Goal: Task Accomplishment & Management: Complete application form

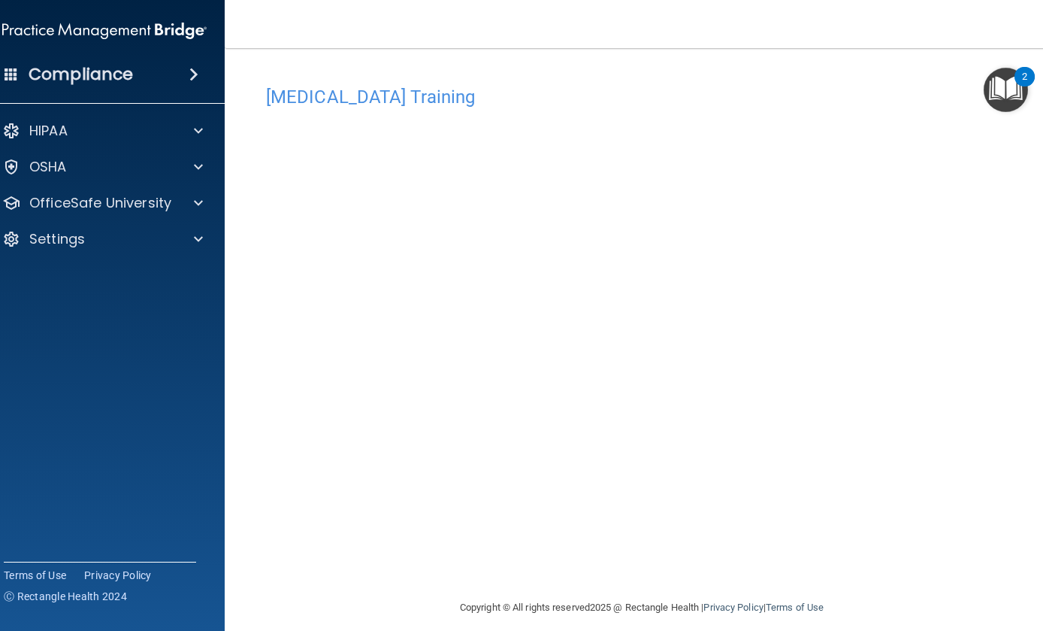
scroll to position [12, 0]
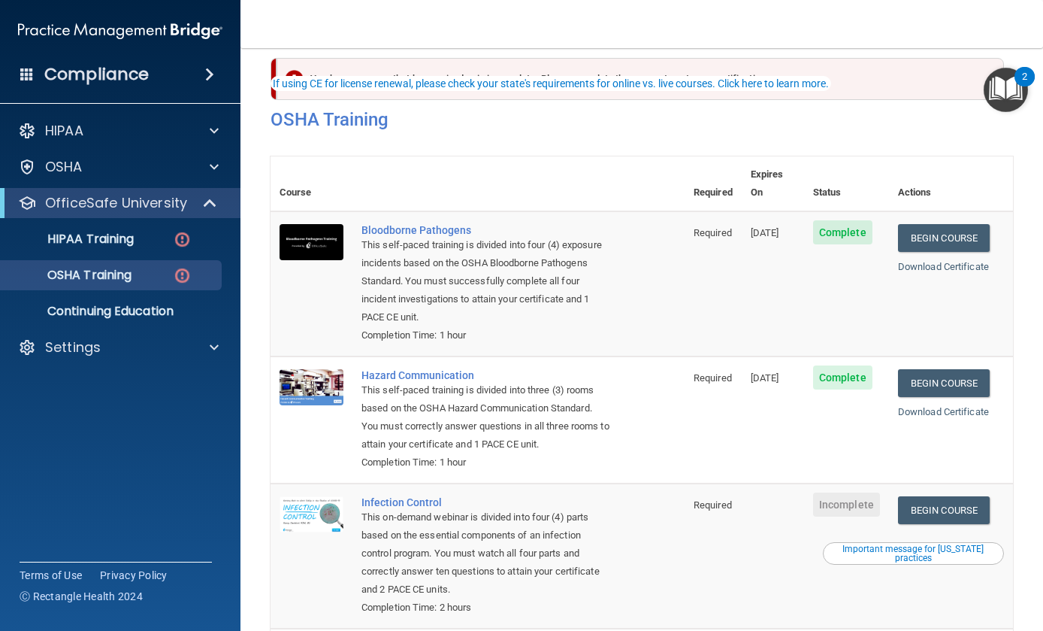
scroll to position [165, 0]
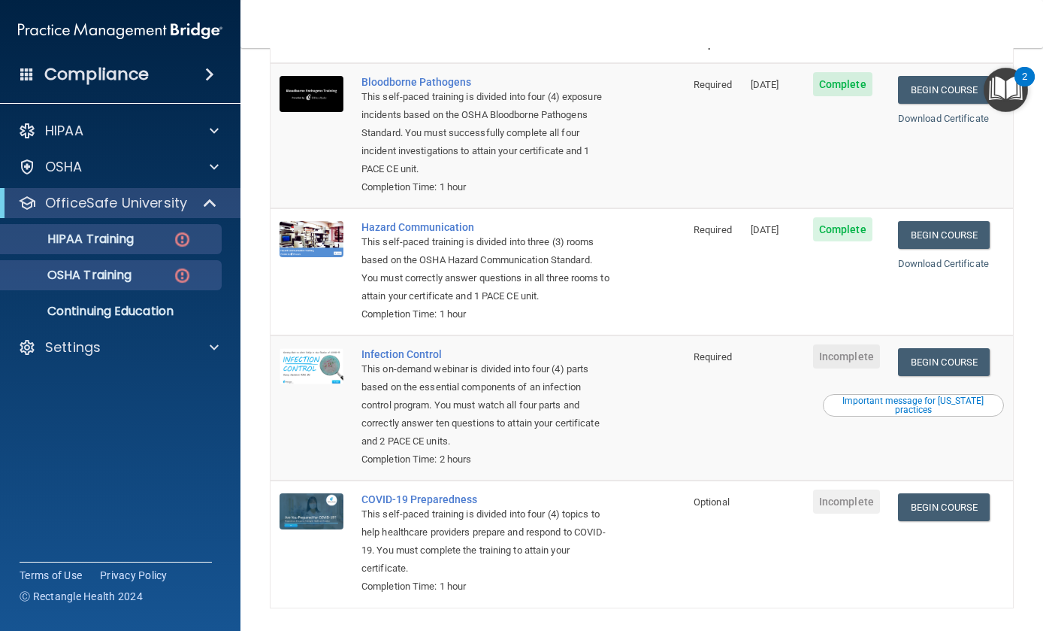
click at [85, 228] on link "HIPAA Training" at bounding box center [103, 239] width 237 height 30
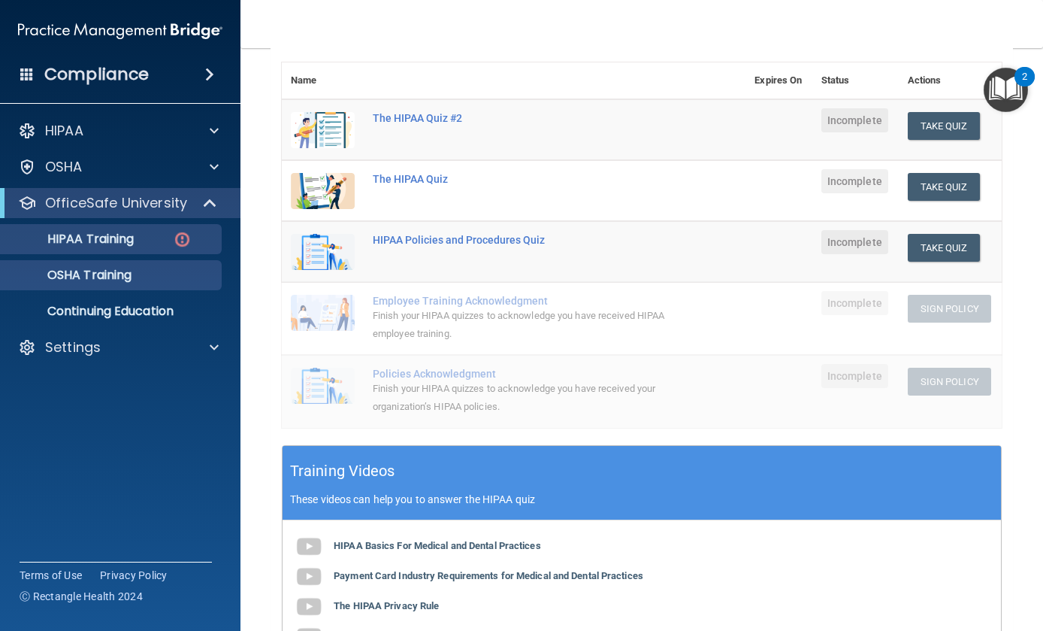
click at [107, 274] on p "OSHA Training" at bounding box center [71, 275] width 122 height 15
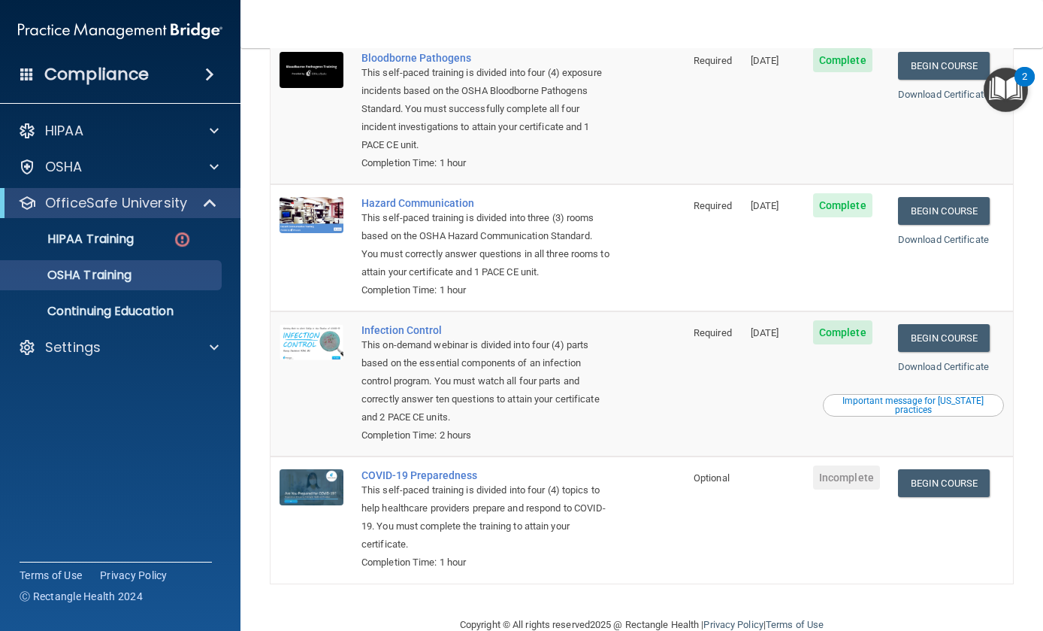
scroll to position [146, 0]
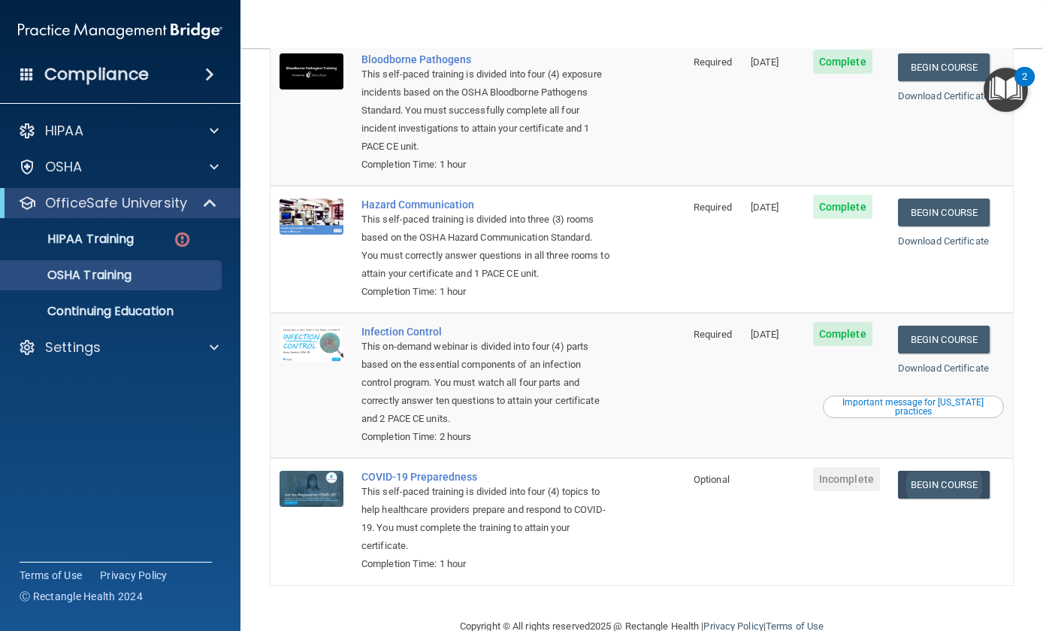
click at [965, 471] on link "Begin Course" at bounding box center [944, 485] width 92 height 28
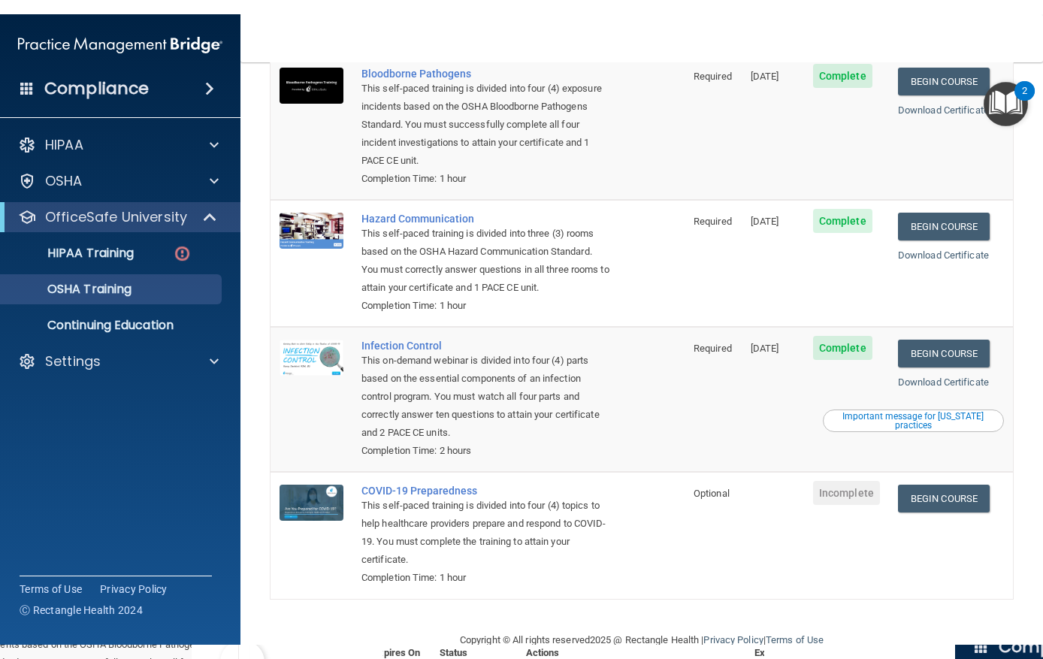
scroll to position [117, 0]
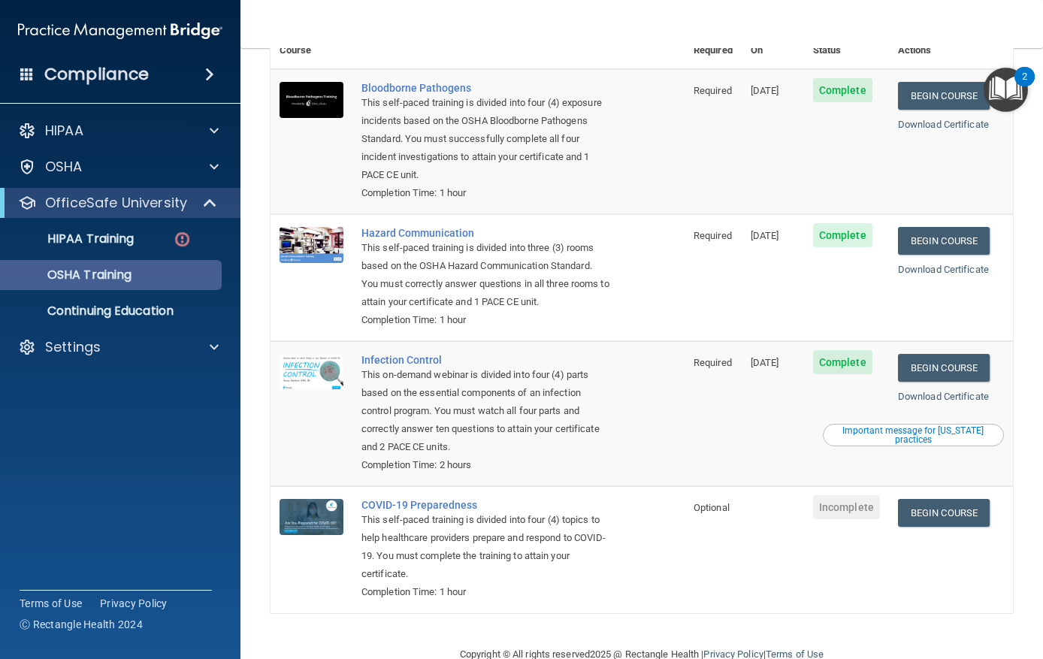
click at [147, 271] on div "OSHA Training" at bounding box center [112, 275] width 205 height 15
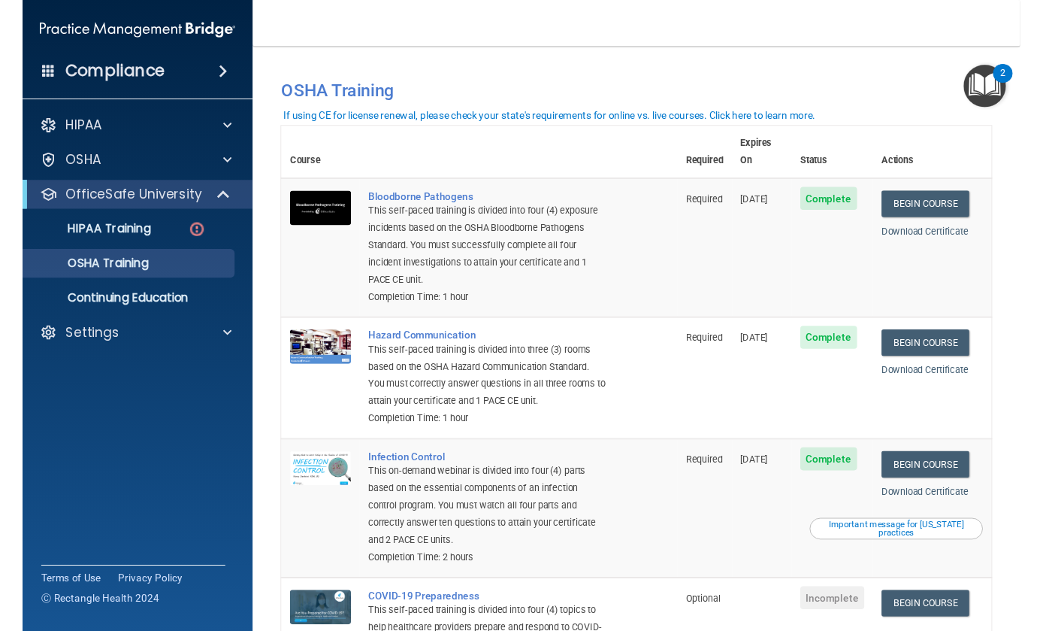
scroll to position [0, 0]
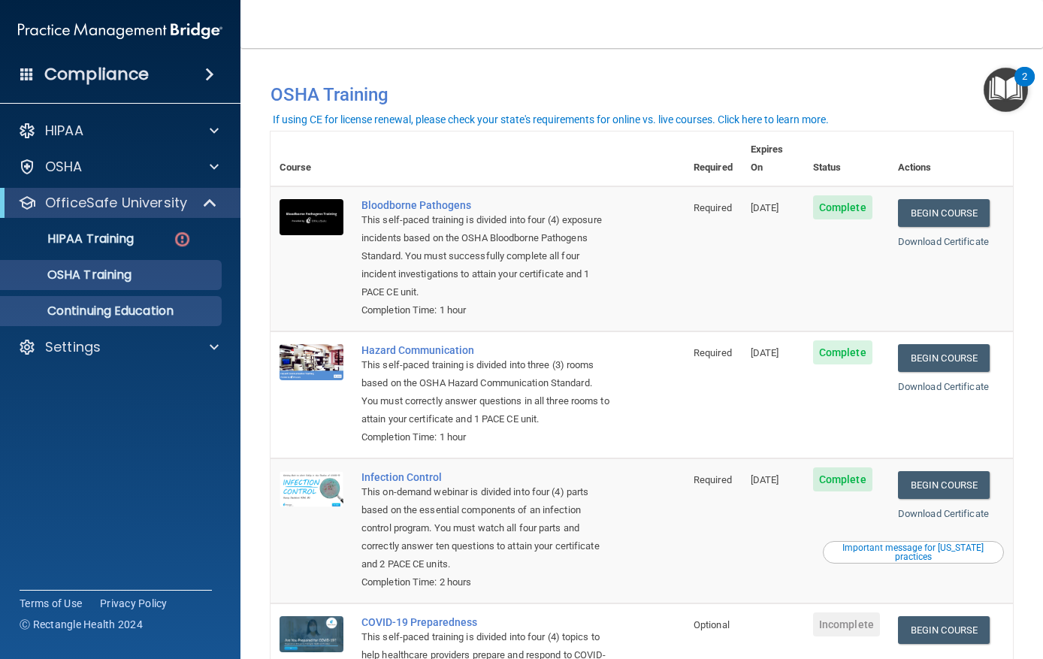
click at [130, 318] on p "Continuing Education" at bounding box center [112, 311] width 205 height 15
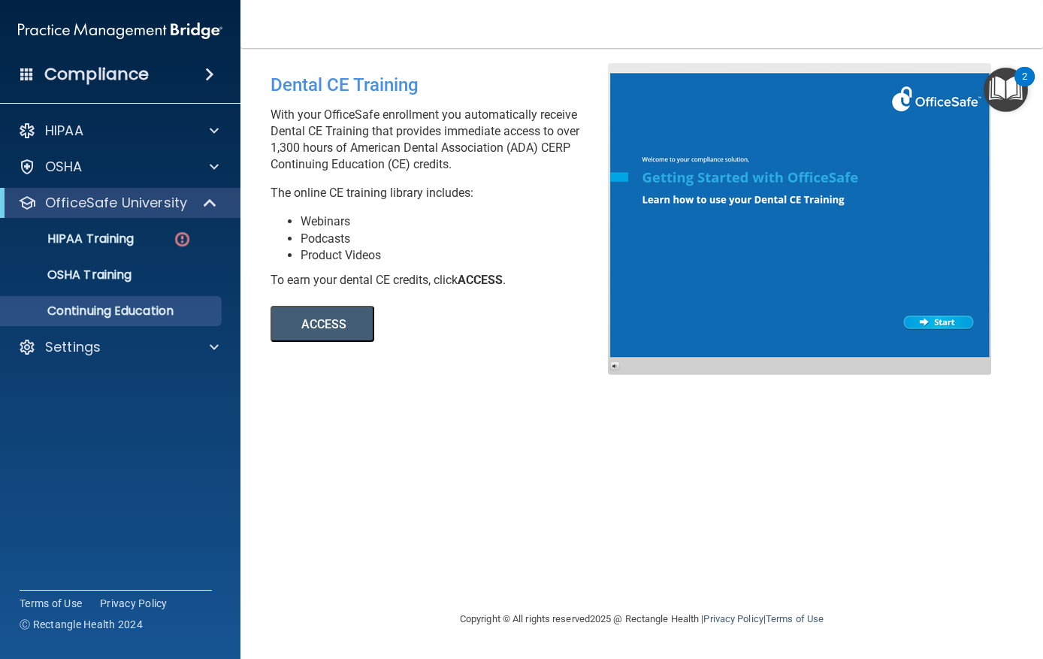
click at [310, 316] on button "ACCESS" at bounding box center [323, 324] width 104 height 36
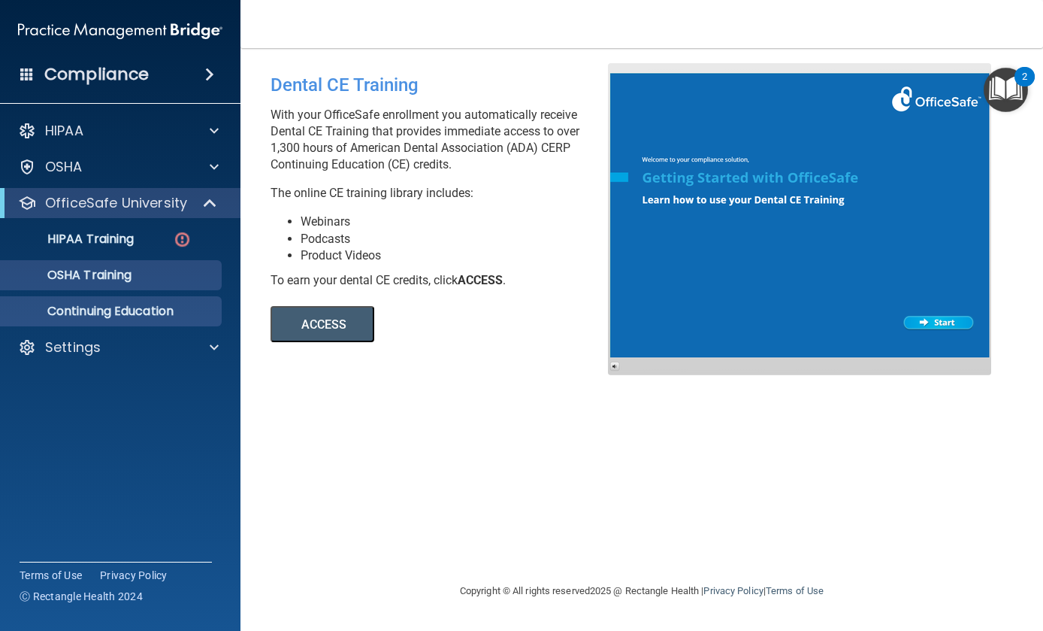
click at [129, 264] on link "OSHA Training" at bounding box center [103, 275] width 237 height 30
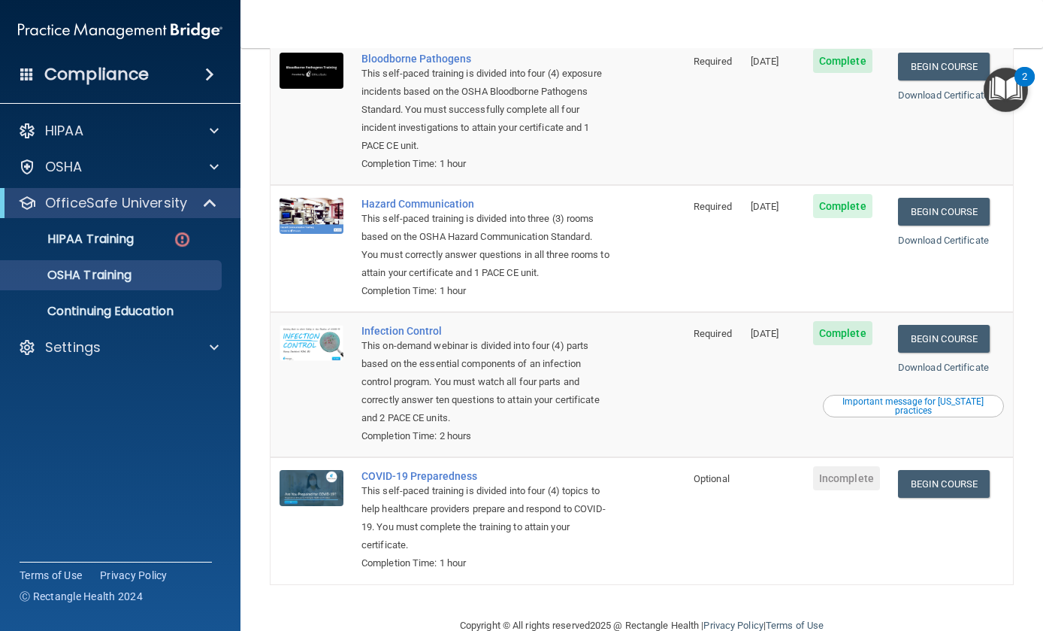
scroll to position [146, 0]
click at [981, 471] on link "Begin Course" at bounding box center [944, 485] width 92 height 28
click at [950, 471] on link "Begin Course" at bounding box center [944, 485] width 92 height 28
click at [990, 471] on link "Begin Course" at bounding box center [944, 485] width 92 height 28
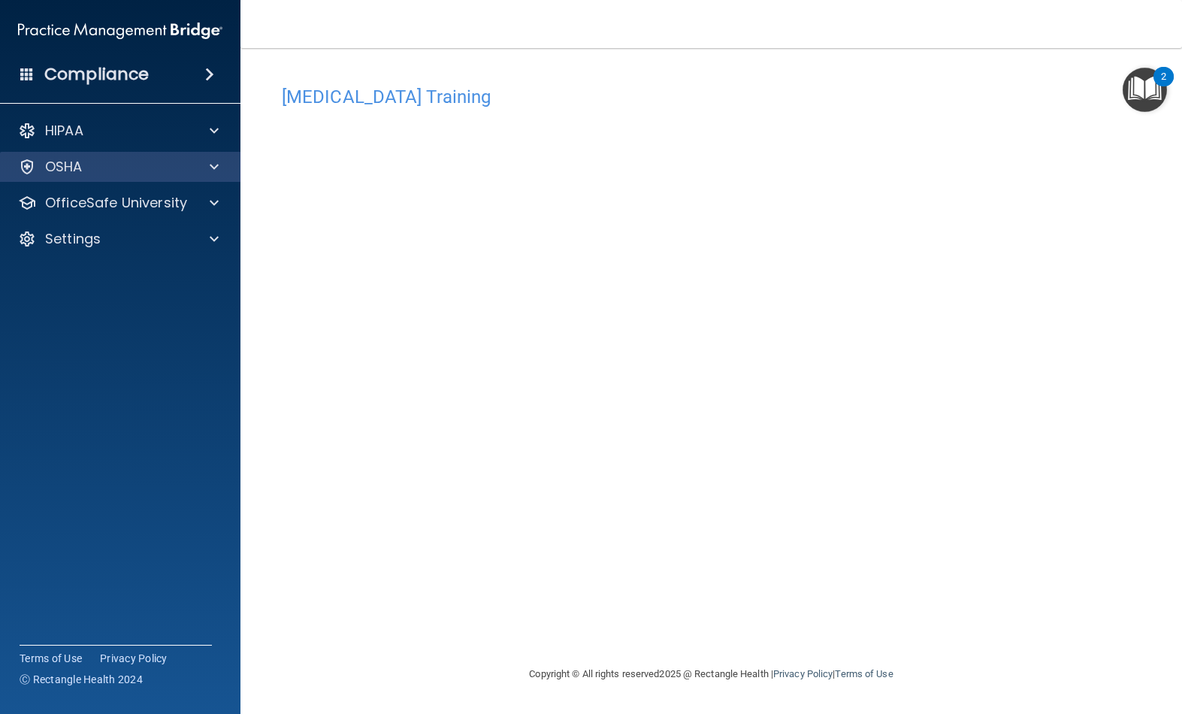
click at [116, 162] on div "OSHA" at bounding box center [100, 167] width 186 height 18
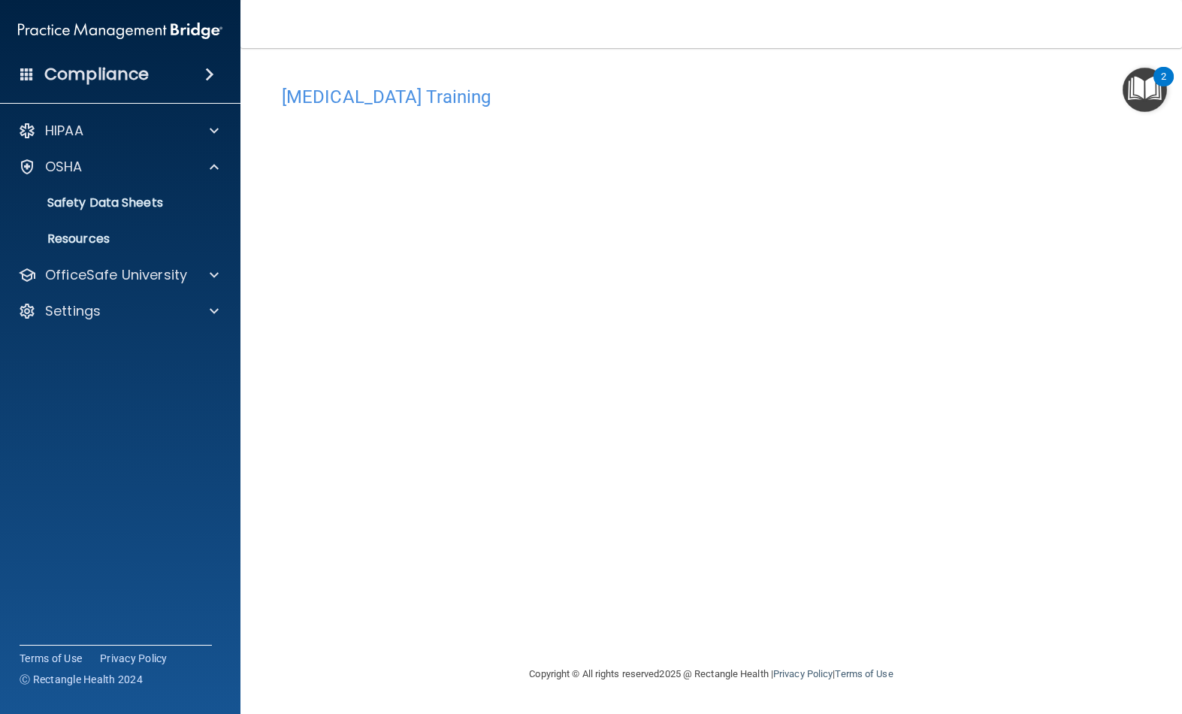
click at [129, 182] on ul "Documents Safety Data Sheets Self-Assessment Injury and Illness Report Resources" at bounding box center [121, 218] width 272 height 72
click at [141, 168] on div "OSHA" at bounding box center [100, 167] width 186 height 18
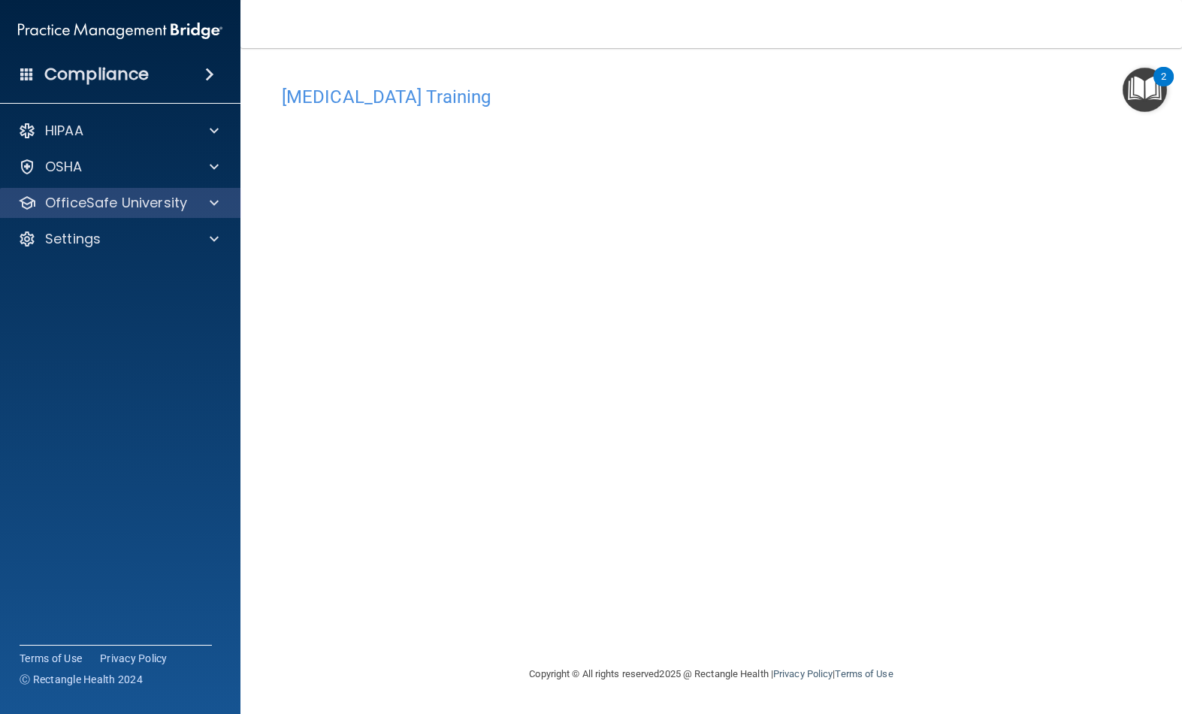
click at [135, 197] on p "OfficeSafe University" at bounding box center [116, 203] width 142 height 18
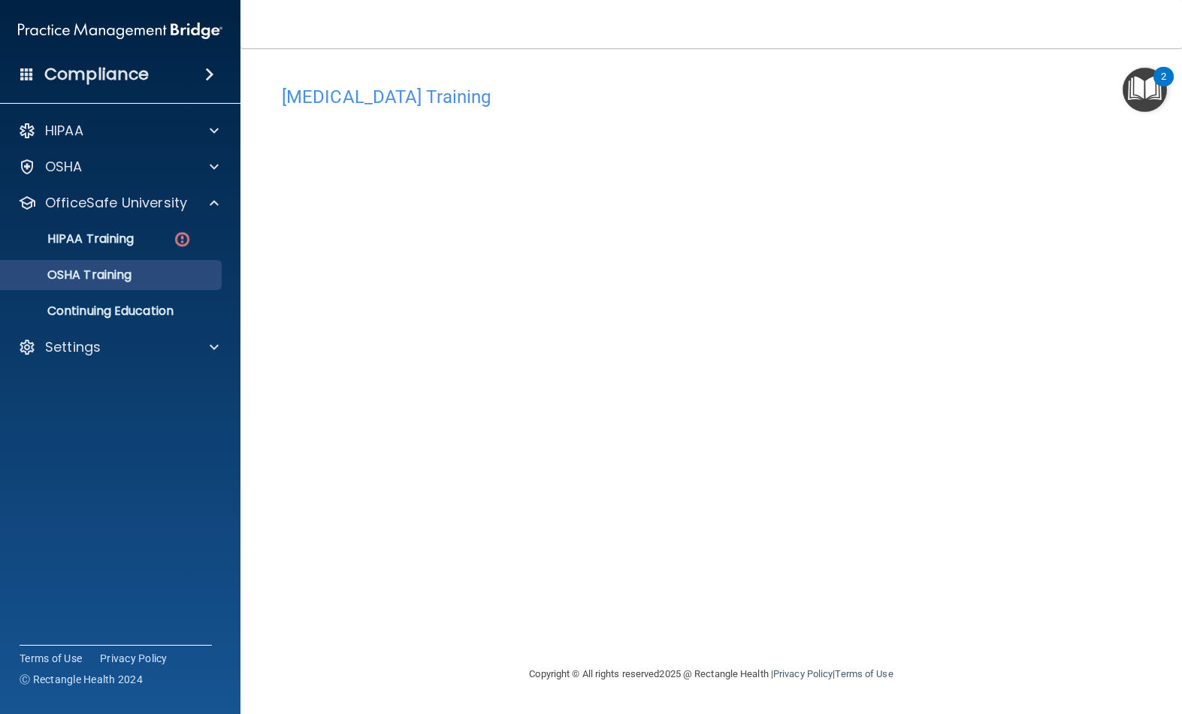
click at [123, 270] on p "OSHA Training" at bounding box center [71, 275] width 122 height 15
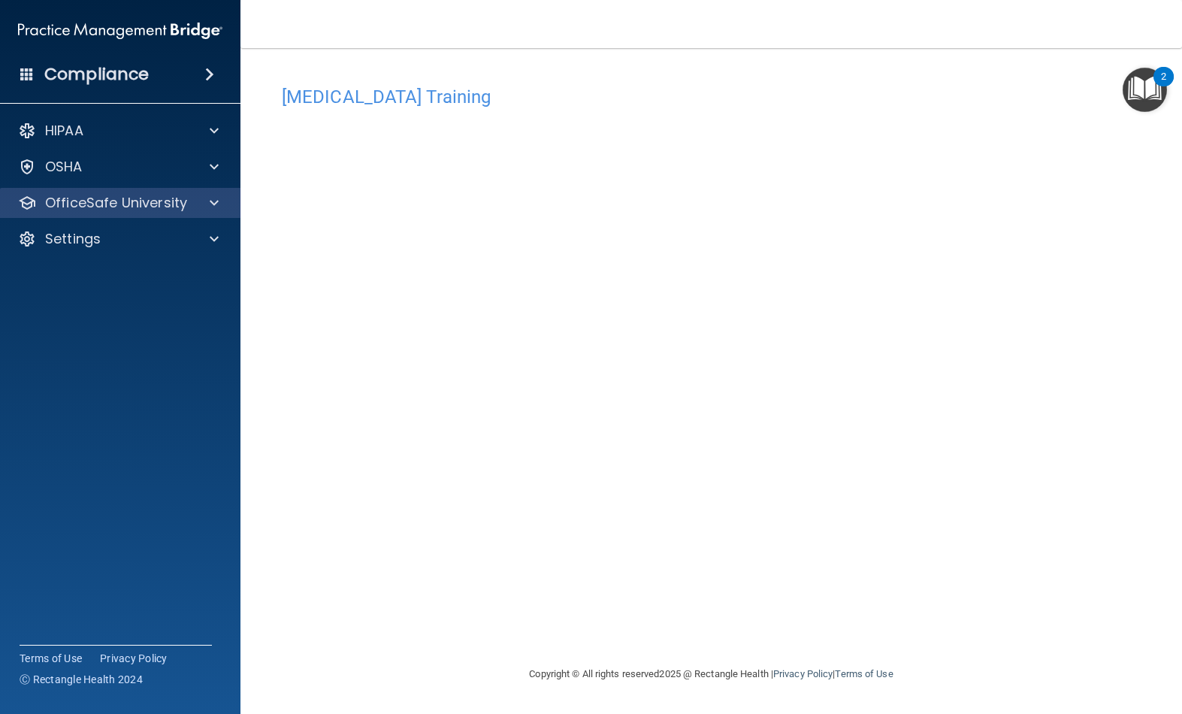
click at [188, 199] on div "OfficeSafe University" at bounding box center [100, 203] width 186 height 18
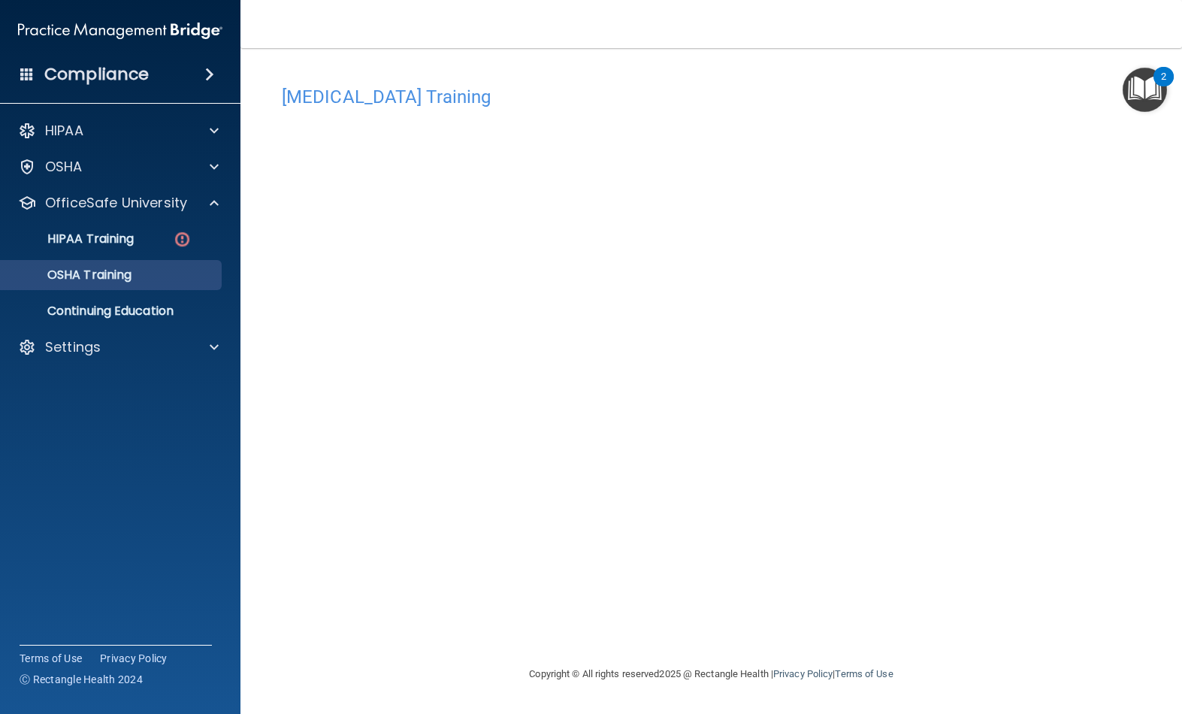
click at [166, 262] on link "OSHA Training" at bounding box center [103, 275] width 237 height 30
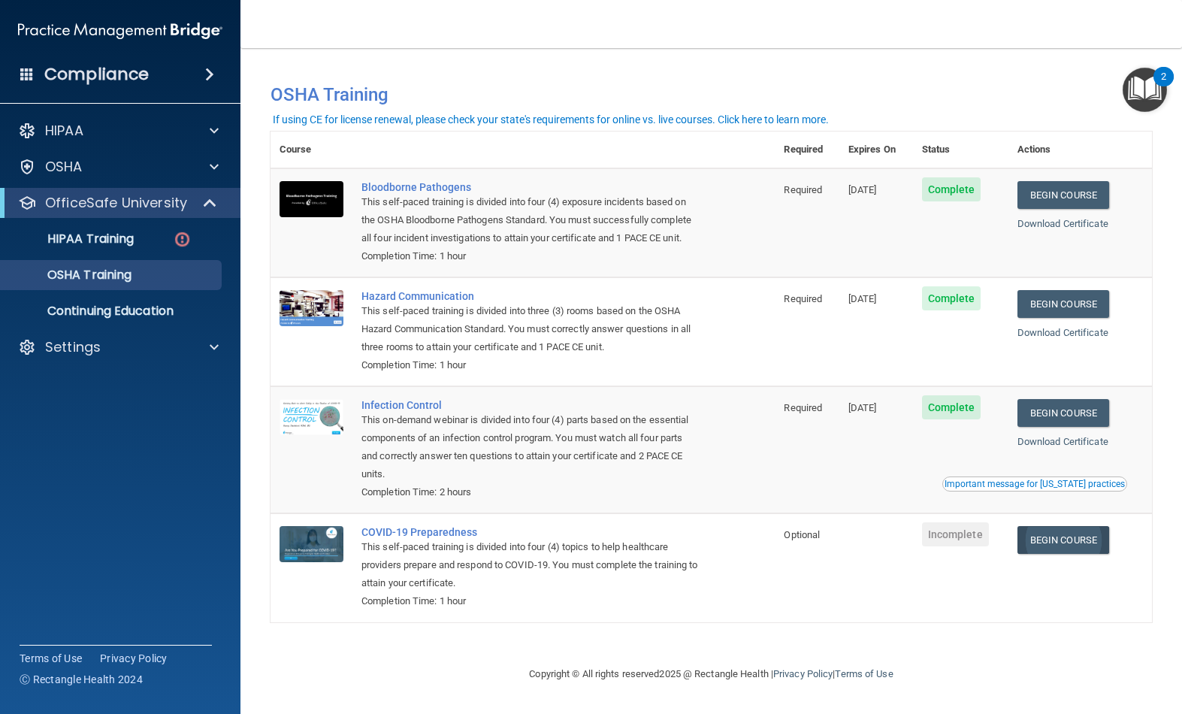
click at [1073, 535] on link "Begin Course" at bounding box center [1064, 540] width 92 height 28
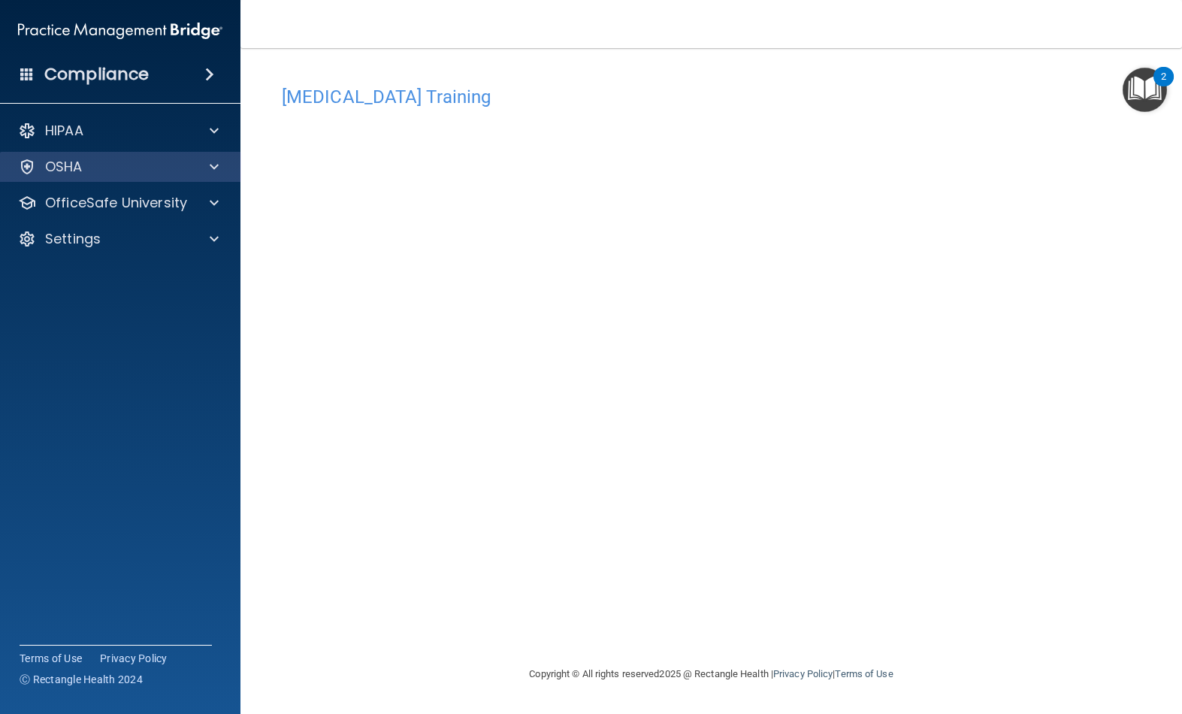
click at [86, 172] on div "OSHA" at bounding box center [100, 167] width 186 height 18
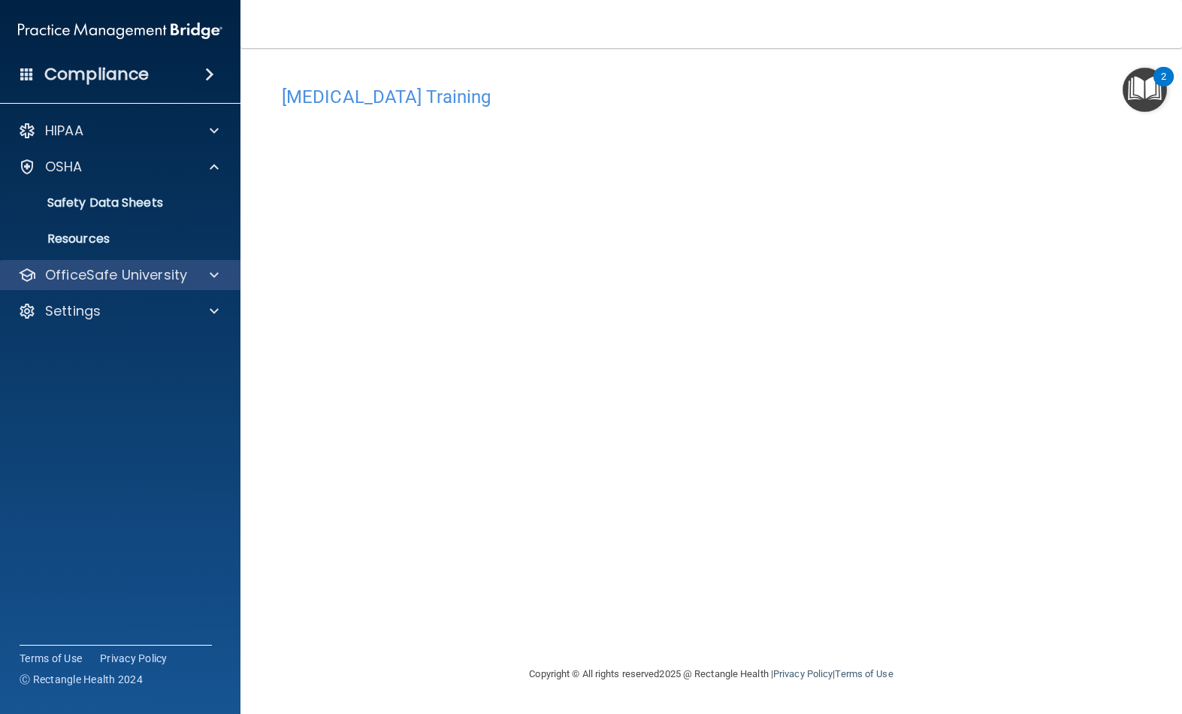
click at [77, 268] on p "OfficeSafe University" at bounding box center [116, 275] width 142 height 18
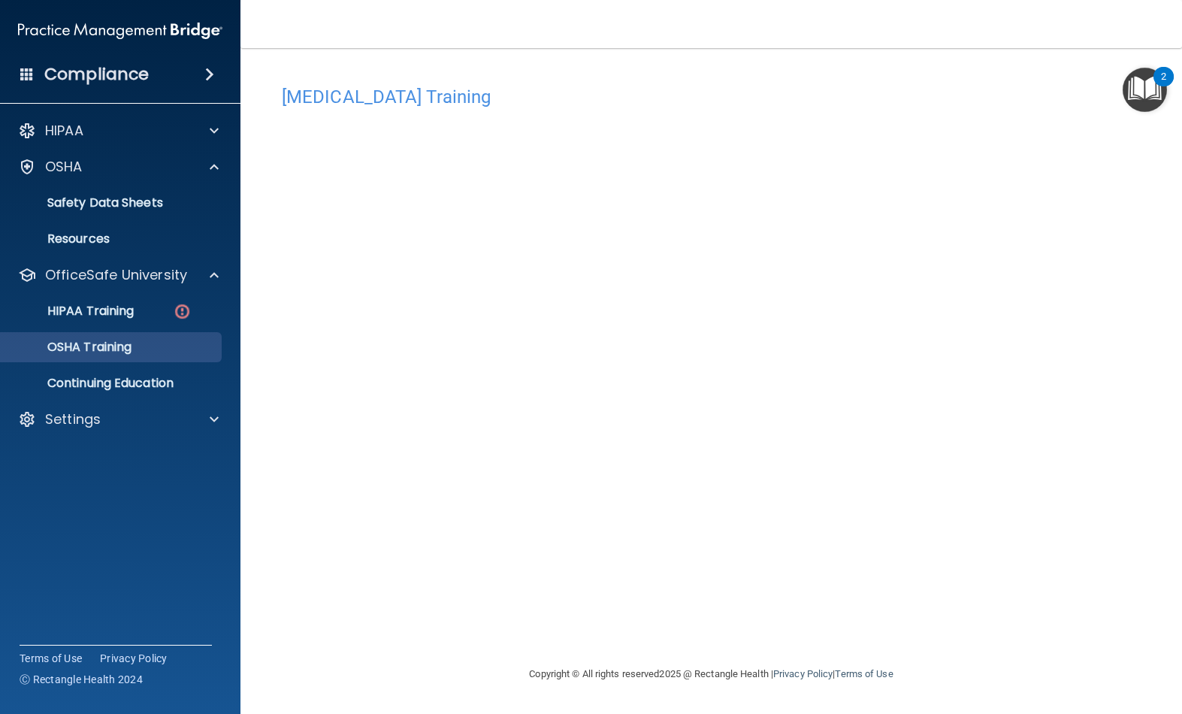
click at [67, 351] on p "OSHA Training" at bounding box center [71, 347] width 122 height 15
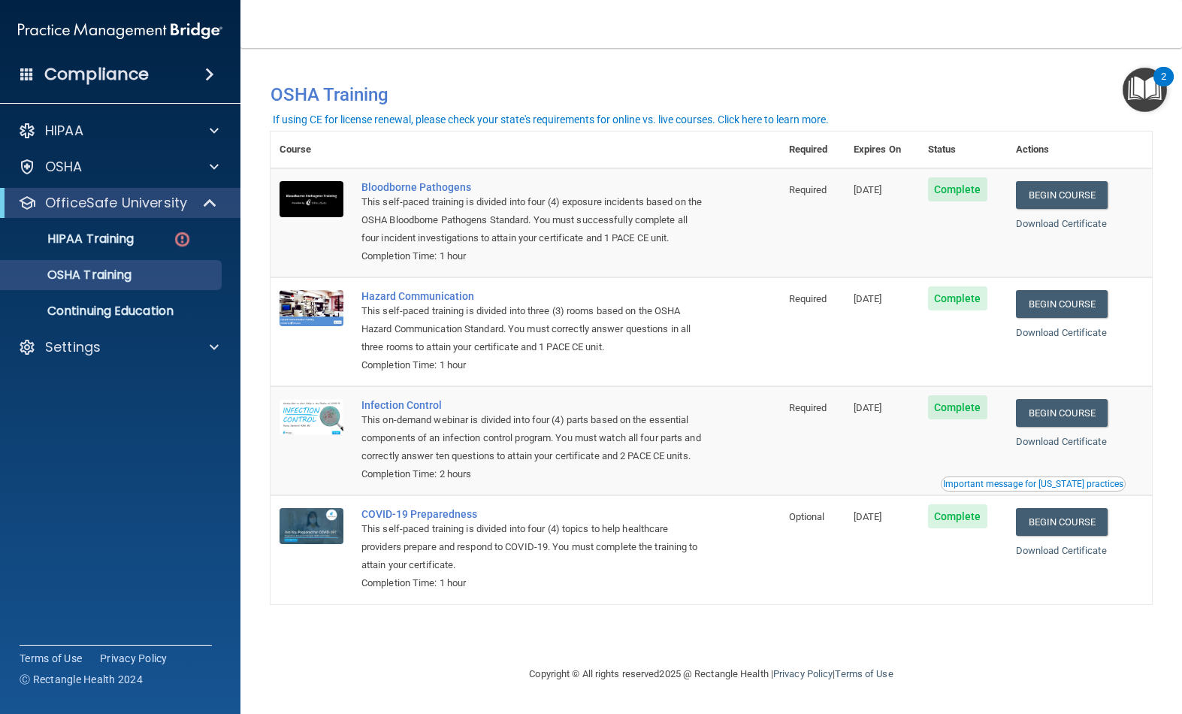
click at [1058, 480] on div "Important message for [US_STATE] practices" at bounding box center [1033, 484] width 180 height 9
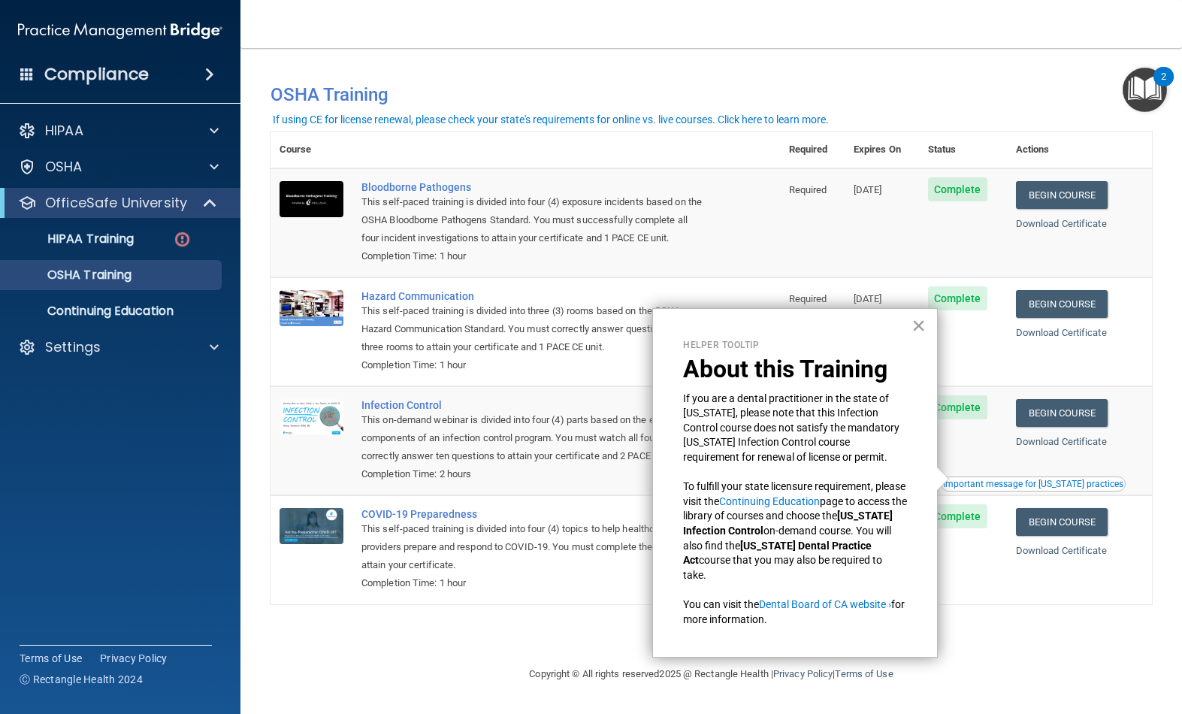
click at [919, 333] on button "×" at bounding box center [919, 325] width 14 height 24
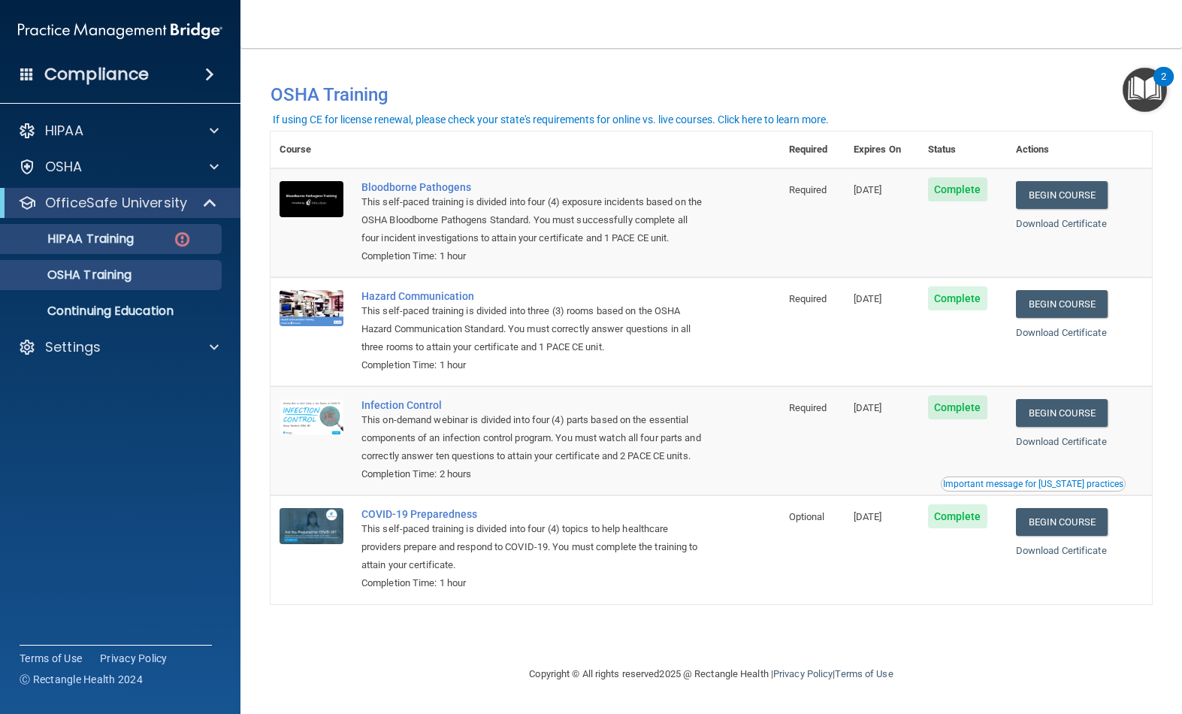
click at [162, 238] on div "HIPAA Training" at bounding box center [112, 239] width 205 height 15
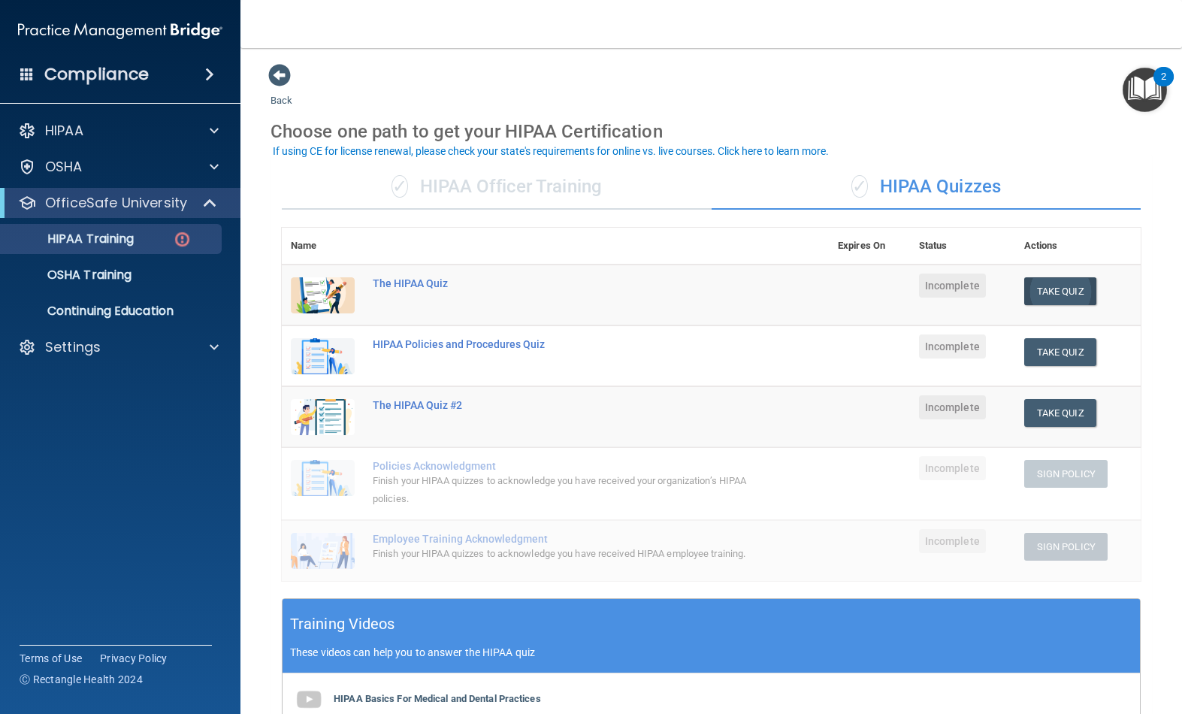
click at [1051, 289] on button "Take Quiz" at bounding box center [1060, 291] width 72 height 28
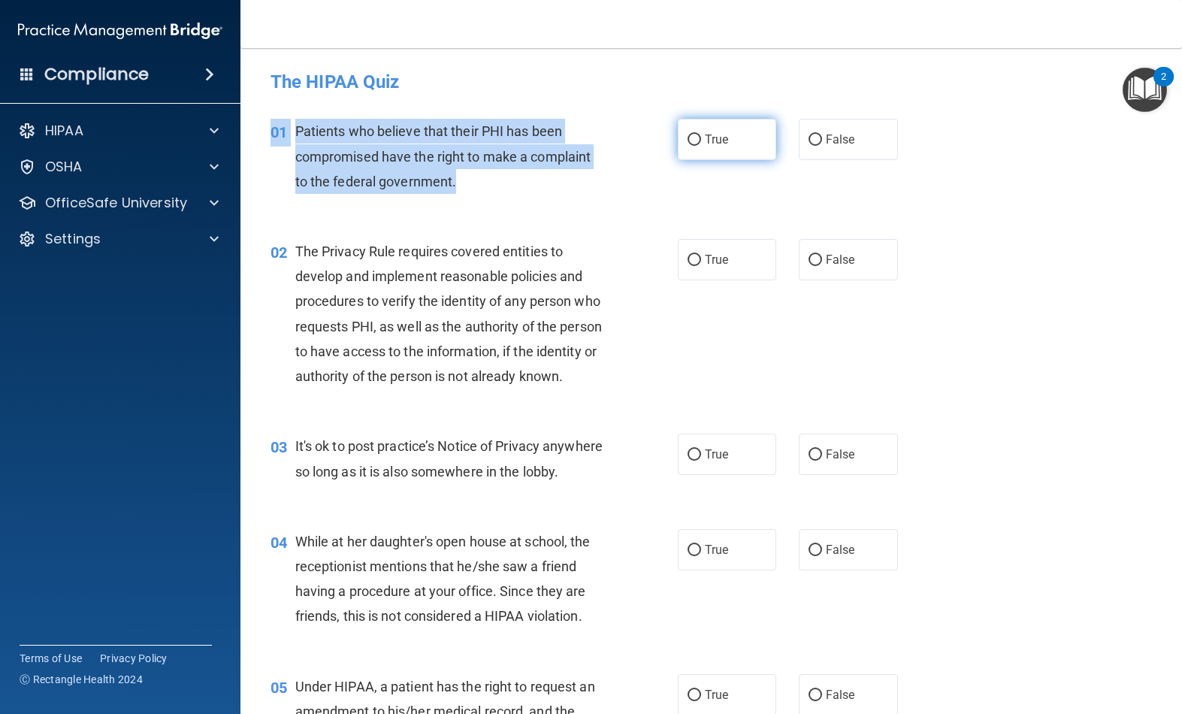
click at [721, 142] on span "True" at bounding box center [716, 139] width 23 height 14
click at [701, 142] on input "True" at bounding box center [695, 140] width 14 height 11
radio input "true"
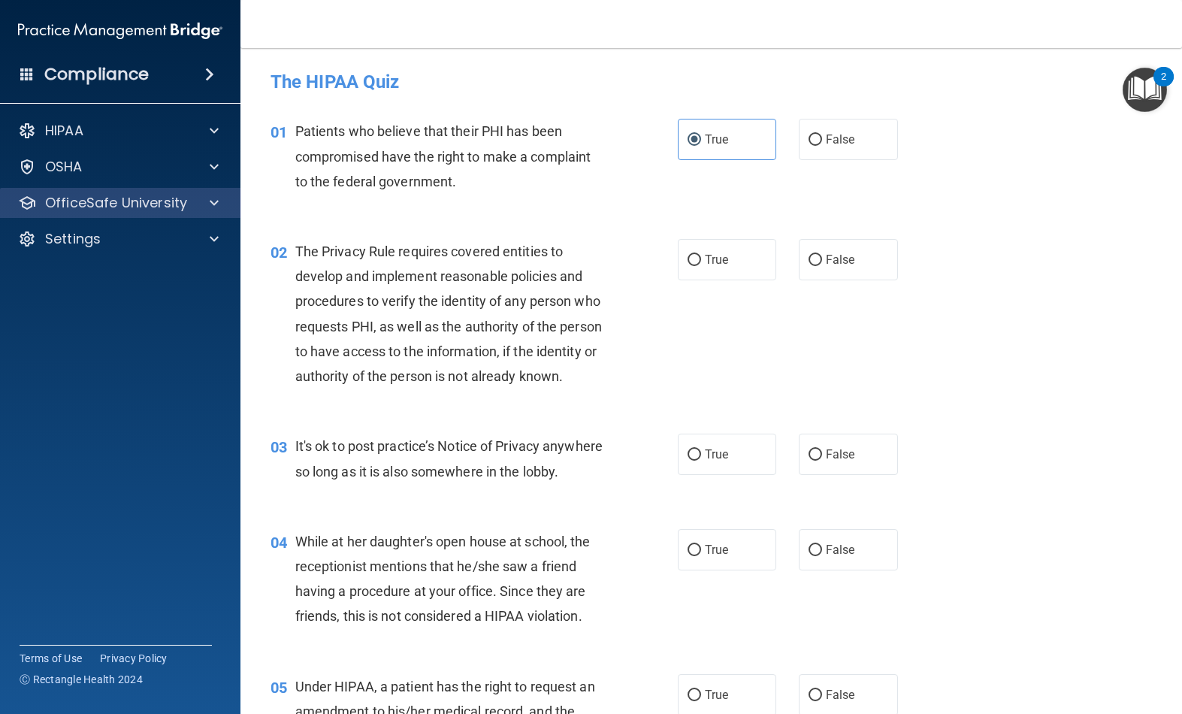
click at [172, 201] on p "OfficeSafe University" at bounding box center [116, 203] width 142 height 18
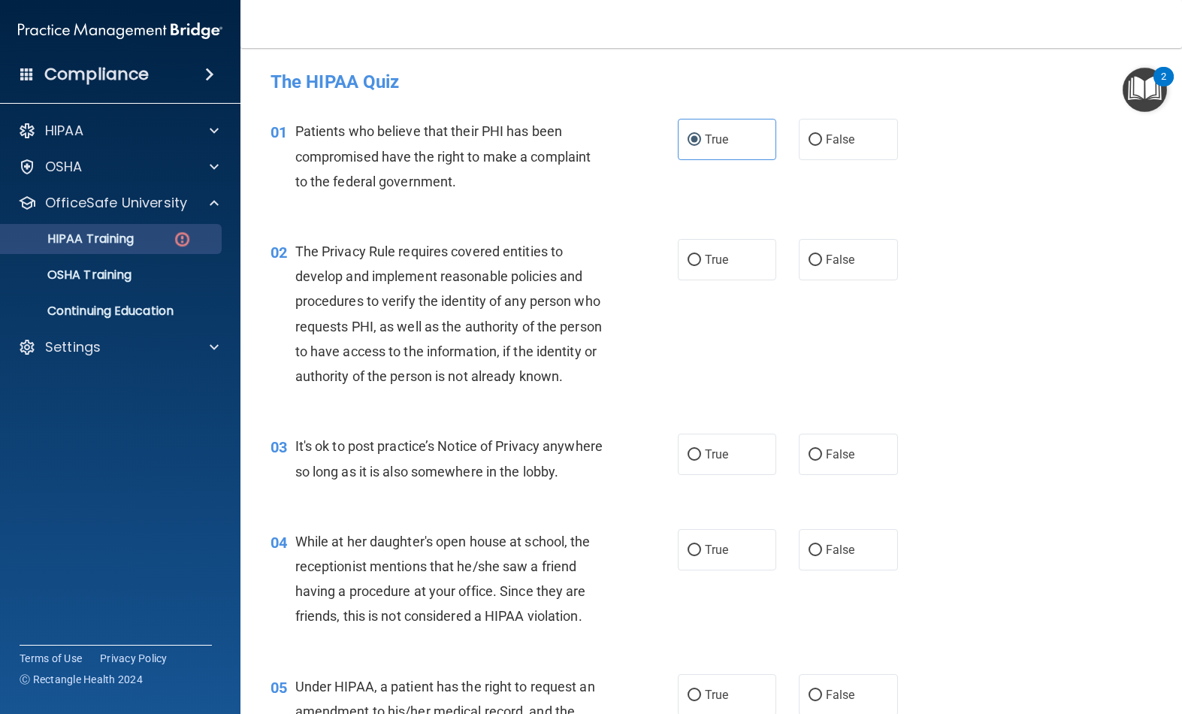
click at [143, 238] on div "HIPAA Training" at bounding box center [112, 239] width 205 height 15
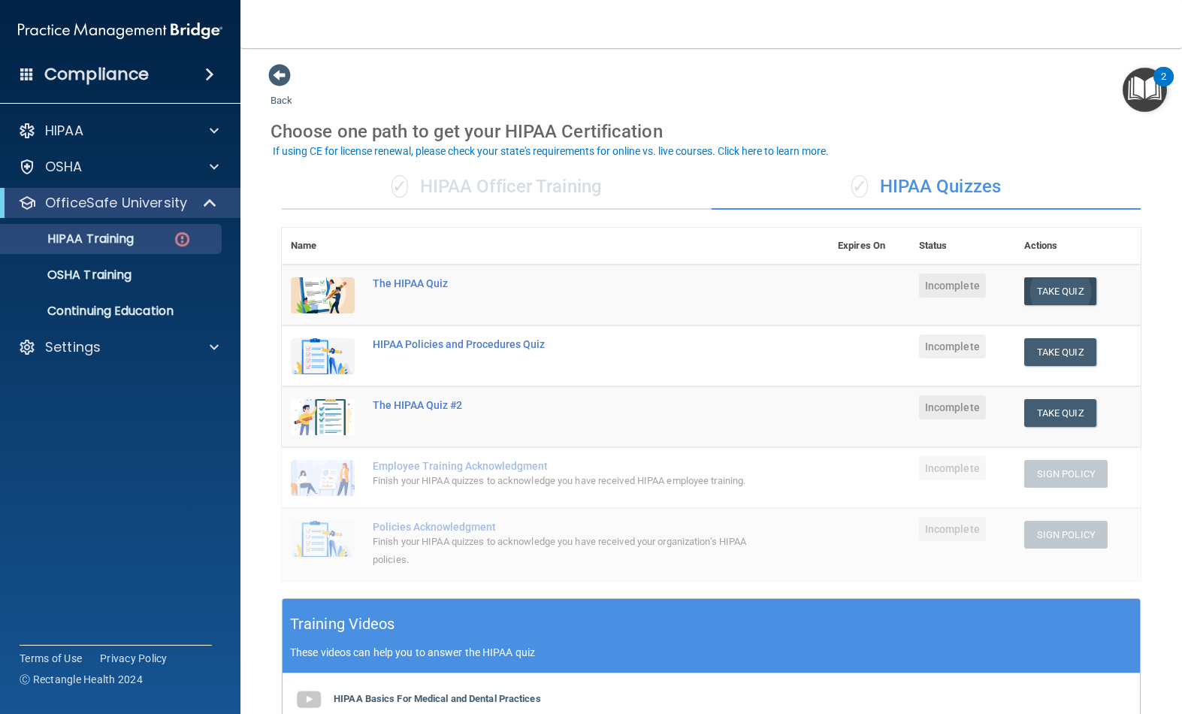
click at [1058, 291] on button "Take Quiz" at bounding box center [1060, 291] width 72 height 28
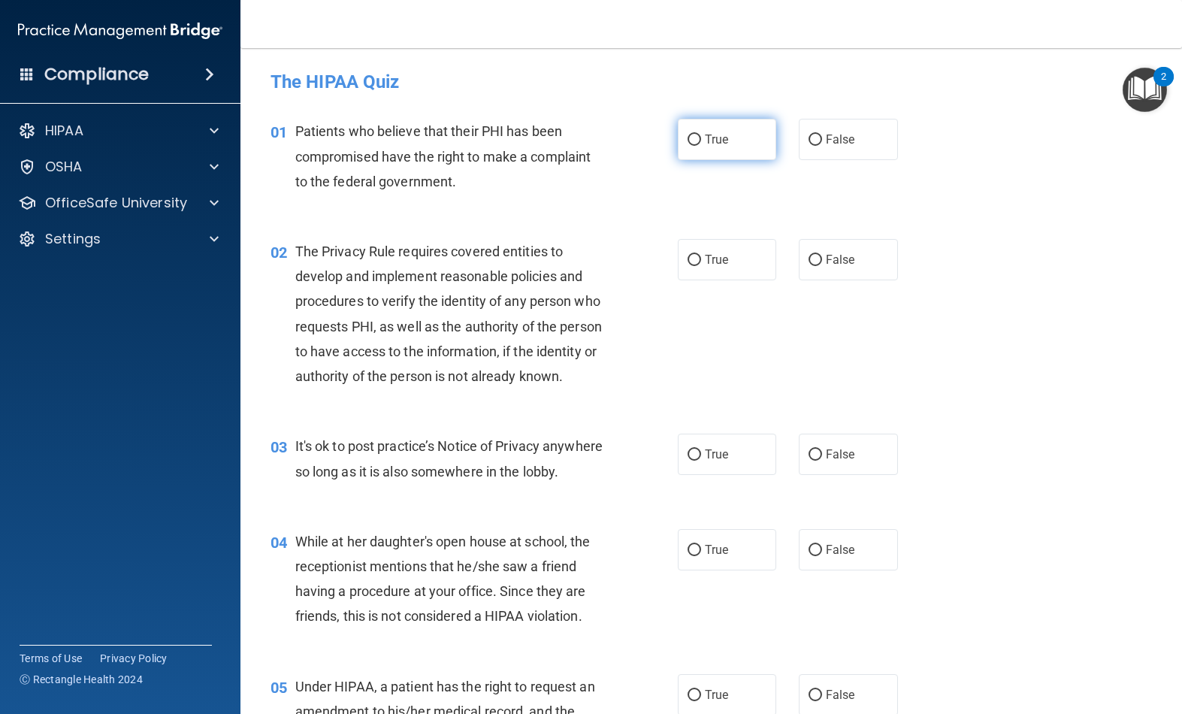
click at [722, 144] on span "True" at bounding box center [716, 139] width 23 height 14
click at [701, 144] on input "True" at bounding box center [695, 140] width 14 height 11
radio input "true"
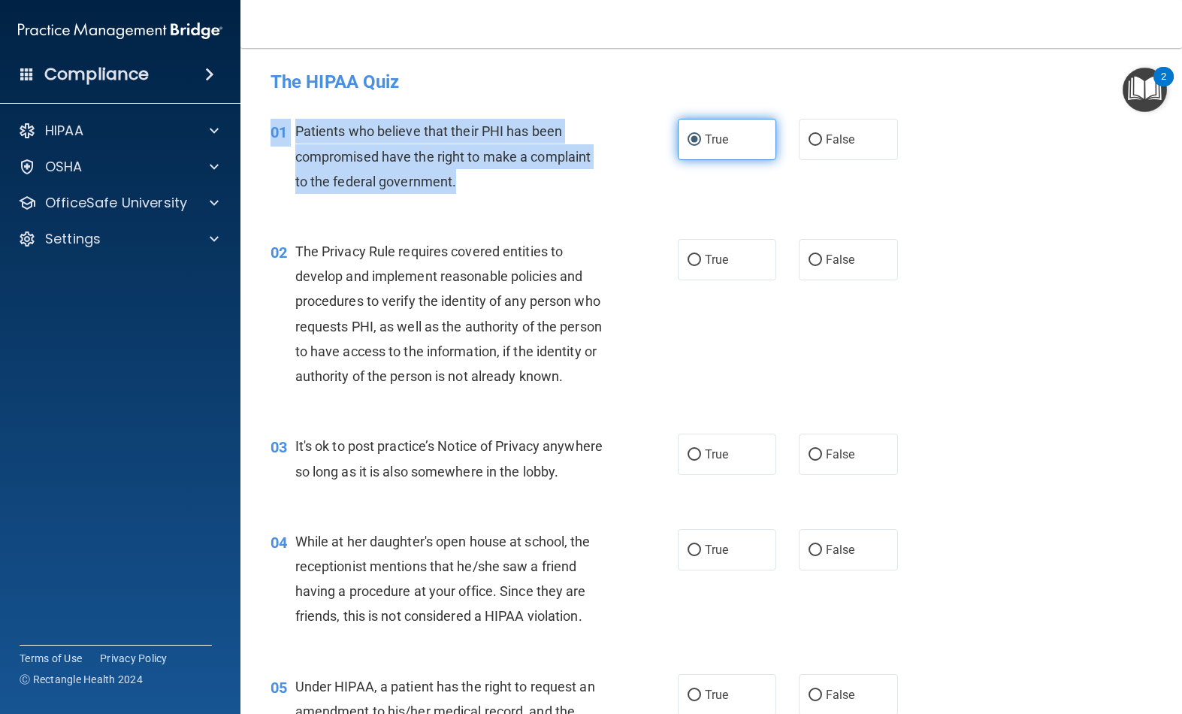
copy div "01 Patients who believe that their PHI has been compromised have the right to m…"
click at [1033, 483] on div "03 It's ok to post practice’s Notice of Privacy anywhere so long as it is also …" at bounding box center [711, 462] width 904 height 95
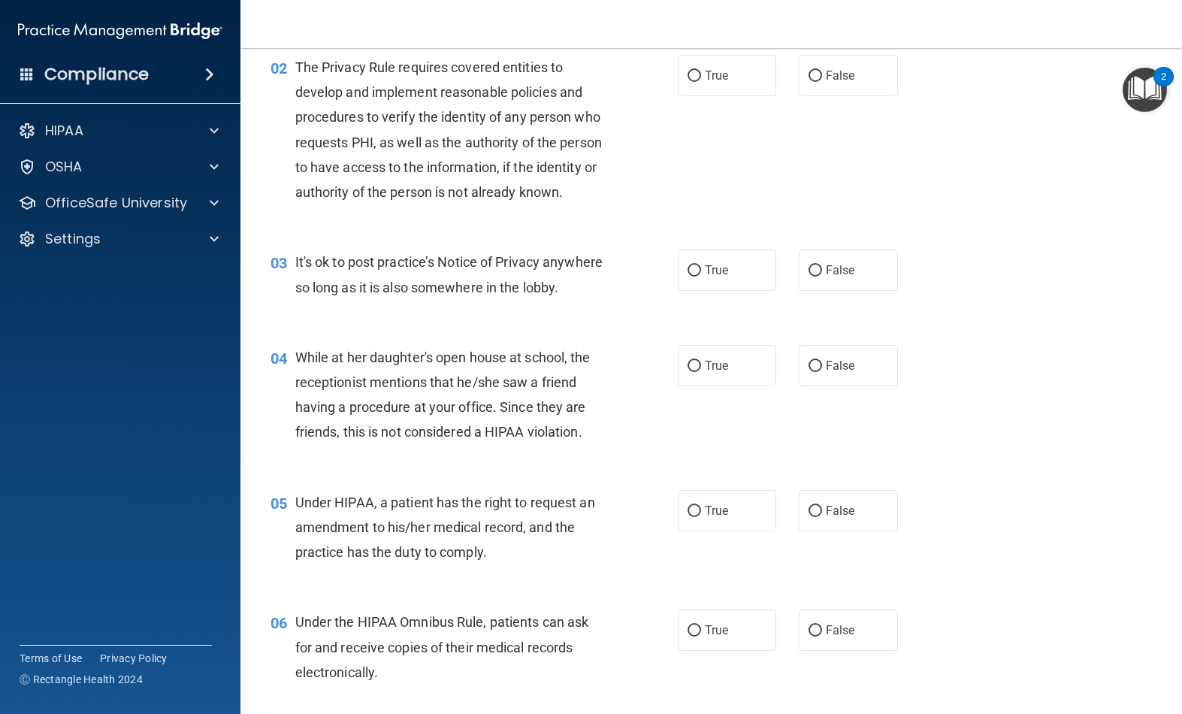
scroll to position [186, 0]
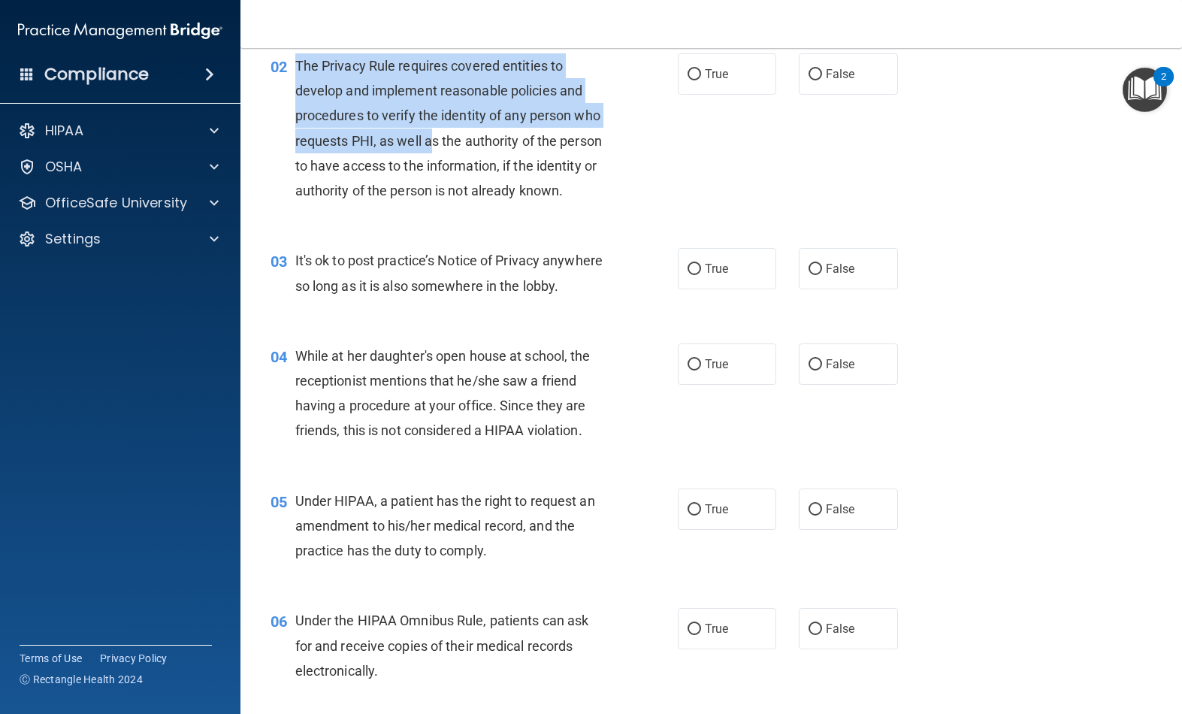
drag, startPoint x: 299, startPoint y: 65, endPoint x: 434, endPoint y: 129, distance: 148.9
click at [434, 129] on div "The Privacy Rule requires covered entities to develop and implement reasonable …" at bounding box center [456, 128] width 322 height 150
click at [464, 159] on span "The Privacy Rule requires covered entities to develop and implement reasonable …" at bounding box center [448, 128] width 307 height 141
drag, startPoint x: 299, startPoint y: 64, endPoint x: 413, endPoint y: 140, distance: 136.5
click at [413, 139] on span "The Privacy Rule requires covered entities to develop and implement reasonable …" at bounding box center [448, 128] width 307 height 141
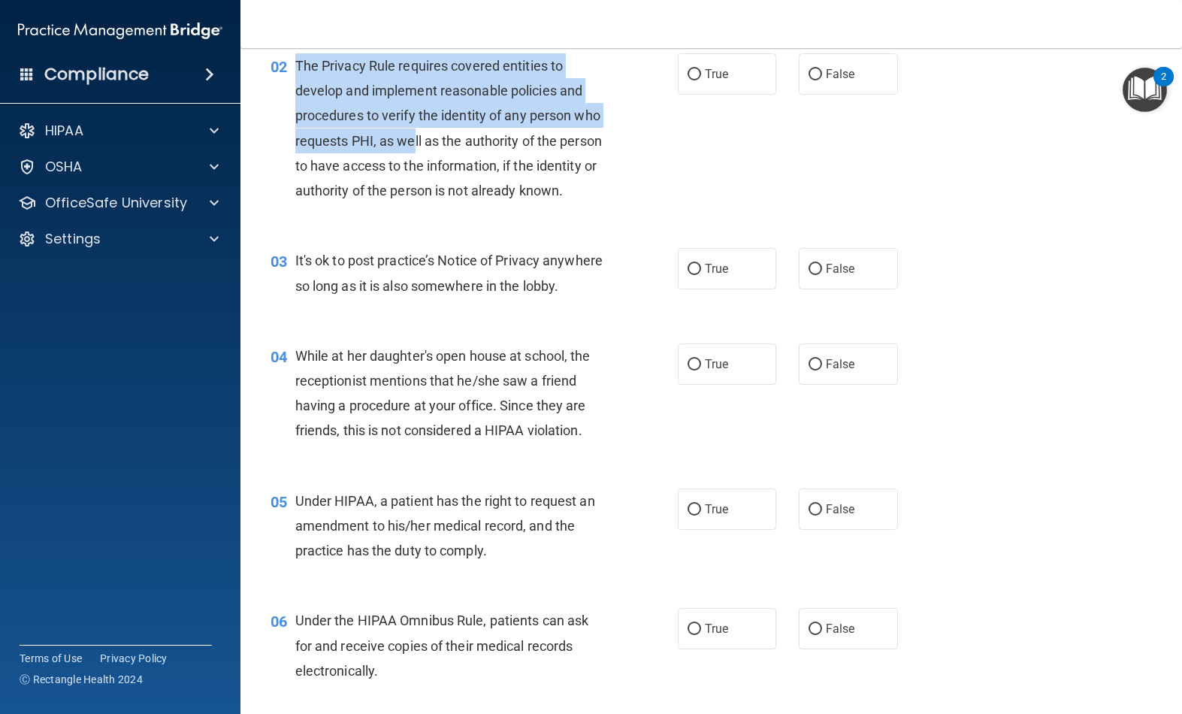
click at [412, 134] on span "The Privacy Rule requires covered entities to develop and implement reasonable …" at bounding box center [448, 128] width 307 height 141
drag, startPoint x: 298, startPoint y: 65, endPoint x: 417, endPoint y: 152, distance: 147.3
click at [417, 152] on div "The Privacy Rule requires covered entities to develop and implement reasonable …" at bounding box center [456, 128] width 322 height 150
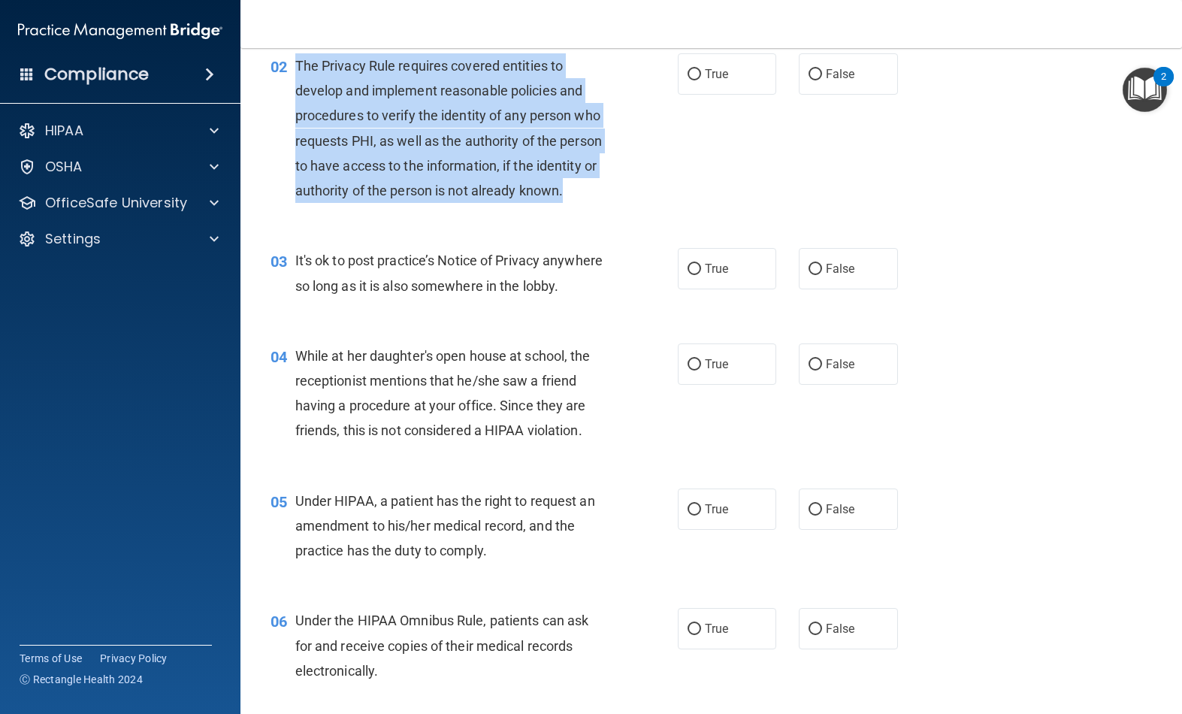
copy span "The Privacy Rule requires covered entities to develop and implement reasonable …"
click at [742, 74] on label "True" at bounding box center [727, 73] width 99 height 41
click at [701, 74] on input "True" at bounding box center [695, 74] width 14 height 11
radio input "true"
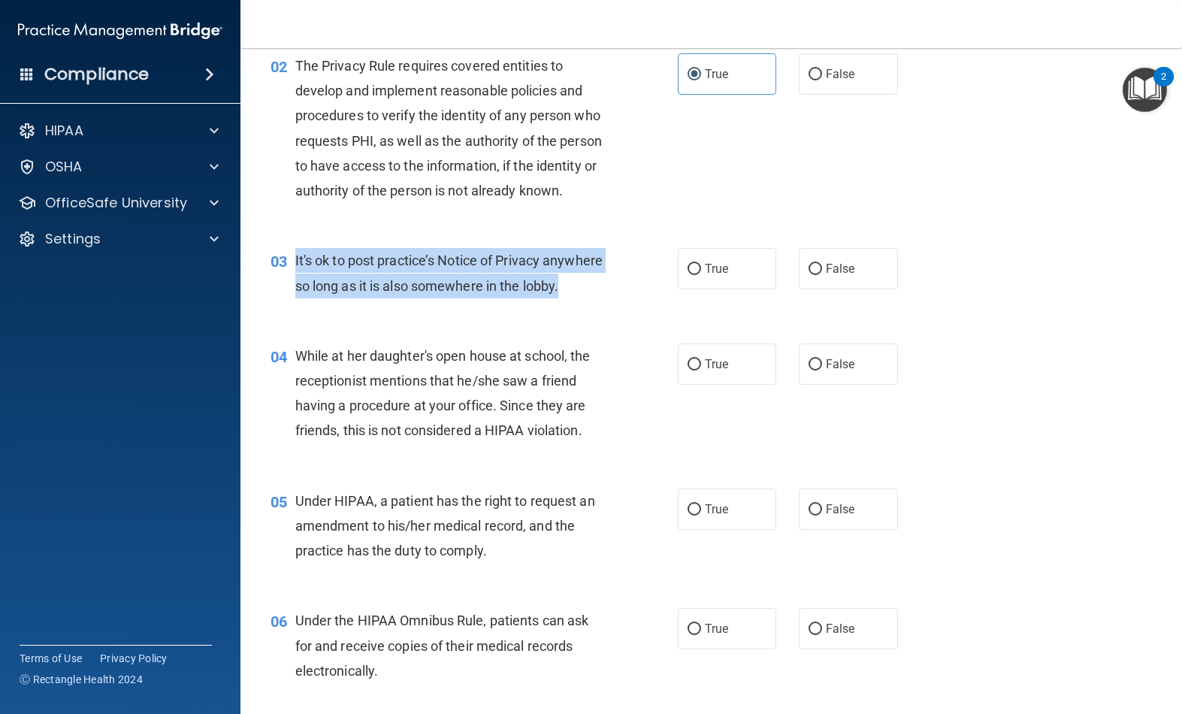
drag, startPoint x: 296, startPoint y: 258, endPoint x: 341, endPoint y: 304, distance: 64.9
click at [341, 298] on div "It's ok to post practice’s Notice of Privacy anywhere so long as it is also som…" at bounding box center [456, 273] width 322 height 50
copy span "It's ok to post practice’s Notice of Privacy anywhere so long as it is also som…"
click at [828, 259] on label "False" at bounding box center [848, 268] width 99 height 41
click at [822, 264] on input "False" at bounding box center [816, 269] width 14 height 11
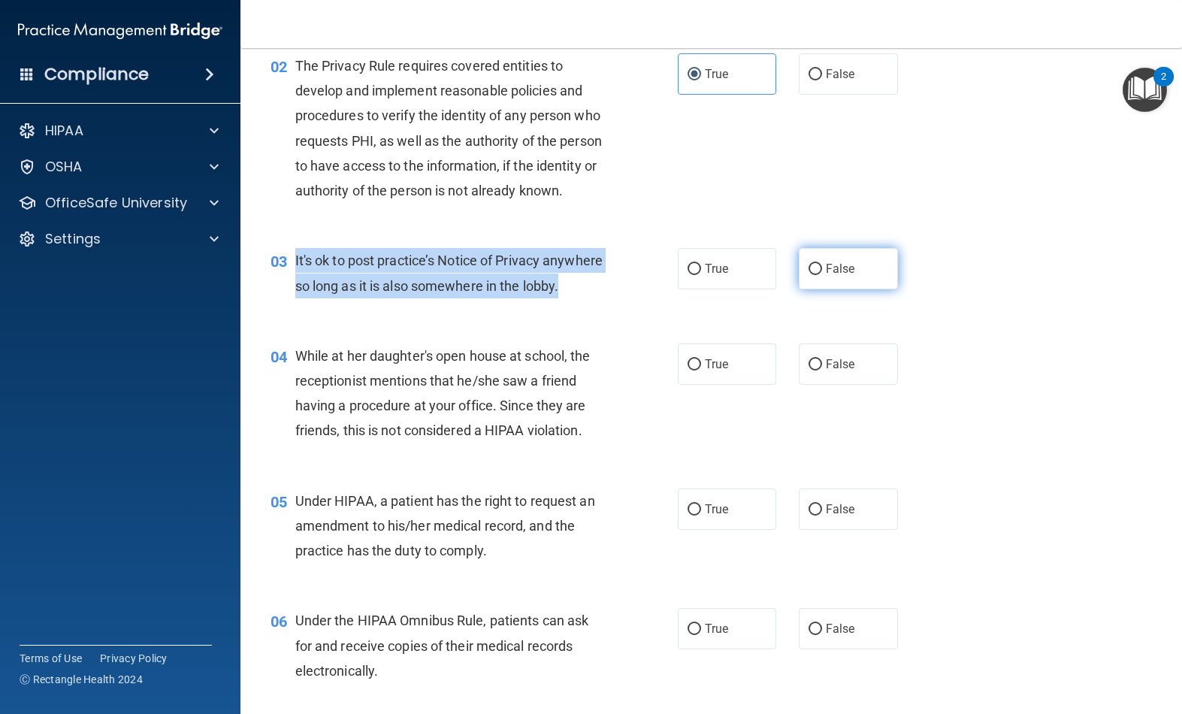
radio input "true"
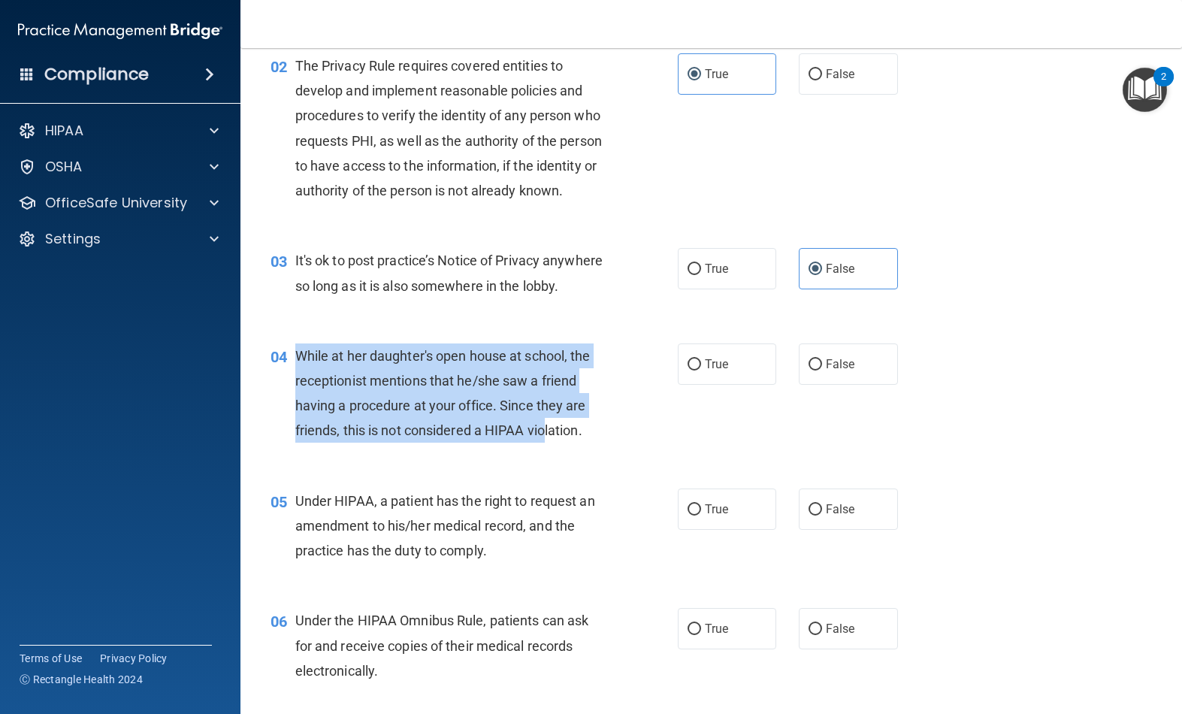
drag, startPoint x: 301, startPoint y: 377, endPoint x: 544, endPoint y: 455, distance: 255.3
click at [547, 439] on span "While at her daughter's open house at school, the receptionist mentions that he…" at bounding box center [442, 393] width 295 height 91
click at [401, 398] on span "While at her daughter's open house at school, the receptionist mentions that he…" at bounding box center [442, 393] width 295 height 91
drag, startPoint x: 298, startPoint y: 376, endPoint x: 473, endPoint y: 443, distance: 187.0
click at [473, 443] on div "While at her daughter's open house at school, the receptionist mentions that he…" at bounding box center [456, 393] width 322 height 100
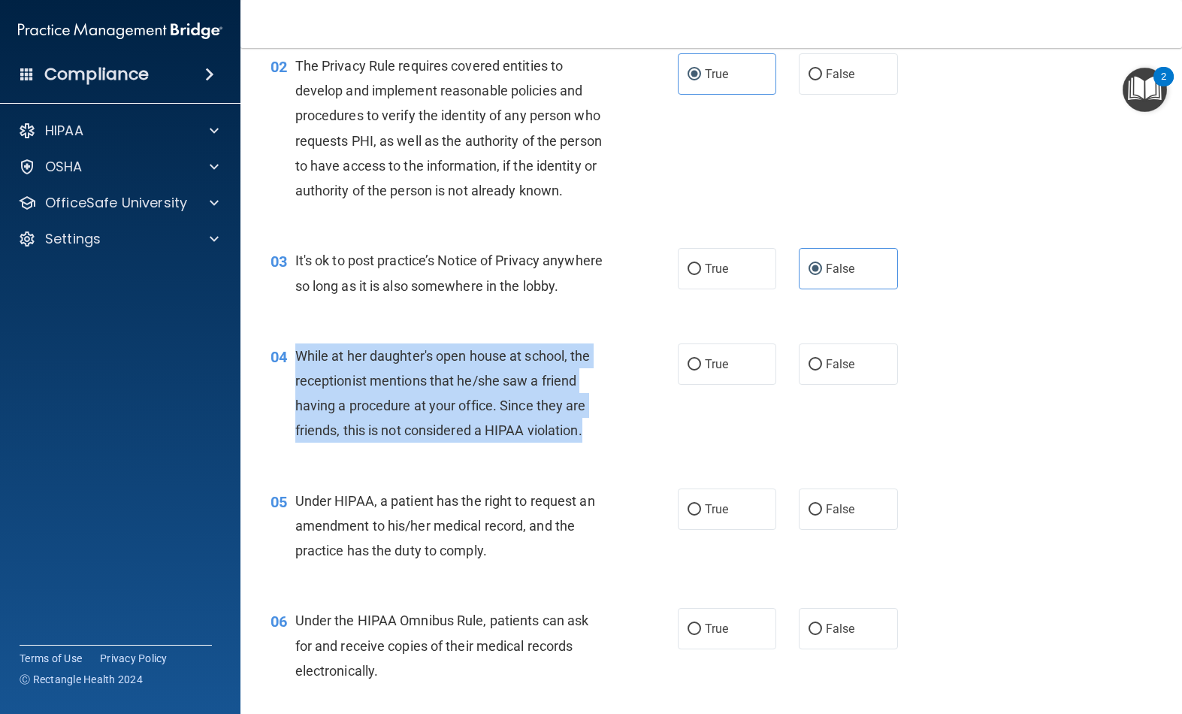
drag, startPoint x: 473, startPoint y: 443, endPoint x: 586, endPoint y: 462, distance: 114.9
click at [586, 443] on div "While at her daughter's open house at school, the receptionist mentions that he…" at bounding box center [456, 393] width 322 height 100
copy span "While at her daughter's open house at school, the receptionist mentions that he…"
click at [861, 385] on label "False" at bounding box center [848, 363] width 99 height 41
click at [822, 371] on input "False" at bounding box center [816, 364] width 14 height 11
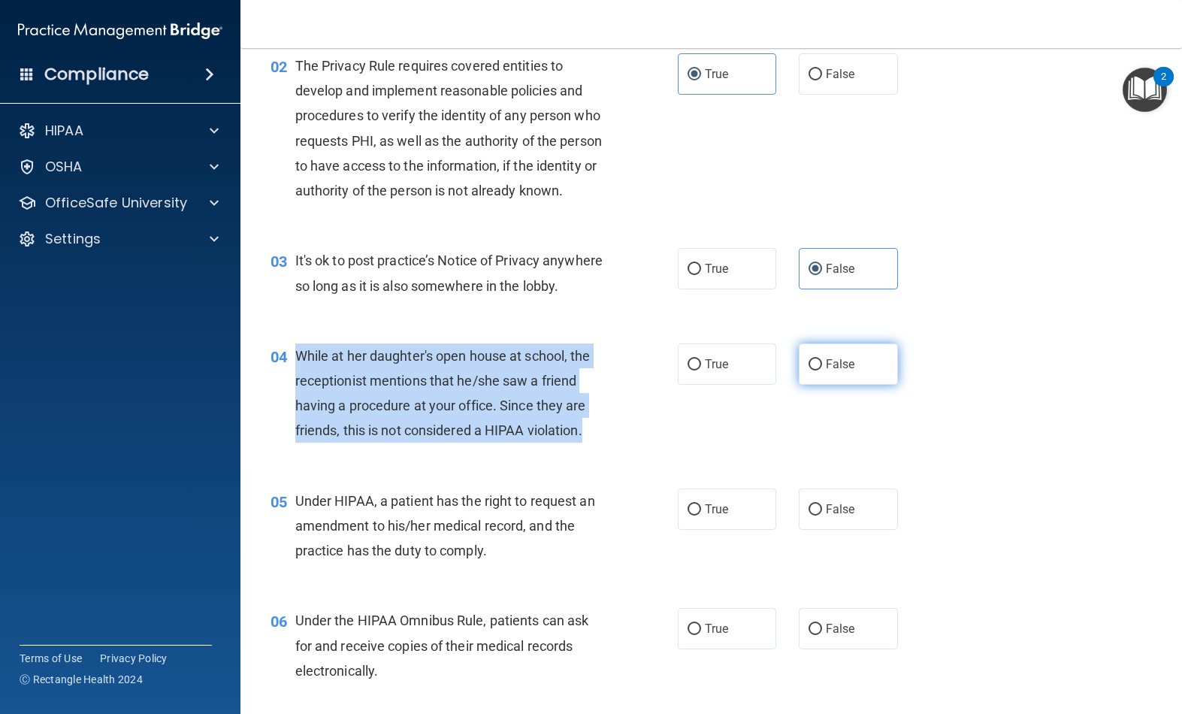
radio input "true"
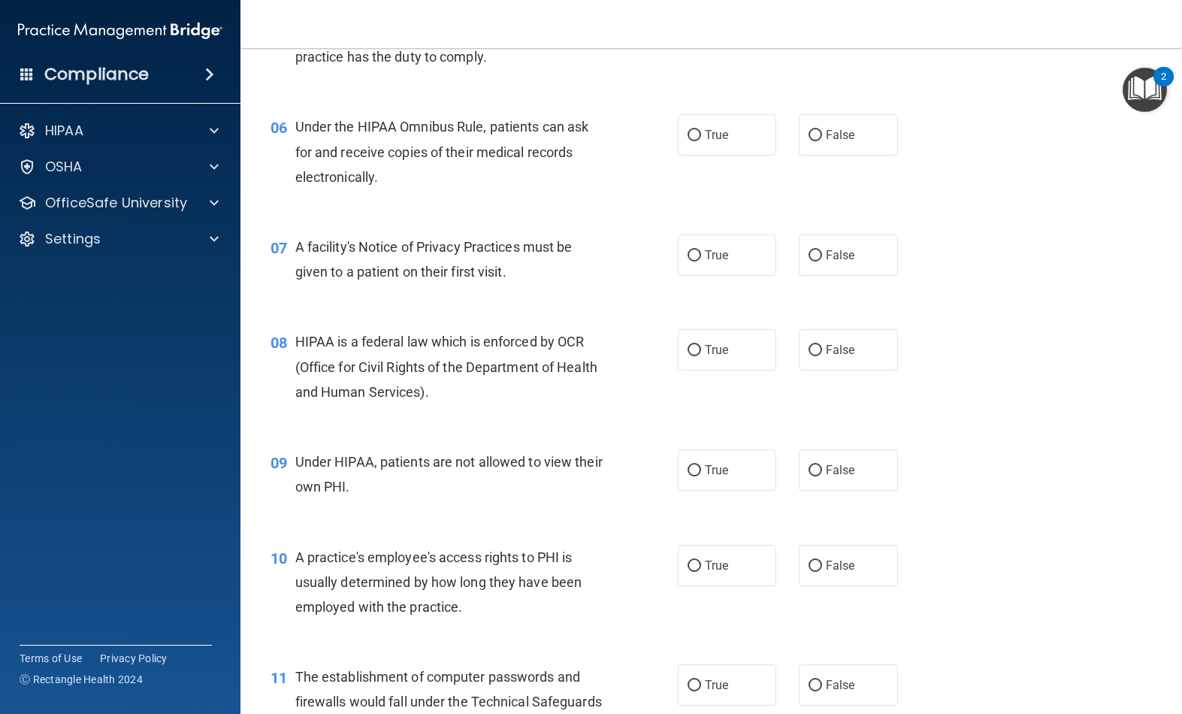
scroll to position [707, 0]
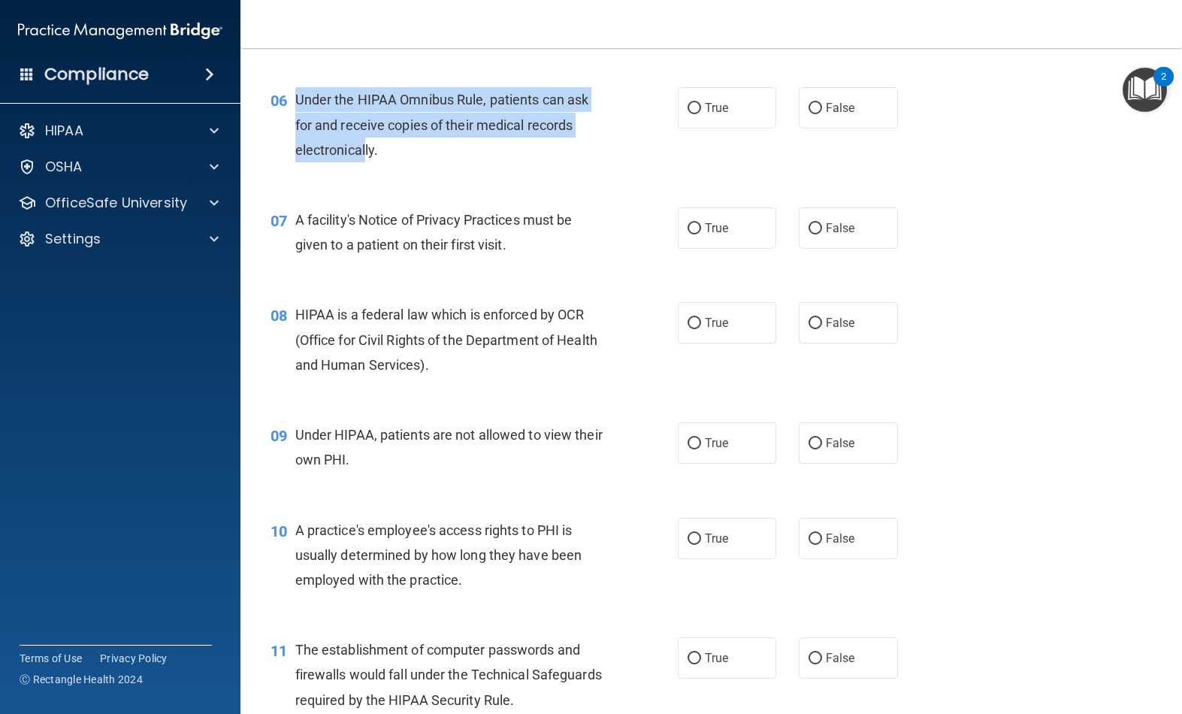
drag, startPoint x: 298, startPoint y: 120, endPoint x: 365, endPoint y: 159, distance: 77.5
click at [365, 159] on div "Under the HIPAA Omnibus Rule, patients can ask for and receive copies of their …" at bounding box center [456, 124] width 322 height 75
drag, startPoint x: 365, startPoint y: 159, endPoint x: 377, endPoint y: 168, distance: 15.2
click at [377, 162] on div "Under the HIPAA Omnibus Rule, patients can ask for and receive copies of their …" at bounding box center [456, 124] width 322 height 75
copy span "Under the HIPAA Omnibus Rule, patients can ask for and receive copies of their …"
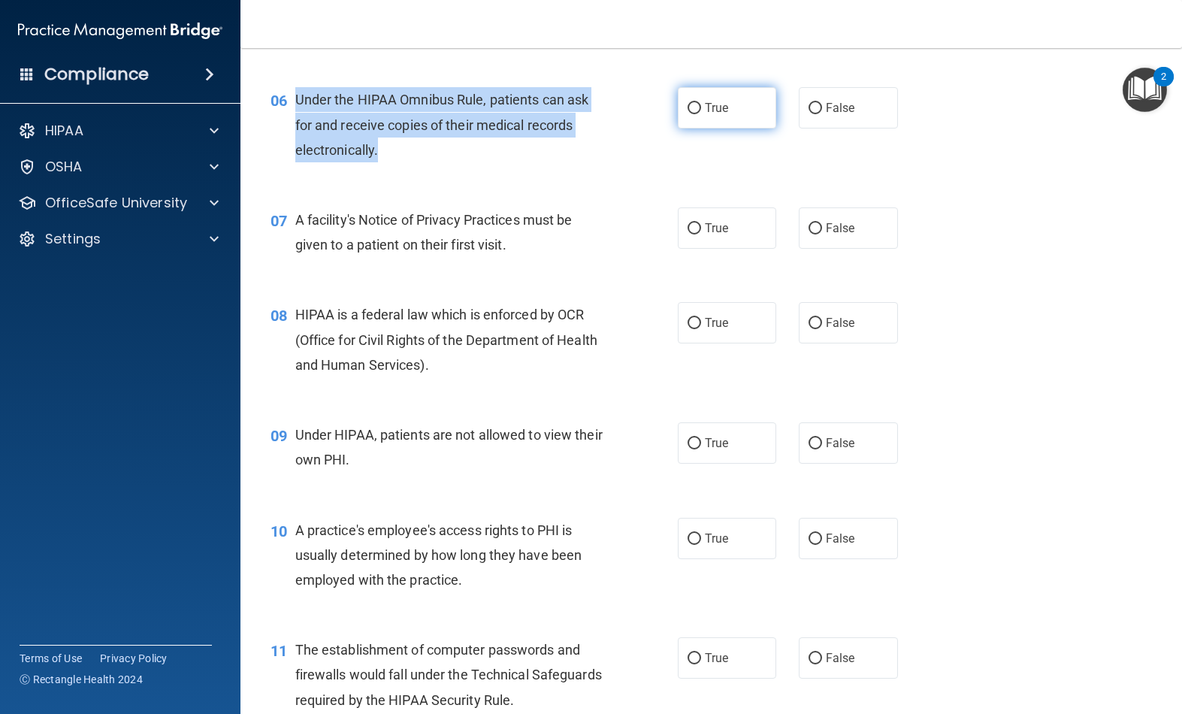
click at [722, 129] on label "True" at bounding box center [727, 107] width 99 height 41
click at [701, 114] on input "True" at bounding box center [695, 108] width 14 height 11
radio input "true"
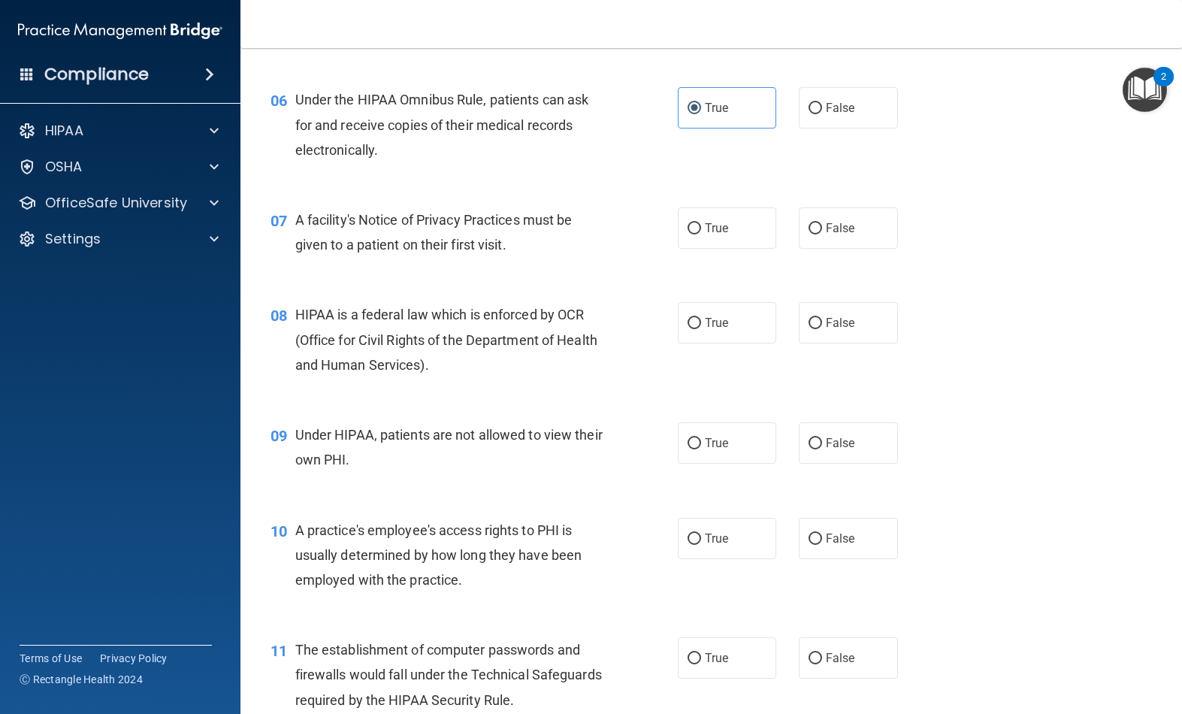
scroll to position [578, 0]
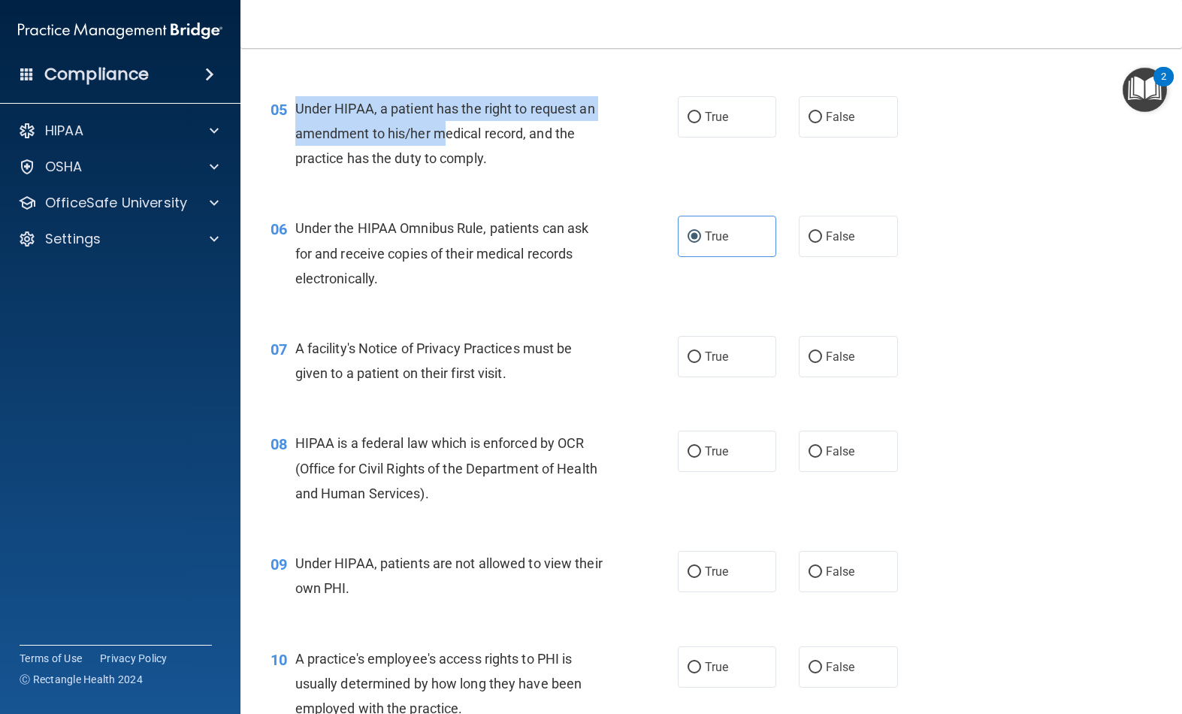
drag, startPoint x: 298, startPoint y: 132, endPoint x: 447, endPoint y: 162, distance: 151.8
click at [447, 162] on span "Under HIPAA, a patient has the right to request an amendment to his/her medical…" at bounding box center [445, 133] width 300 height 65
drag, startPoint x: 447, startPoint y: 162, endPoint x: 490, endPoint y: 189, distance: 50.3
click at [490, 171] on div "Under HIPAA, a patient has the right to request an amendment to his/her medical…" at bounding box center [456, 133] width 322 height 75
copy span "Under HIPAA, a patient has the right to request an amendment to his/her medical…"
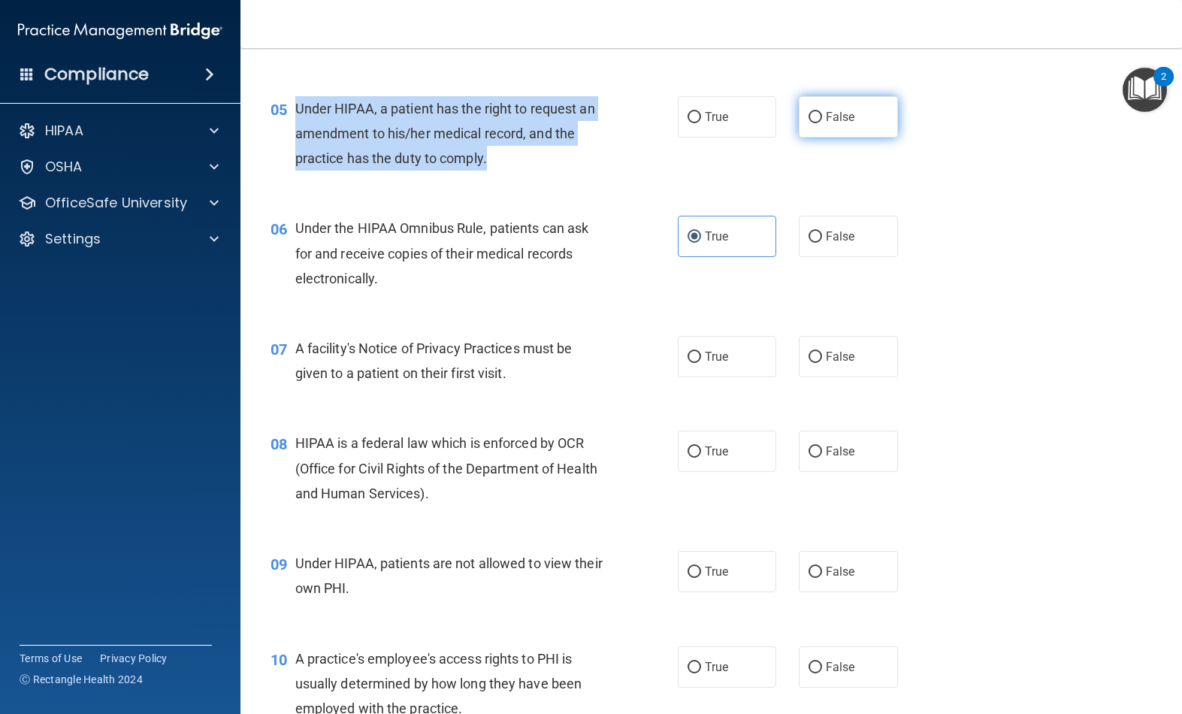
click at [876, 138] on label "False" at bounding box center [848, 116] width 99 height 41
click at [822, 123] on input "False" at bounding box center [816, 117] width 14 height 11
radio input "true"
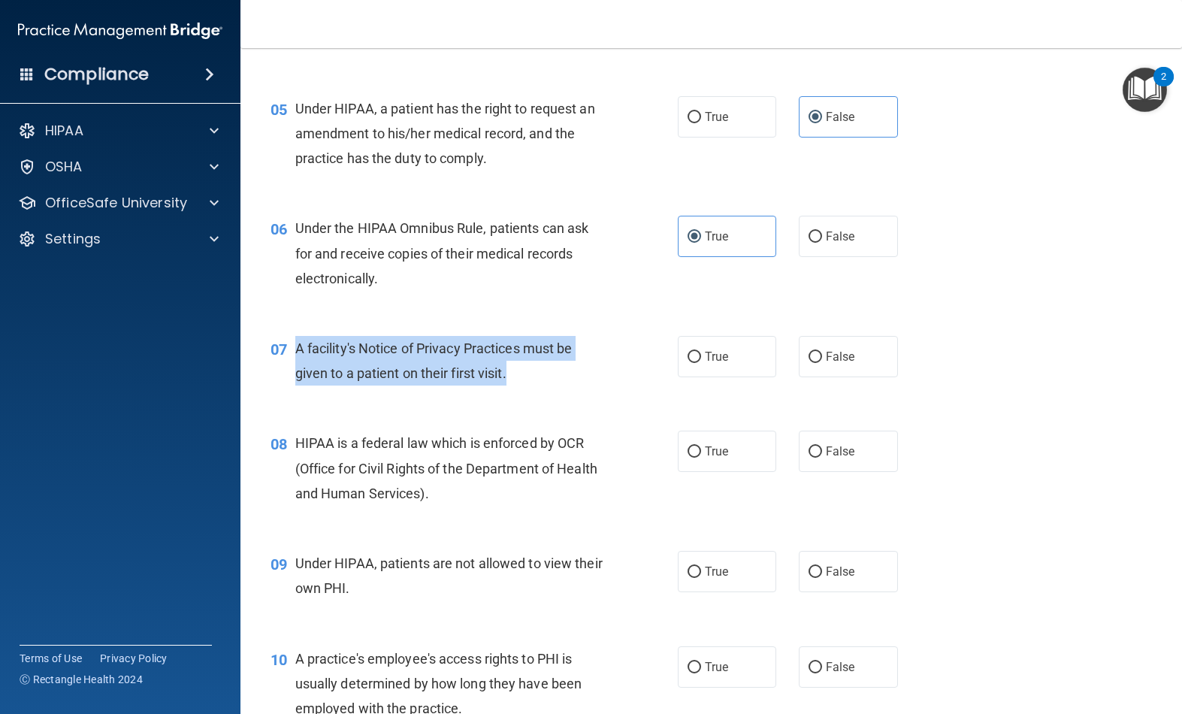
drag, startPoint x: 297, startPoint y: 369, endPoint x: 384, endPoint y: 410, distance: 96.2
click at [384, 393] on div "07 A facility's Notice of Privacy Practices must be given to a patient on their…" at bounding box center [474, 364] width 452 height 57
drag, startPoint x: 384, startPoint y: 410, endPoint x: 280, endPoint y: 370, distance: 111.8
click at [280, 369] on div "07 A facility's Notice of Privacy Practices must be given to a patient on their…" at bounding box center [474, 364] width 452 height 57
copy div "7 A facility's Notice of Privacy Practices must be given to a patient on their …"
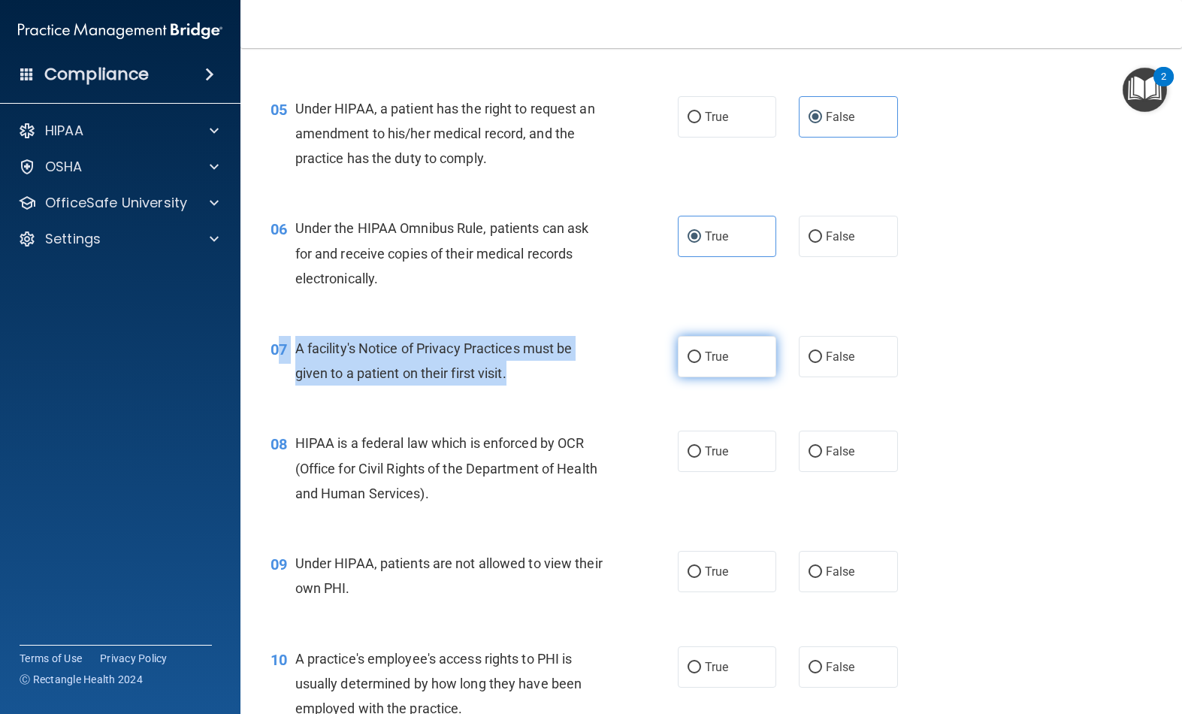
click at [711, 361] on label "True" at bounding box center [727, 356] width 99 height 41
click at [701, 361] on input "True" at bounding box center [695, 357] width 14 height 11
radio input "true"
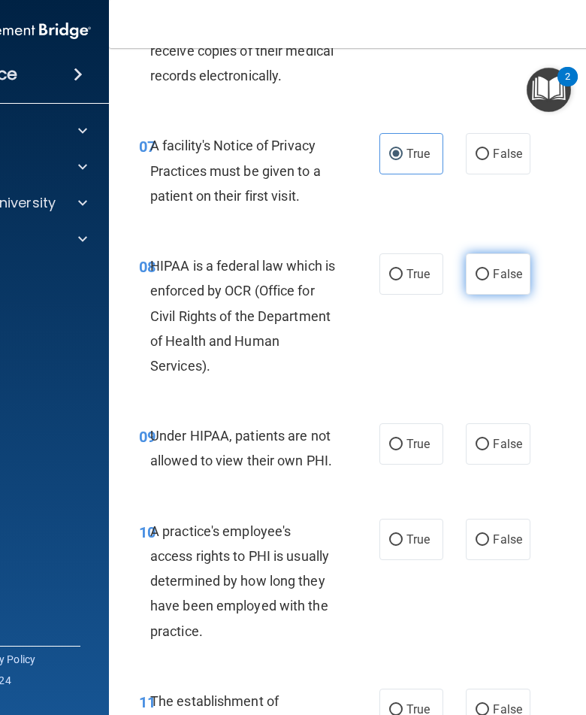
scroll to position [1182, 0]
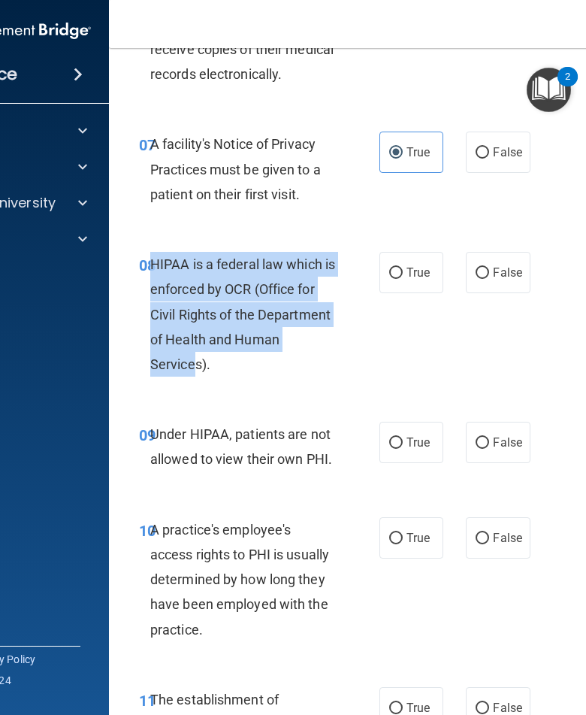
drag, startPoint x: 150, startPoint y: 259, endPoint x: 195, endPoint y: 350, distance: 102.2
click at [195, 350] on span "HIPAA is a federal law which is enforced by OCR (Office for Civil Rights of the…" at bounding box center [242, 314] width 185 height 116
drag, startPoint x: 195, startPoint y: 350, endPoint x: 208, endPoint y: 360, distance: 16.1
click at [208, 360] on span "HIPAA is a federal law which is enforced by OCR (Office for Civil Rights of the…" at bounding box center [242, 314] width 185 height 116
copy span "HIPAA is a federal law which is enforced by OCR (Office for Civil Rights of the…"
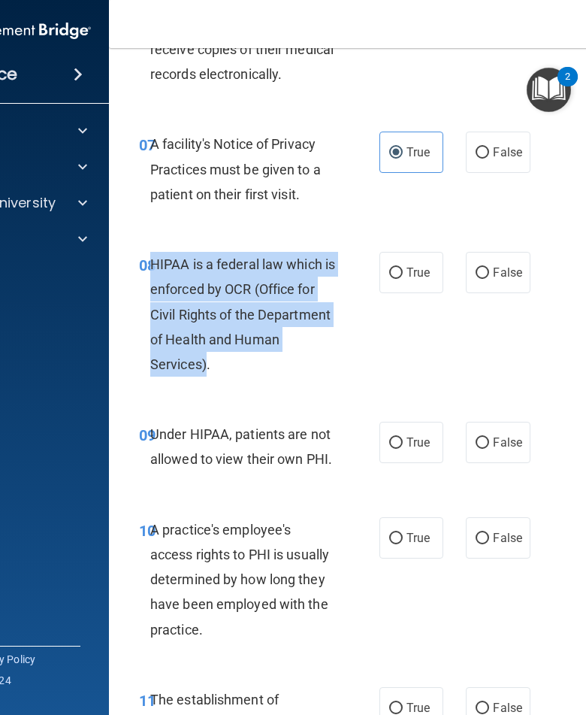
click at [421, 290] on div "08 HIPAA is a federal law which is enforced by OCR (Office for Civil Rights of …" at bounding box center [413, 318] width 571 height 170
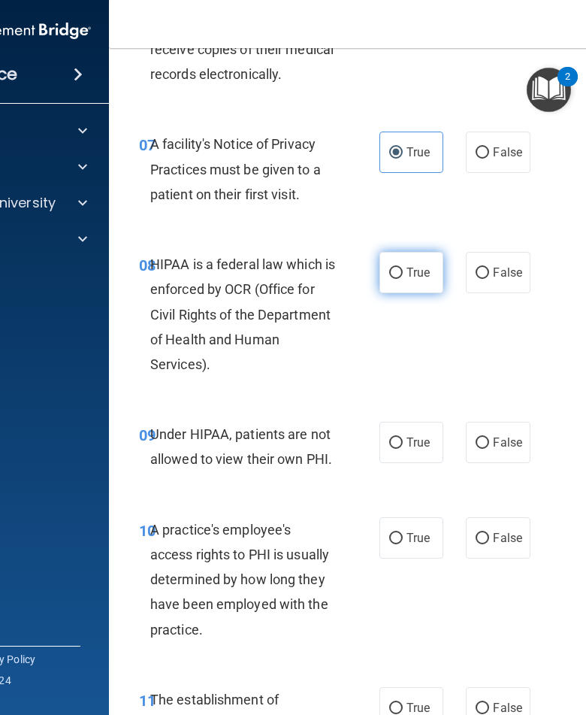
click at [410, 265] on span "True" at bounding box center [418, 272] width 23 height 14
click at [403, 268] on input "True" at bounding box center [396, 273] width 14 height 11
radio input "true"
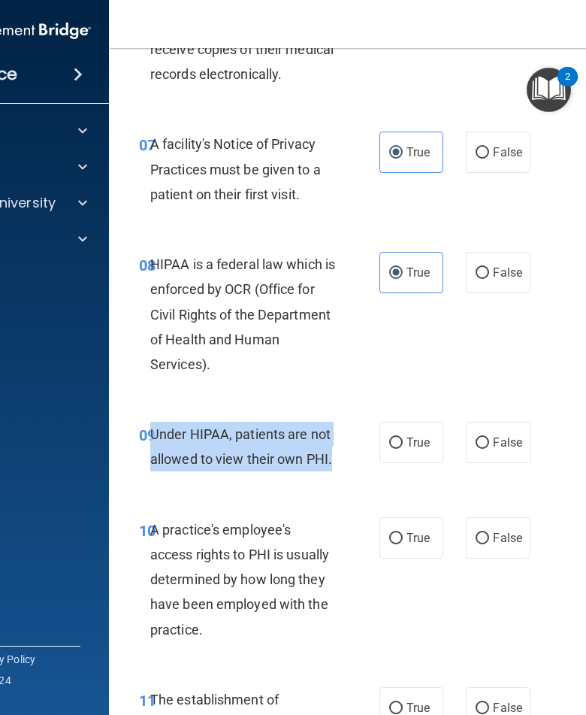
drag, startPoint x: 153, startPoint y: 426, endPoint x: 365, endPoint y: 453, distance: 213.7
click at [365, 454] on div "09 Under HIPAA, patients are not allowed to view their own PHI." at bounding box center [260, 450] width 286 height 57
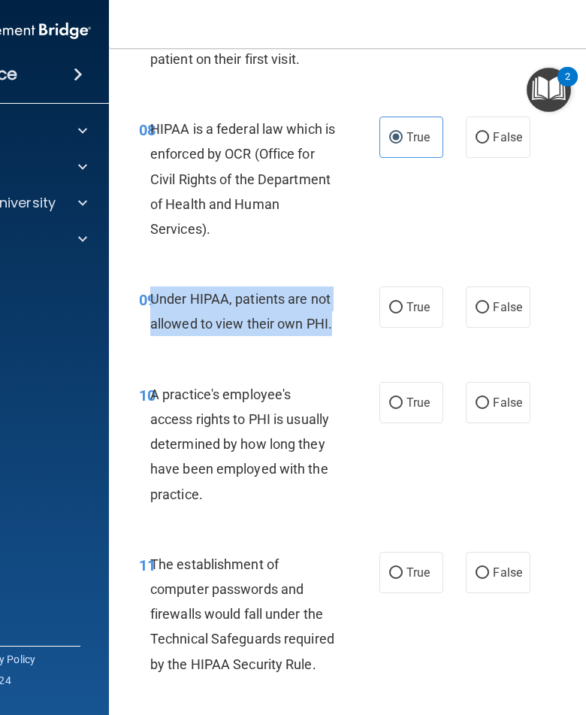
scroll to position [1322, 0]
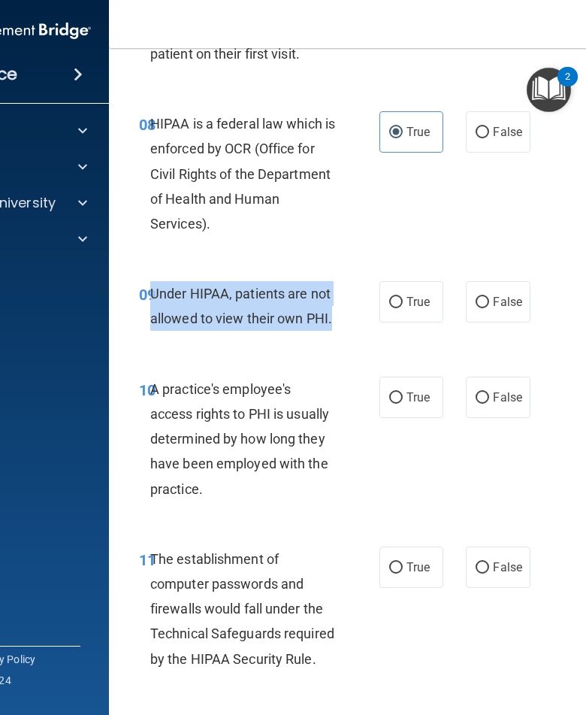
click at [325, 306] on span "Under HIPAA, patients are not allowed to view their own PHI." at bounding box center [241, 306] width 182 height 41
drag, startPoint x: 150, startPoint y: 286, endPoint x: 279, endPoint y: 322, distance: 133.3
click at [279, 322] on div "Under HIPAA, patients are not allowed to view their own PHI." at bounding box center [249, 306] width 198 height 50
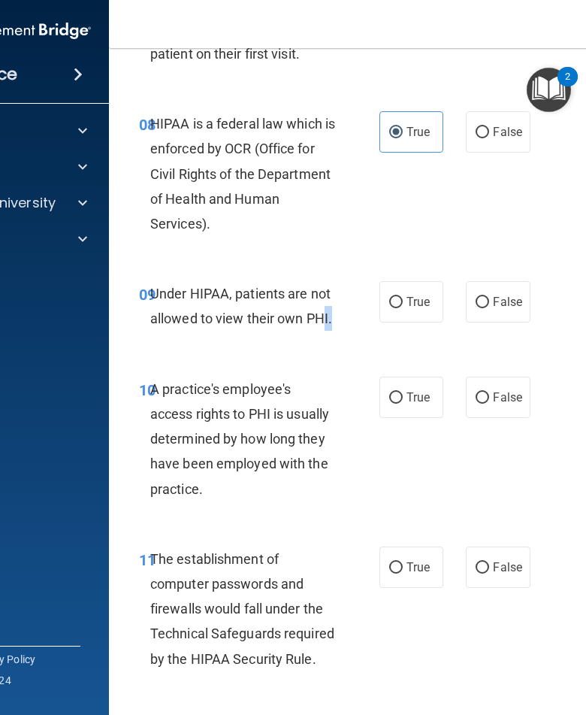
drag, startPoint x: 279, startPoint y: 322, endPoint x: 328, endPoint y: 319, distance: 48.9
click at [328, 319] on div "Under HIPAA, patients are not allowed to view their own PHI." at bounding box center [249, 306] width 198 height 50
drag, startPoint x: 328, startPoint y: 319, endPoint x: 239, endPoint y: 298, distance: 91.0
click at [239, 298] on div "Under HIPAA, patients are not allowed to view their own PHI." at bounding box center [249, 306] width 198 height 50
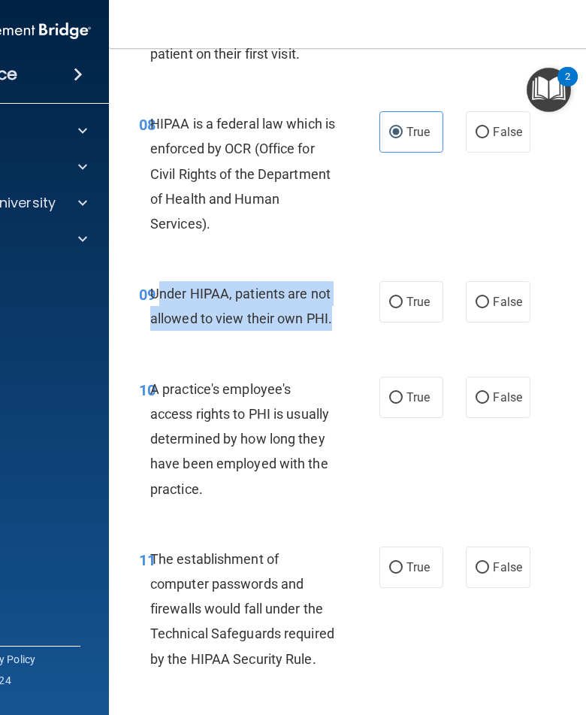
drag, startPoint x: 239, startPoint y: 298, endPoint x: 162, endPoint y: 284, distance: 78.7
click at [162, 284] on div "Under HIPAA, patients are not allowed to view their own PHI." at bounding box center [249, 306] width 198 height 50
drag, startPoint x: 162, startPoint y: 284, endPoint x: 141, endPoint y: 280, distance: 20.6
click at [141, 281] on div "09 Under HIPAA, patients are not allowed to view their own PHI." at bounding box center [260, 309] width 286 height 57
copy div "09 Under HIPAA, patients are not allowed to view their own PHI."
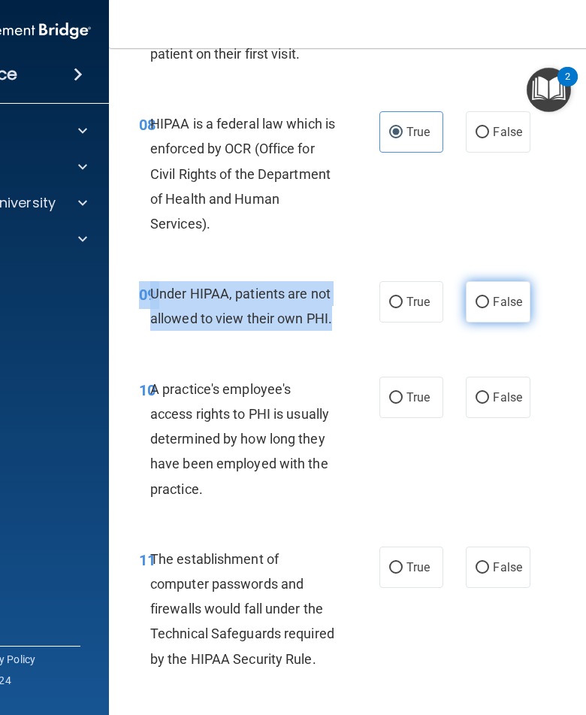
click at [507, 295] on span "False" at bounding box center [507, 302] width 29 height 14
click at [489, 297] on input "False" at bounding box center [483, 302] width 14 height 11
radio input "true"
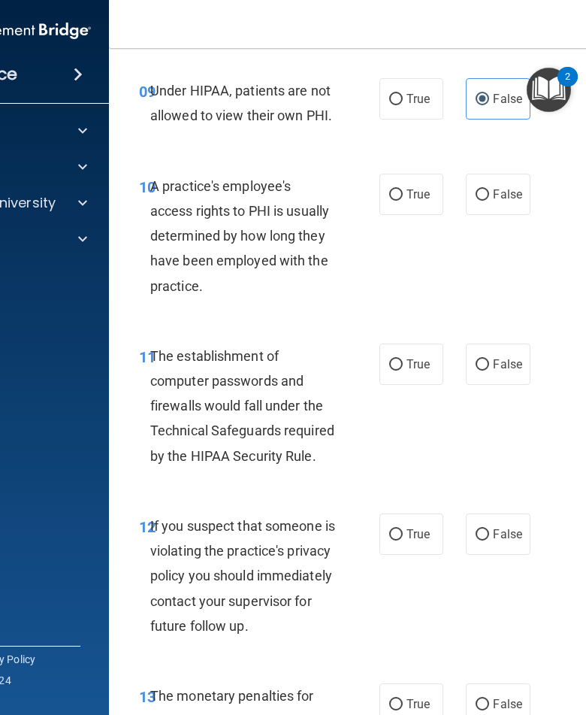
scroll to position [1527, 0]
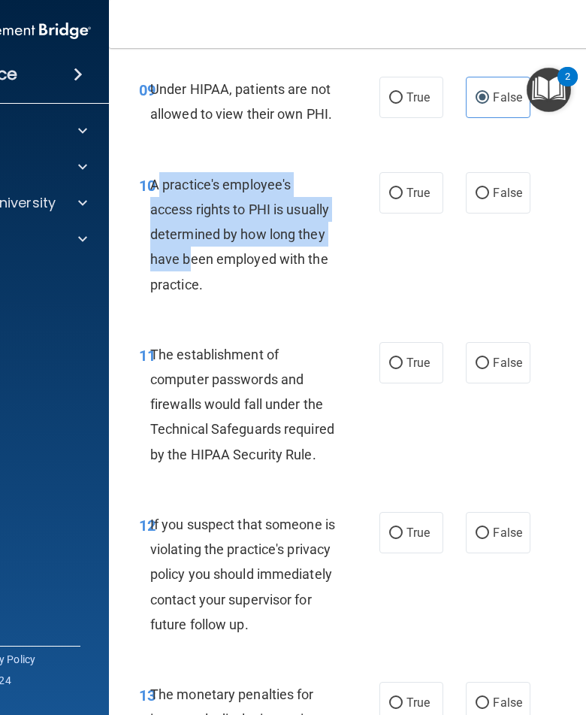
drag, startPoint x: 154, startPoint y: 175, endPoint x: 191, endPoint y: 235, distance: 69.9
click at [191, 235] on div "A practice's employee's access rights to PHI is usually determined by how long …" at bounding box center [249, 234] width 198 height 125
drag, startPoint x: 191, startPoint y: 235, endPoint x: 203, endPoint y: 269, distance: 36.6
click at [203, 269] on div "A practice's employee's access rights to PHI is usually determined by how long …" at bounding box center [249, 234] width 198 height 125
copy span "practice's employee's access rights to PHI is usually determined by how long th…"
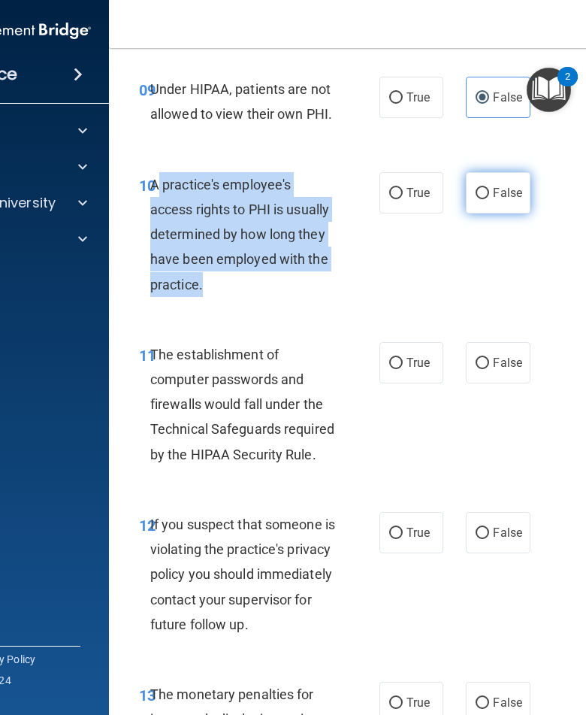
click at [507, 201] on label "False" at bounding box center [498, 192] width 64 height 41
click at [489, 199] on input "False" at bounding box center [483, 193] width 14 height 11
radio input "true"
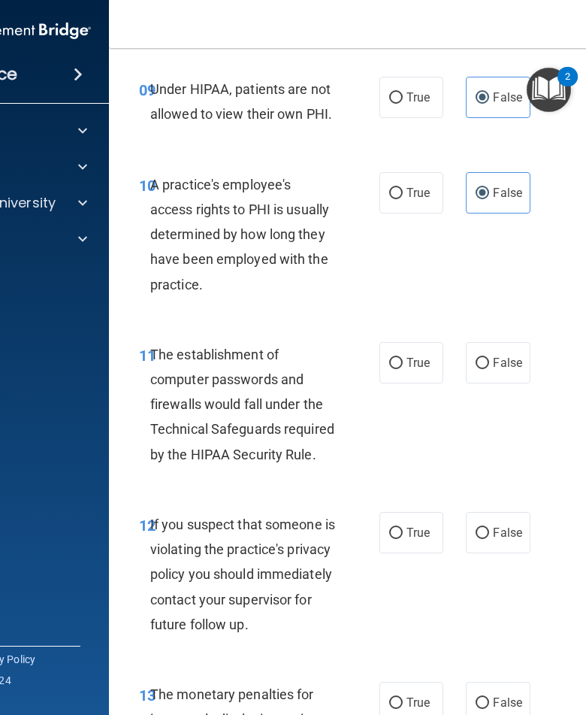
click at [449, 277] on div "10 A practice's employee's access rights to PHI is usually determined by how lo…" at bounding box center [413, 238] width 571 height 170
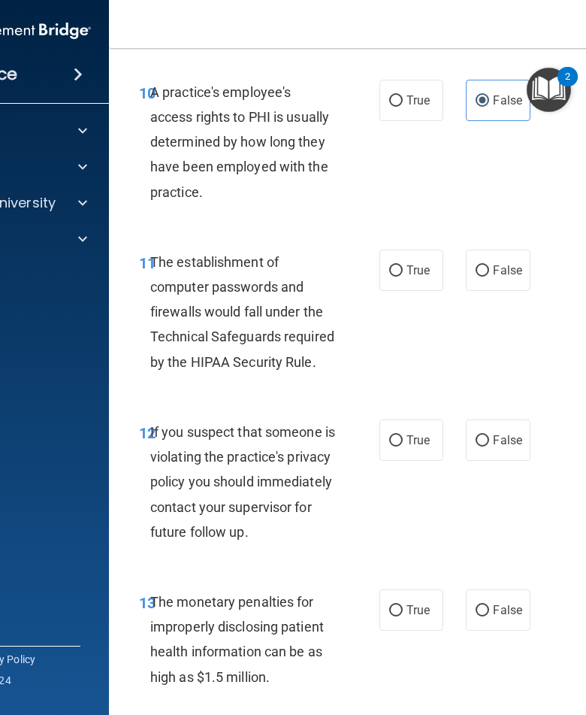
click at [150, 256] on span "The establishment of computer passwords and firewalls would fall under the Tech…" at bounding box center [242, 312] width 184 height 116
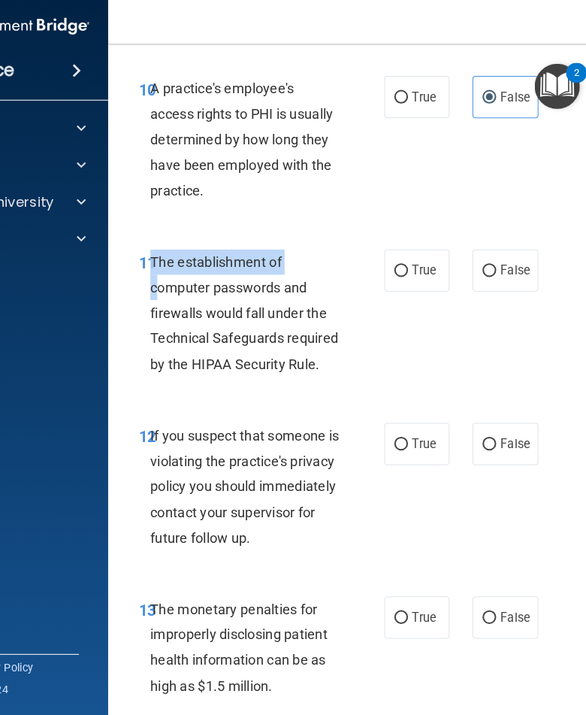
drag, startPoint x: 149, startPoint y: 252, endPoint x: 157, endPoint y: 256, distance: 9.1
click at [157, 256] on div "The establishment of computer passwords and firewalls would fall under the Tech…" at bounding box center [249, 312] width 198 height 125
click at [163, 254] on span "The establishment of computer passwords and firewalls would fall under the Tech…" at bounding box center [242, 312] width 184 height 116
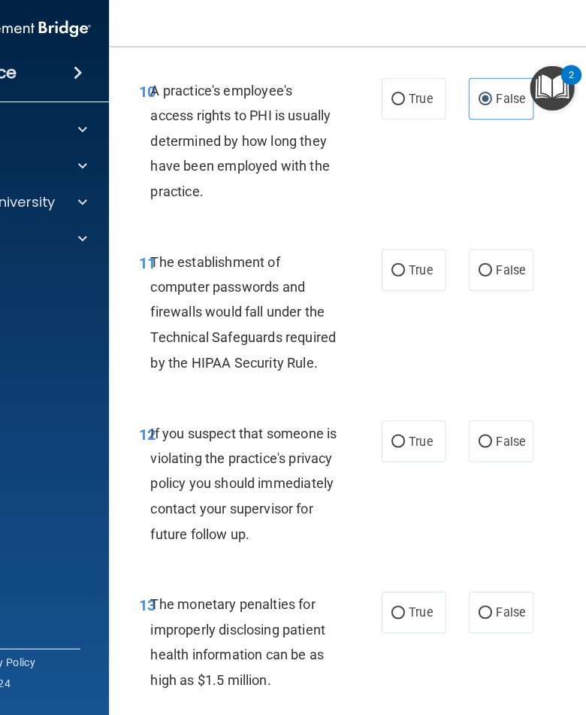
click at [158, 254] on span "The establishment of computer passwords and firewalls would fall under the Tech…" at bounding box center [242, 312] width 184 height 116
click at [148, 254] on span "11" at bounding box center [147, 263] width 17 height 18
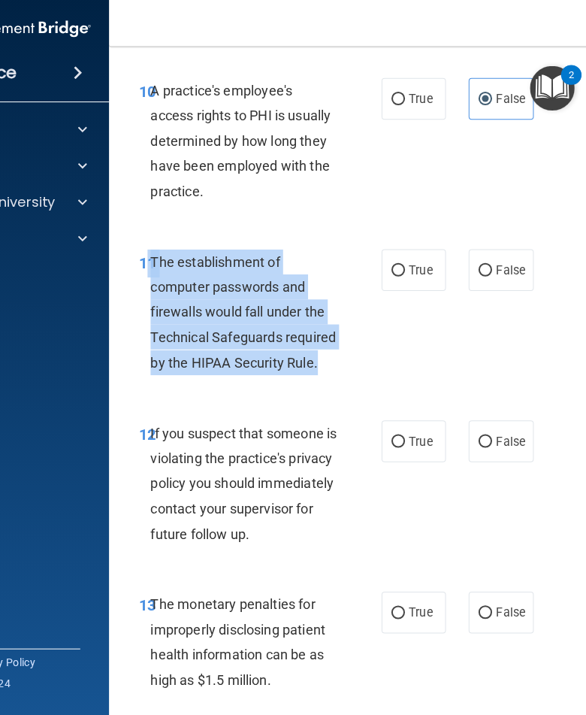
drag, startPoint x: 148, startPoint y: 251, endPoint x: 243, endPoint y: 367, distance: 149.6
click at [243, 367] on div "11 The establishment of computer passwords and firewalls would fall under the T…" at bounding box center [260, 316] width 286 height 132
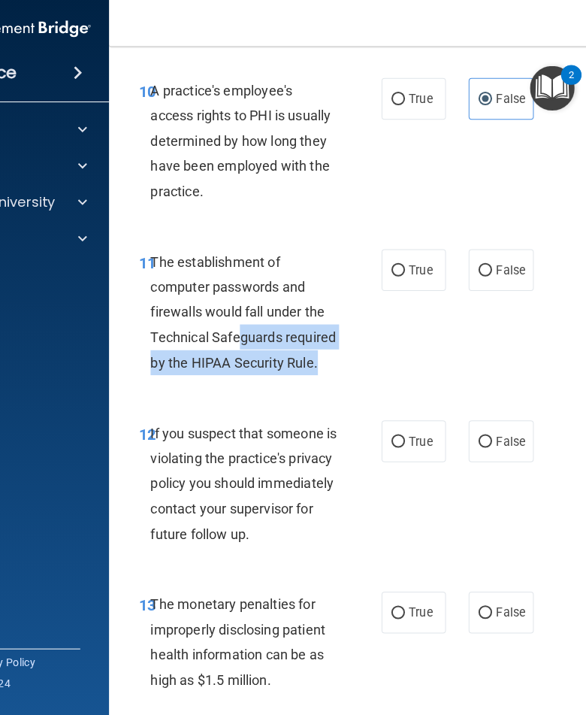
drag, startPoint x: 244, startPoint y: 368, endPoint x: 235, endPoint y: 326, distance: 42.2
click at [238, 327] on div "11 The establishment of computer passwords and firewalls would fall under the T…" at bounding box center [260, 316] width 286 height 132
click at [153, 254] on span "The establishment of computer passwords and firewalls would fall under the Tech…" at bounding box center [242, 312] width 184 height 116
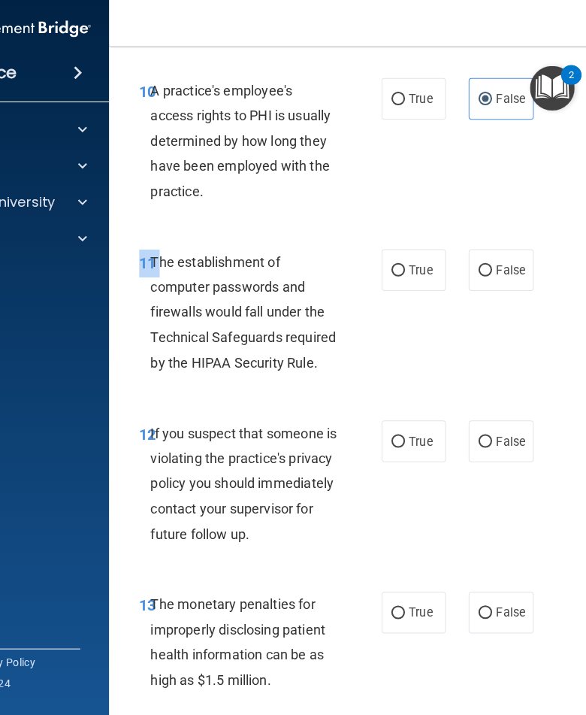
drag, startPoint x: 153, startPoint y: 250, endPoint x: 260, endPoint y: 370, distance: 160.7
click at [260, 370] on div "11 The establishment of computer passwords and firewalls would fall under the T…" at bounding box center [413, 316] width 571 height 170
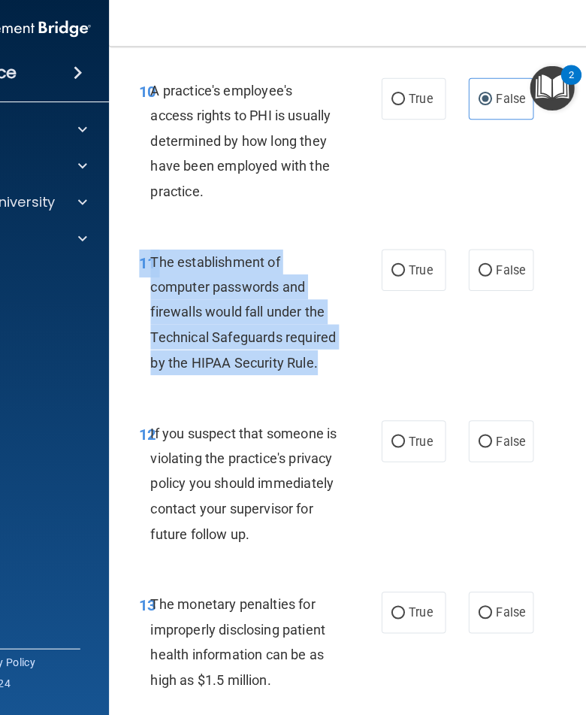
drag, startPoint x: 260, startPoint y: 370, endPoint x: 320, endPoint y: 352, distance: 62.8
click at [321, 352] on div "11 The establishment of computer passwords and firewalls would fall under the T…" at bounding box center [413, 316] width 571 height 170
click at [407, 263] on span "True" at bounding box center [418, 270] width 23 height 14
click at [403, 265] on input "True" at bounding box center [396, 270] width 14 height 11
radio input "true"
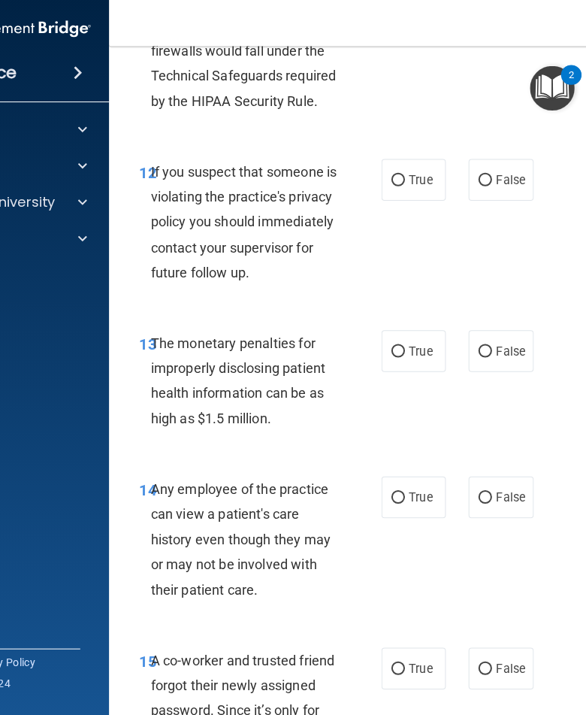
scroll to position [1916, 0]
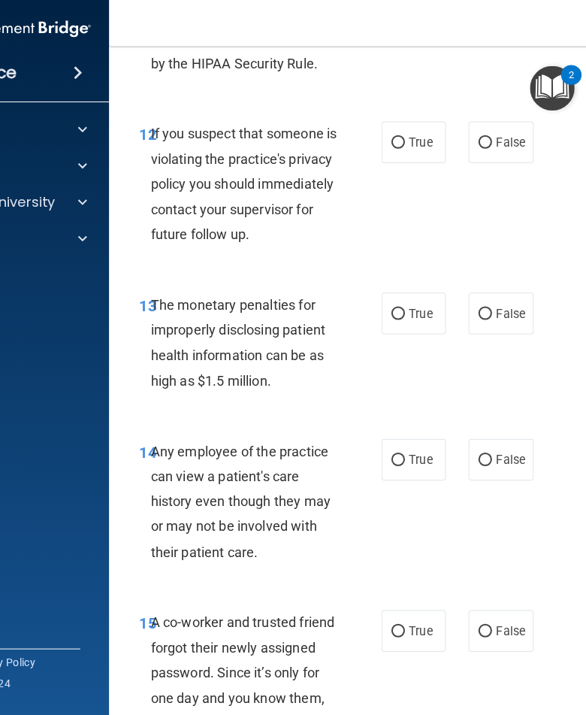
click at [150, 109] on div "12 If you suspect that someone is violating the practice's privacy policy you s…" at bounding box center [413, 189] width 571 height 170
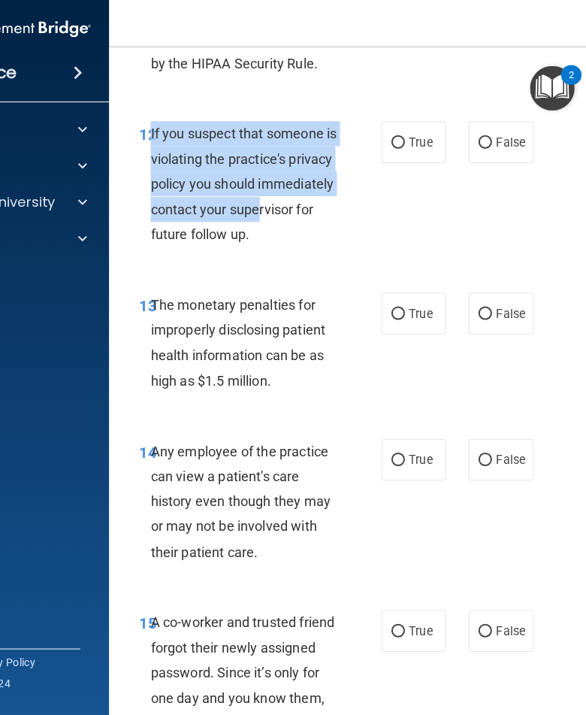
drag, startPoint x: 150, startPoint y: 123, endPoint x: 180, endPoint y: 224, distance: 104.9
click at [179, 223] on span "If you suspect that someone is violating the practice's privacy policy you shou…" at bounding box center [242, 185] width 185 height 116
drag, startPoint x: 179, startPoint y: 223, endPoint x: 181, endPoint y: 247, distance: 23.4
click at [181, 247] on div "If you suspect that someone is violating the practice's privacy policy you shou…" at bounding box center [249, 185] width 198 height 125
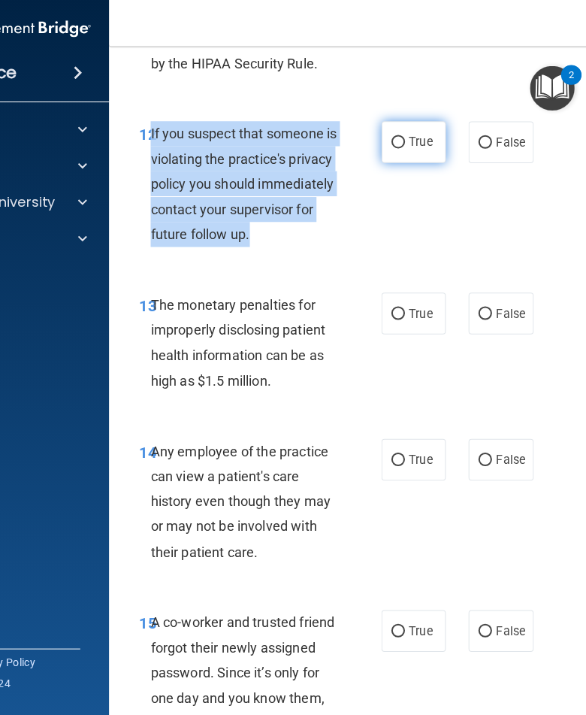
click at [406, 141] on label "True" at bounding box center [412, 143] width 64 height 41
click at [403, 141] on input "True" at bounding box center [396, 143] width 14 height 11
radio input "true"
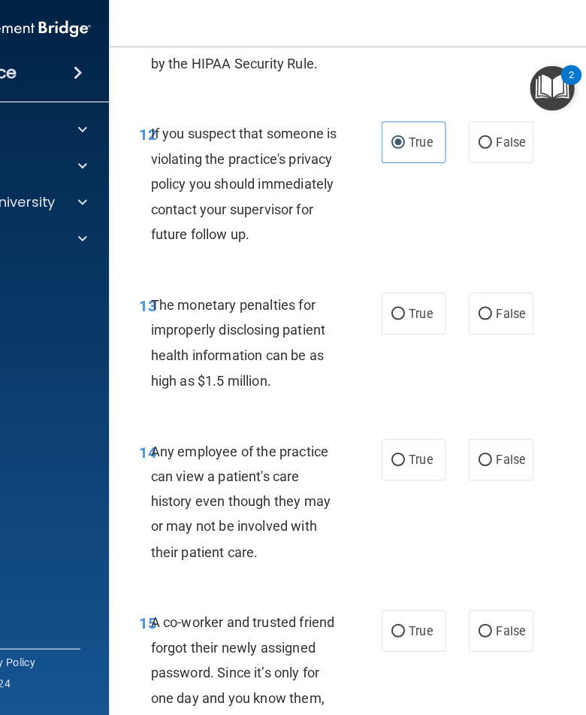
scroll to position [2128, 0]
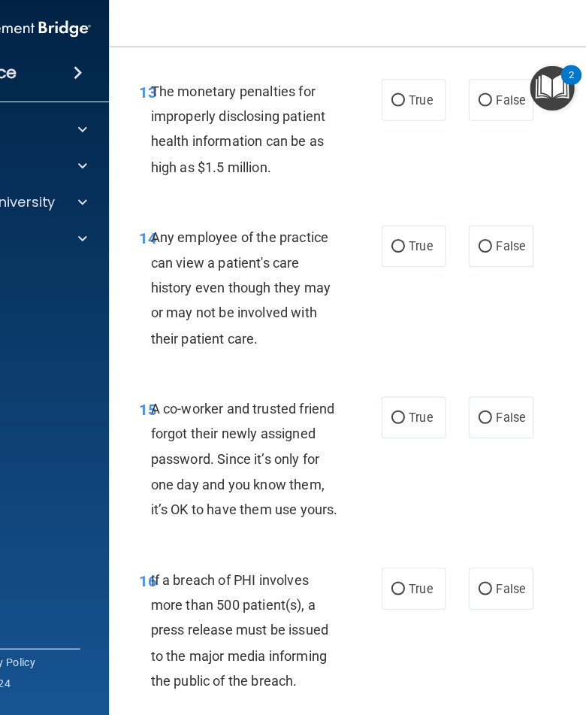
click at [150, 106] on span "The monetary penalties for improperly disclosing patient health information can…" at bounding box center [237, 130] width 174 height 91
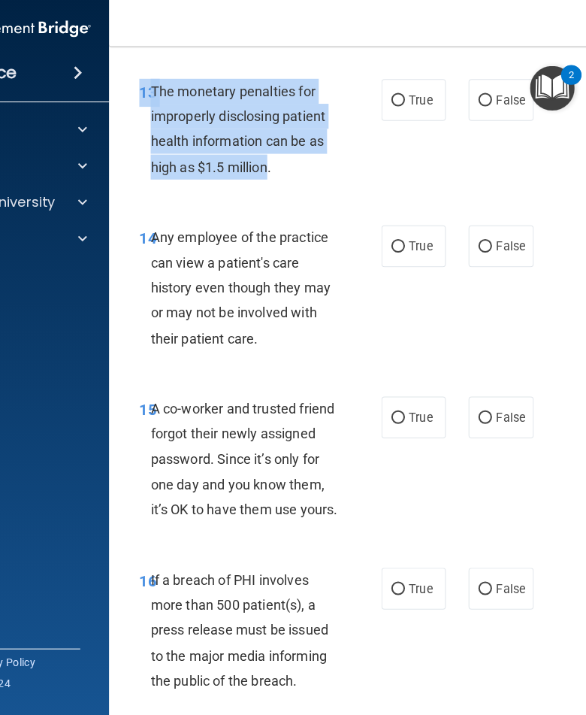
drag, startPoint x: 156, startPoint y: 105, endPoint x: 245, endPoint y: 182, distance: 117.2
click at [245, 176] on span "The monetary penalties for improperly disclosing patient health information can…" at bounding box center [237, 130] width 174 height 91
drag, startPoint x: 245, startPoint y: 182, endPoint x: 271, endPoint y: 189, distance: 27.4
click at [272, 180] on div "The monetary penalties for improperly disclosing patient health information can…" at bounding box center [249, 130] width 198 height 100
click at [404, 122] on label "True" at bounding box center [412, 100] width 64 height 41
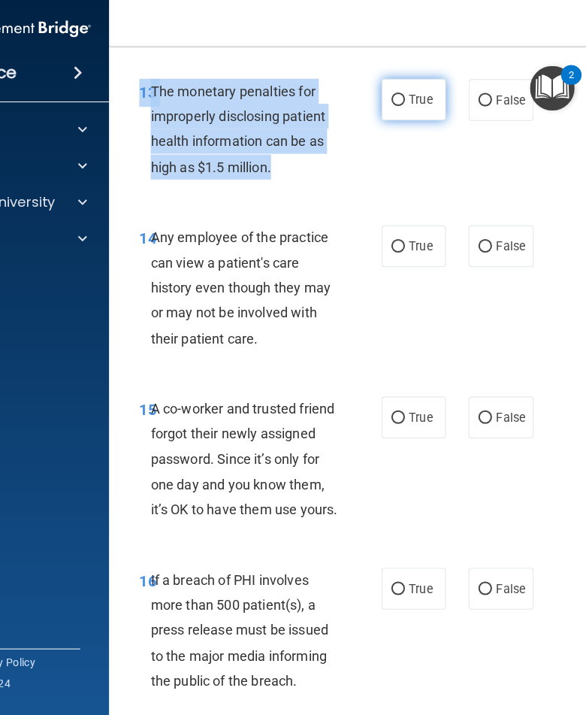
click at [403, 107] on input "True" at bounding box center [396, 101] width 14 height 11
radio input "true"
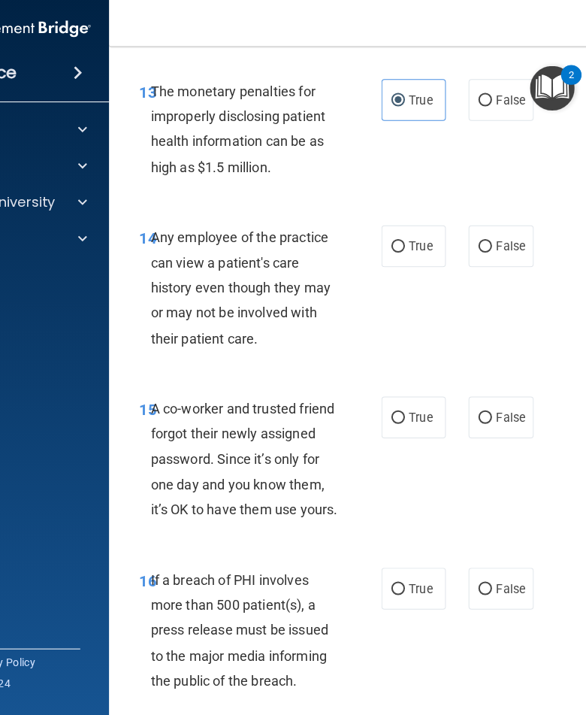
click at [214, 294] on span "Any employee of the practice can view a patient's care history even though they…" at bounding box center [239, 288] width 179 height 116
click at [156, 248] on span "Any employee of the practice can view a patient's care history even though they…" at bounding box center [239, 288] width 179 height 116
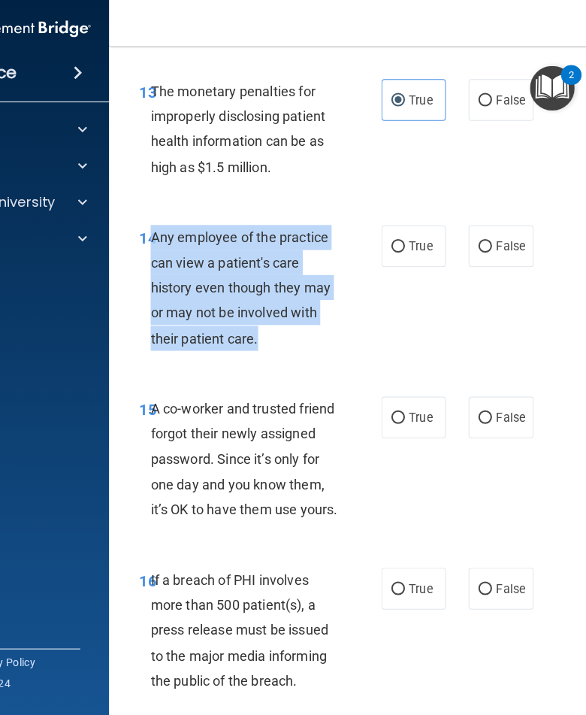
drag, startPoint x: 153, startPoint y: 249, endPoint x: 269, endPoint y: 359, distance: 159.5
click at [269, 350] on div "Any employee of the practice can view a patient's care history even though they…" at bounding box center [249, 287] width 198 height 125
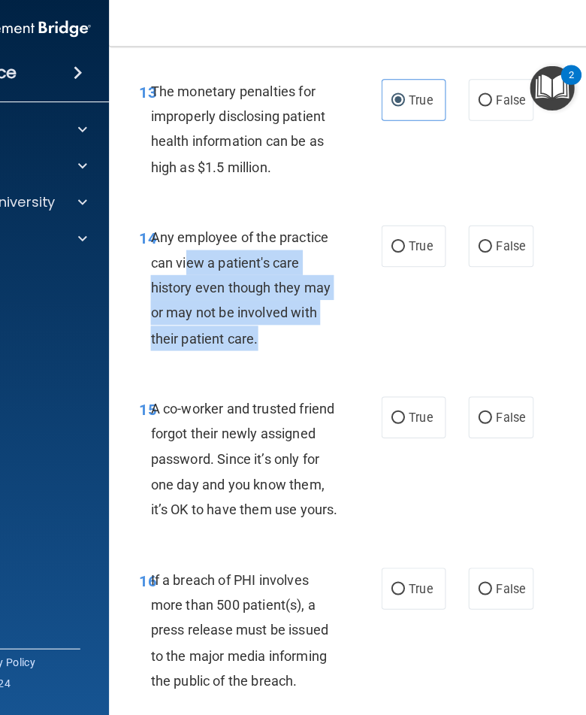
drag, startPoint x: 269, startPoint y: 359, endPoint x: 186, endPoint y: 274, distance: 118.5
click at [186, 274] on div "Any employee of the practice can view a patient's care history even though they…" at bounding box center [249, 287] width 198 height 125
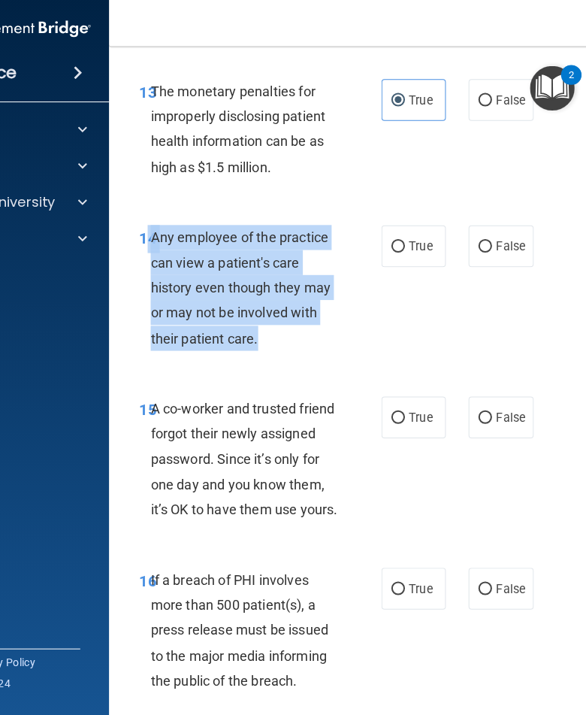
drag, startPoint x: 186, startPoint y: 274, endPoint x: 149, endPoint y: 243, distance: 48.6
click at [149, 243] on div "14 Any employee of the practice can view a patient's care history even though t…" at bounding box center [260, 291] width 286 height 132
click at [501, 267] on label "False" at bounding box center [498, 245] width 64 height 41
click at [489, 253] on input "False" at bounding box center [483, 246] width 14 height 11
radio input "true"
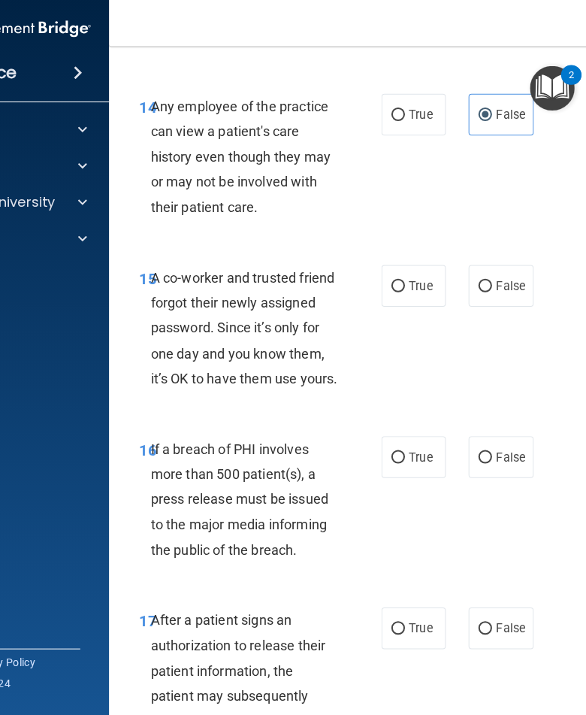
scroll to position [2291, 0]
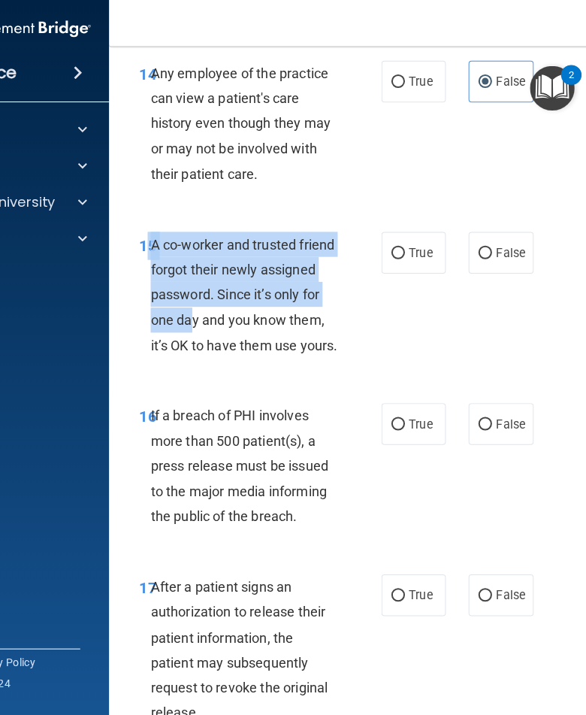
drag, startPoint x: 149, startPoint y: 253, endPoint x: 190, endPoint y: 331, distance: 88.4
click at [190, 332] on div "15 A co-worker and trusted friend forgot their newly assigned password. Since i…" at bounding box center [260, 298] width 286 height 132
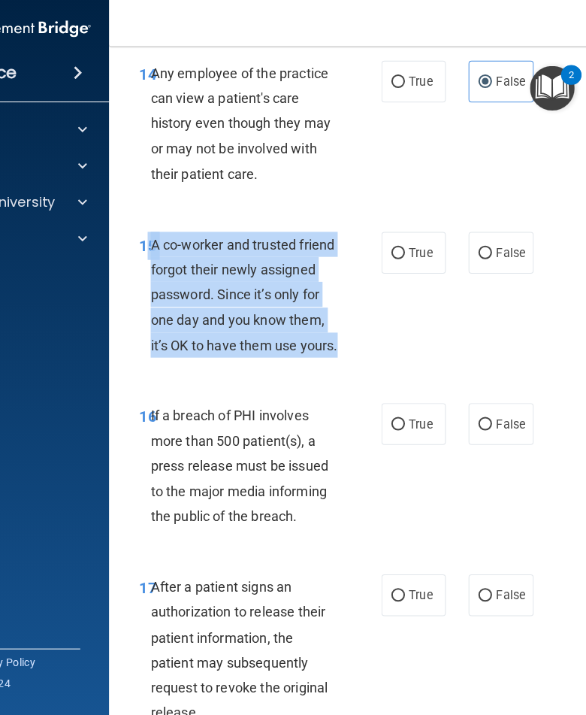
drag, startPoint x: 190, startPoint y: 332, endPoint x: 198, endPoint y: 390, distance: 58.4
click at [198, 357] on div "A co-worker and trusted friend forgot their newly assigned password. Since it’s…" at bounding box center [249, 294] width 198 height 125
click at [486, 274] on label "False" at bounding box center [498, 252] width 64 height 41
click at [486, 259] on input "False" at bounding box center [483, 253] width 14 height 11
radio input "true"
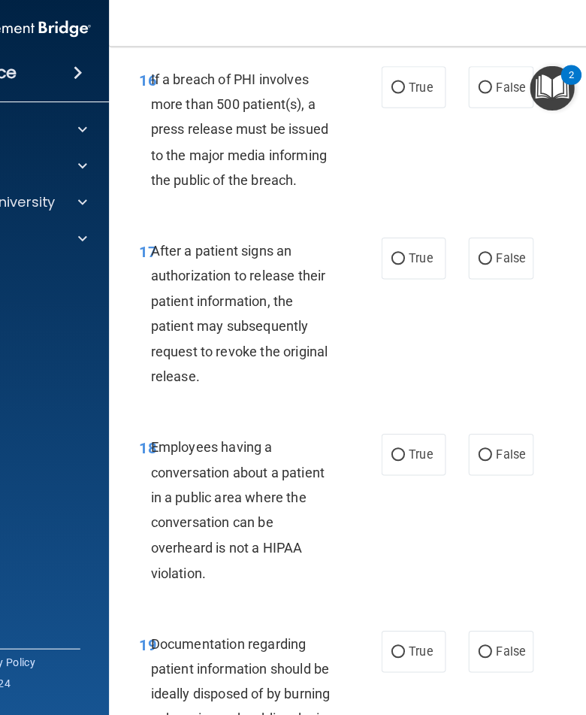
scroll to position [2624, 0]
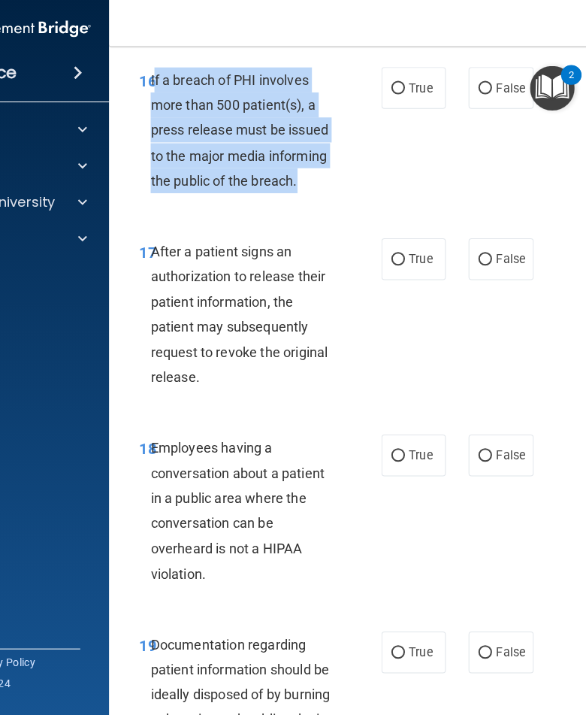
drag, startPoint x: 160, startPoint y: 120, endPoint x: 342, endPoint y: 208, distance: 202.0
click at [342, 194] on div "If a breach of PHI involves more than 500 patient(s), a press release must be i…" at bounding box center [249, 131] width 198 height 125
click at [403, 110] on label "True" at bounding box center [412, 89] width 64 height 41
click at [403, 96] on input "True" at bounding box center [396, 90] width 14 height 11
radio input "true"
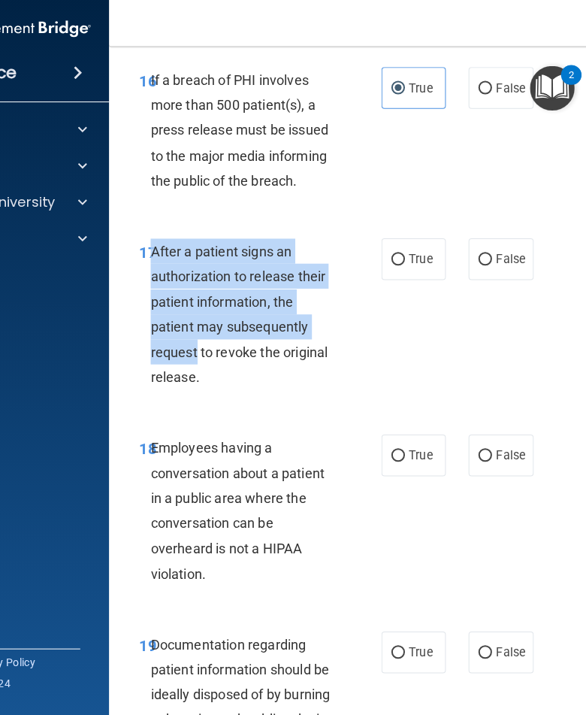
drag, startPoint x: 153, startPoint y: 283, endPoint x: 196, endPoint y: 383, distance: 109.7
click at [196, 383] on span "After a patient signs an authorization to release their patient information, th…" at bounding box center [238, 314] width 176 height 141
drag, startPoint x: 196, startPoint y: 383, endPoint x: 201, endPoint y: 399, distance: 16.4
click at [201, 389] on div "After a patient signs an authorization to release their patient information, th…" at bounding box center [249, 314] width 198 height 150
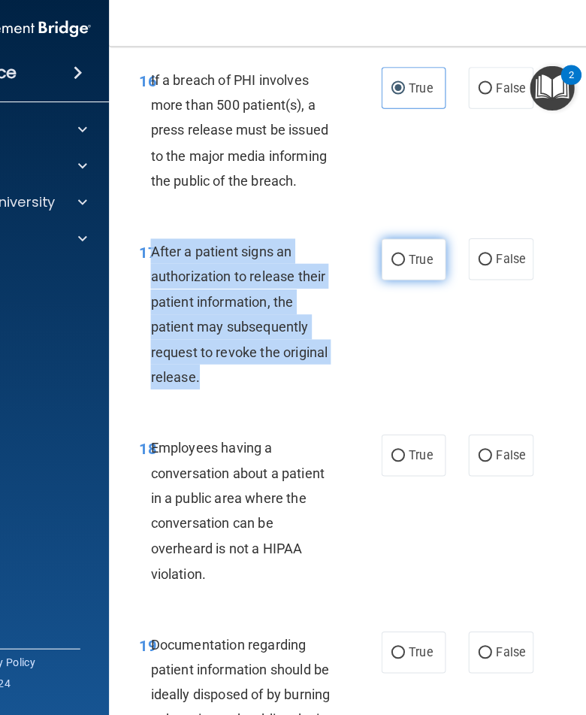
click at [419, 280] on label "True" at bounding box center [412, 259] width 64 height 41
click at [403, 266] on input "True" at bounding box center [396, 260] width 14 height 11
radio input "true"
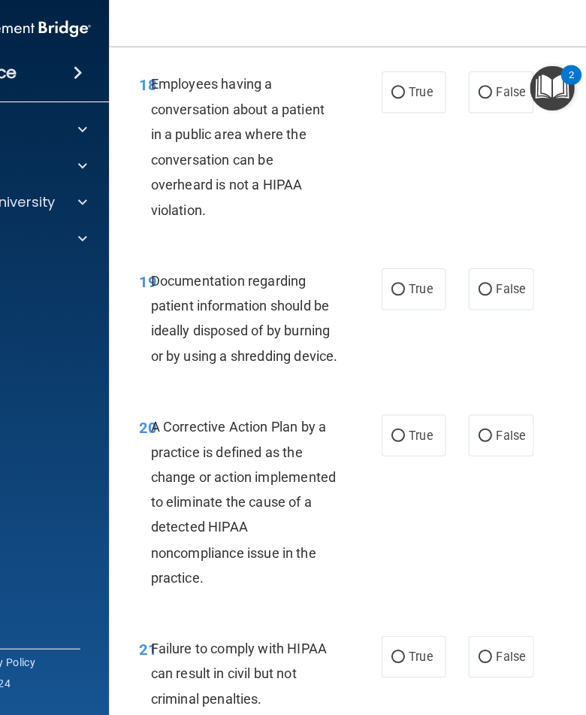
scroll to position [2987, 0]
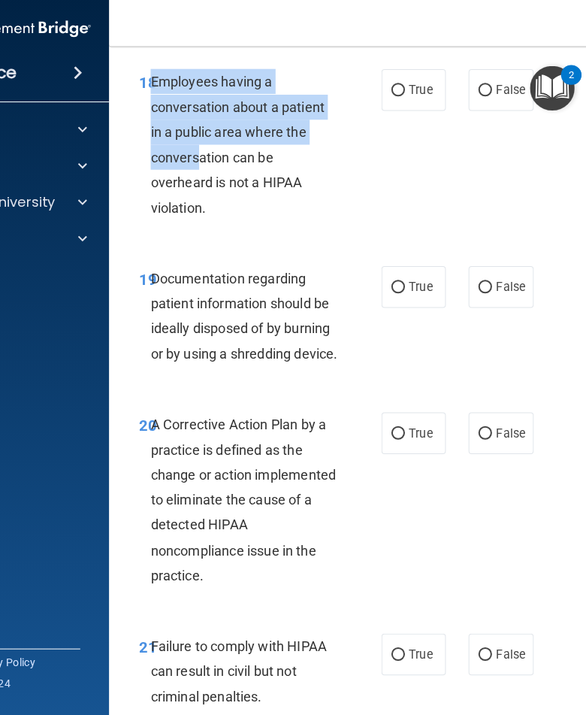
drag, startPoint x: 151, startPoint y: 116, endPoint x: 198, endPoint y: 171, distance: 72.6
click at [197, 153] on div "Employees having a conversation about a patient in a public area where the conv…" at bounding box center [249, 146] width 198 height 150
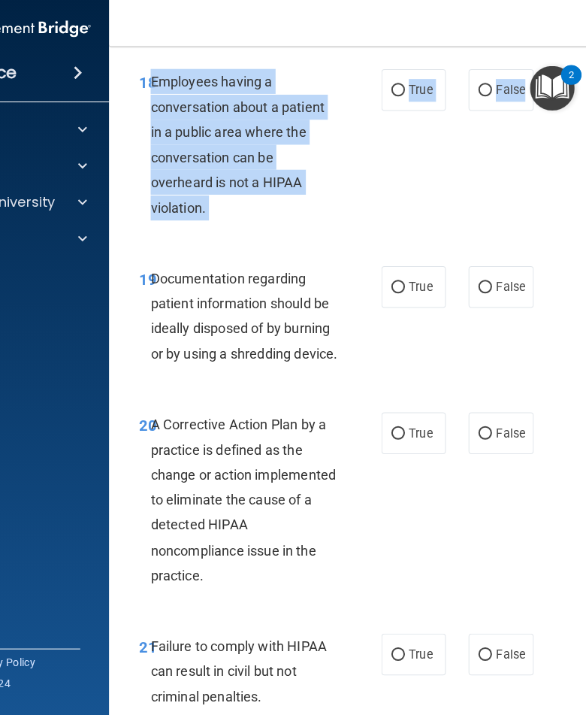
drag, startPoint x: 195, startPoint y: 159, endPoint x: 248, endPoint y: 264, distance: 117.0
click at [247, 247] on div "18 Employees having a conversation about a patient in a public area where the c…" at bounding box center [413, 149] width 571 height 195
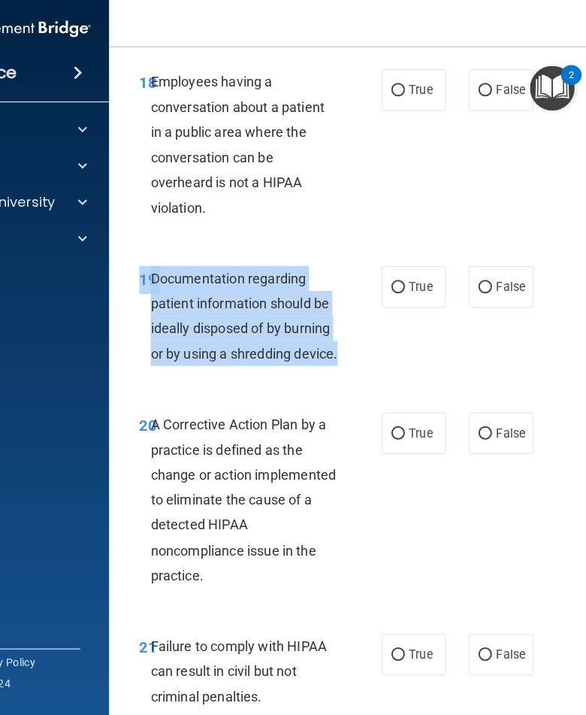
drag, startPoint x: 248, startPoint y: 264, endPoint x: 233, endPoint y: 396, distance: 133.1
drag, startPoint x: 233, startPoint y: 396, endPoint x: 195, endPoint y: 259, distance: 142.1
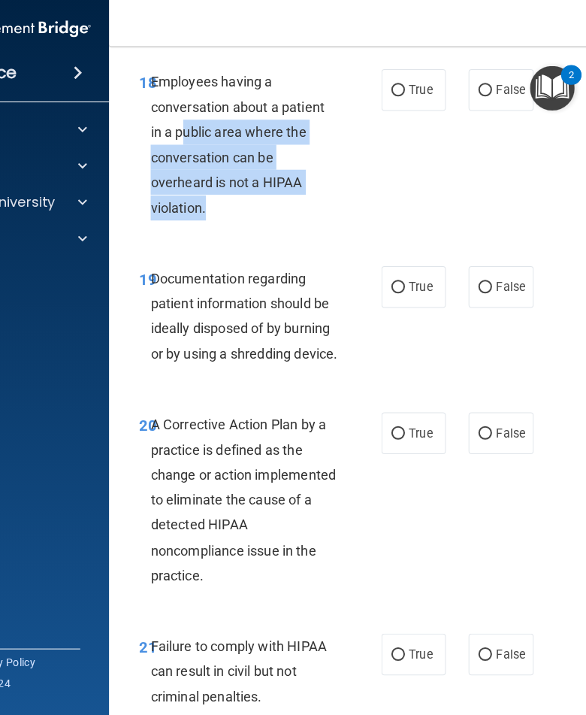
drag, startPoint x: 195, startPoint y: 259, endPoint x: 180, endPoint y: 166, distance: 94.4
click at [180, 166] on div "18 Employees having a conversation about a patient in a public area where the c…" at bounding box center [260, 149] width 286 height 157
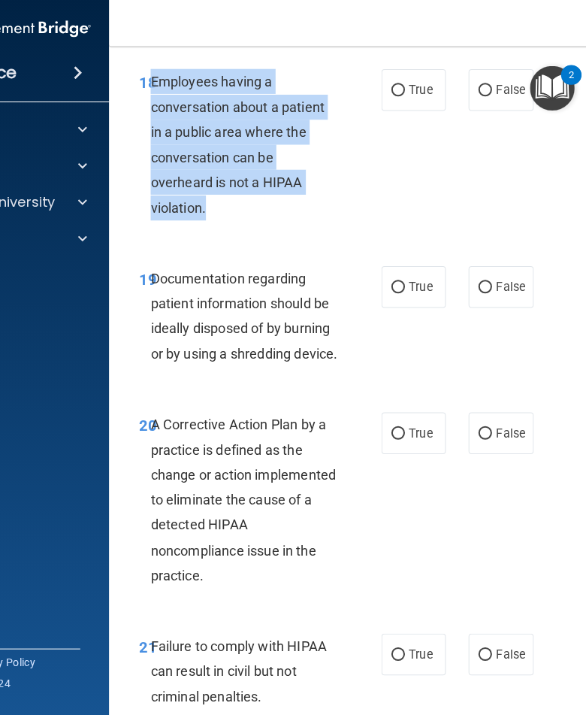
drag, startPoint x: 180, startPoint y: 166, endPoint x: 150, endPoint y: 117, distance: 57.4
click at [150, 117] on span "Employees having a conversation about a patient in a public area where the conv…" at bounding box center [236, 145] width 173 height 141
click at [519, 112] on label "False" at bounding box center [498, 91] width 64 height 41
click at [489, 98] on input "False" at bounding box center [483, 91] width 14 height 11
radio input "true"
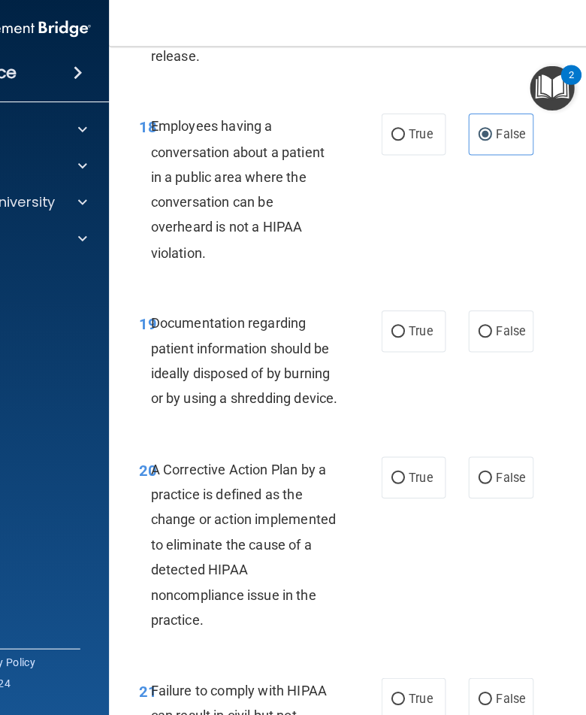
scroll to position [3045, 0]
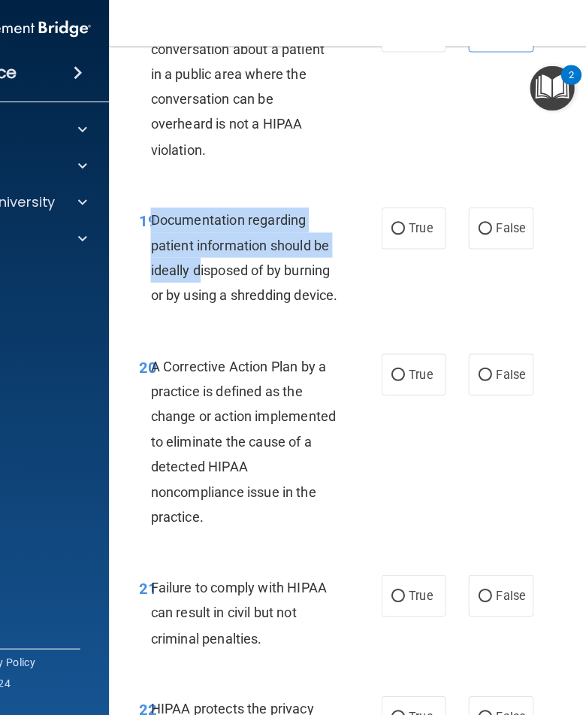
drag, startPoint x: 152, startPoint y: 245, endPoint x: 198, endPoint y: 304, distance: 74.9
click at [198, 304] on span "Documentation regarding patient information should be ideally disposed of by bu…" at bounding box center [243, 258] width 186 height 91
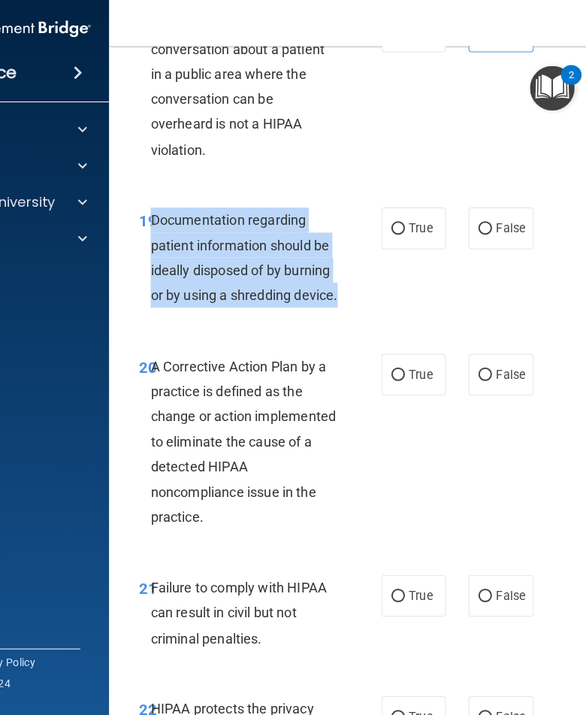
drag, startPoint x: 198, startPoint y: 304, endPoint x: 216, endPoint y: 366, distance: 64.9
click at [216, 316] on div "19 Documentation regarding patient information should be ideally disposed of by…" at bounding box center [260, 261] width 286 height 107
click at [403, 250] on label "True" at bounding box center [412, 228] width 64 height 41
click at [403, 235] on input "True" at bounding box center [396, 229] width 14 height 11
radio input "true"
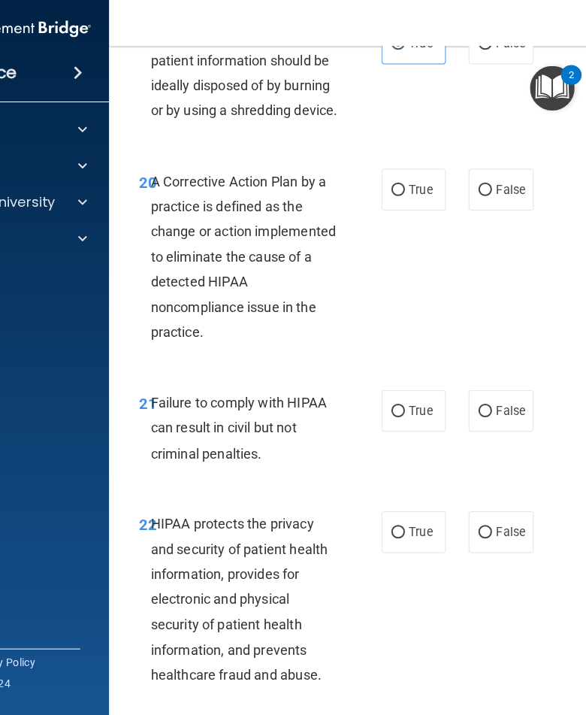
scroll to position [3246, 0]
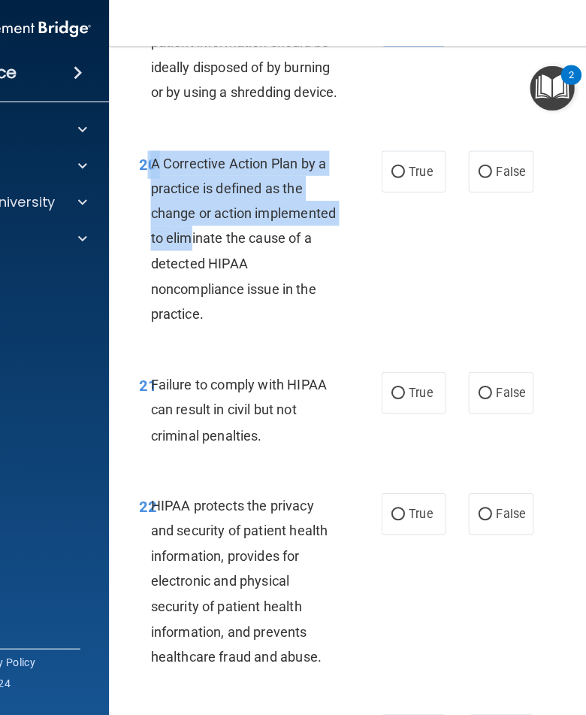
drag, startPoint x: 149, startPoint y: 222, endPoint x: 196, endPoint y: 294, distance: 86.3
click at [196, 294] on div "20 A Corrective Action Plan by a practice is defined as the change or action im…" at bounding box center [260, 243] width 286 height 183
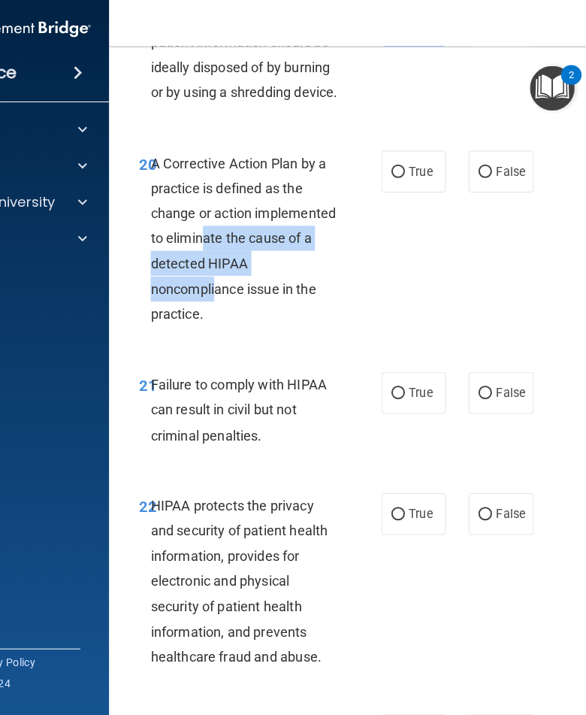
drag, startPoint x: 203, startPoint y: 298, endPoint x: 216, endPoint y: 340, distance: 44.0
click at [216, 322] on span "A Corrective Action Plan by a practice is defined as the change or action imple…" at bounding box center [242, 238] width 184 height 165
drag, startPoint x: 216, startPoint y: 340, endPoint x: 211, endPoint y: 316, distance: 23.7
click at [211, 316] on span "A Corrective Action Plan by a practice is defined as the change or action imple…" at bounding box center [242, 238] width 184 height 165
click at [143, 194] on div "20 A Corrective Action Plan by a practice is defined as the change or action im…" at bounding box center [413, 243] width 571 height 220
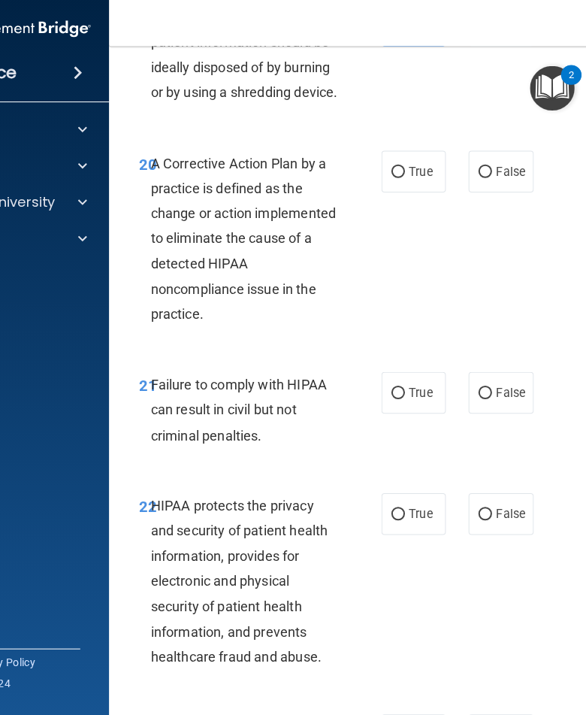
click at [148, 174] on span "20" at bounding box center [147, 165] width 17 height 18
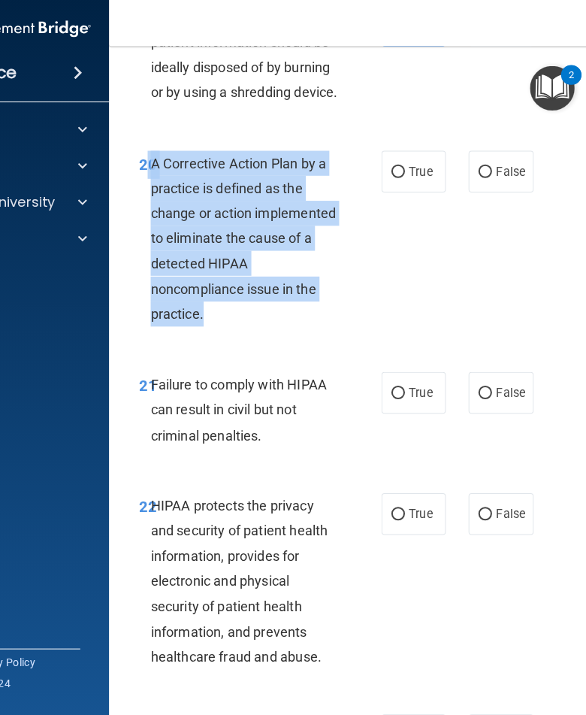
drag, startPoint x: 148, startPoint y: 220, endPoint x: 209, endPoint y: 361, distance: 153.2
click at [209, 334] on div "20 A Corrective Action Plan by a practice is defined as the change or action im…" at bounding box center [260, 243] width 286 height 183
click at [388, 193] on label "True" at bounding box center [412, 172] width 64 height 41
click at [389, 179] on input "True" at bounding box center [396, 173] width 14 height 11
radio input "true"
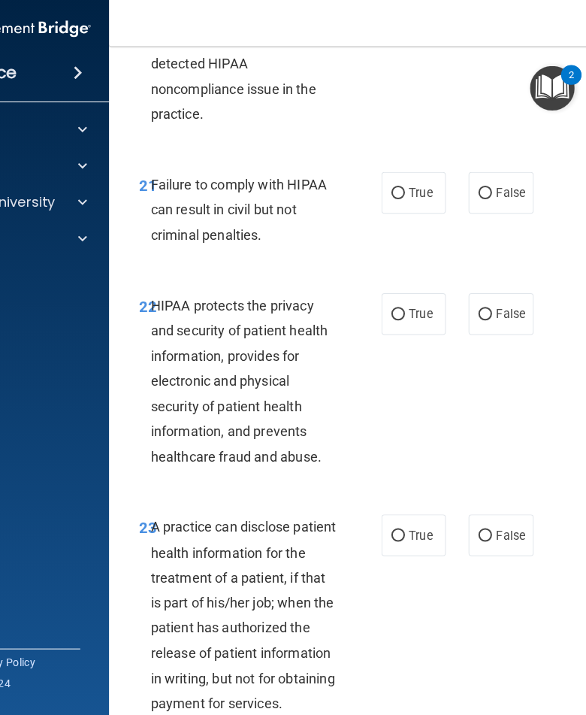
scroll to position [3540, 0]
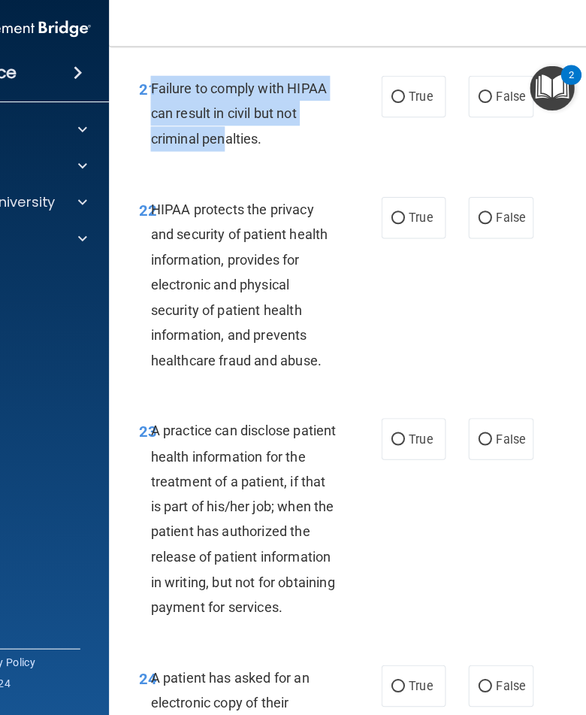
drag, startPoint x: 152, startPoint y: 146, endPoint x: 239, endPoint y: 191, distance: 98.2
click at [239, 147] on span "Failure to comply with HIPAA can result in civil but not criminal penalties." at bounding box center [237, 114] width 175 height 65
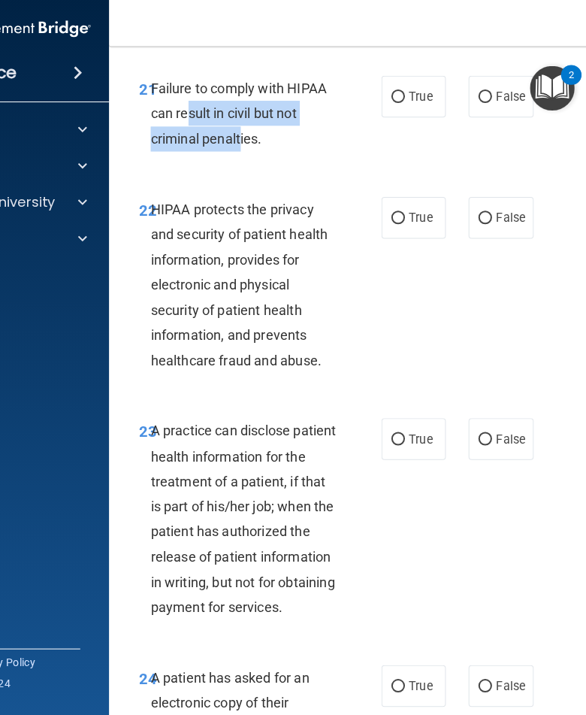
drag, startPoint x: 239, startPoint y: 191, endPoint x: 189, endPoint y: 162, distance: 58.3
click at [189, 147] on span "Failure to comply with HIPAA can result in civil but not criminal penalties." at bounding box center [237, 114] width 175 height 65
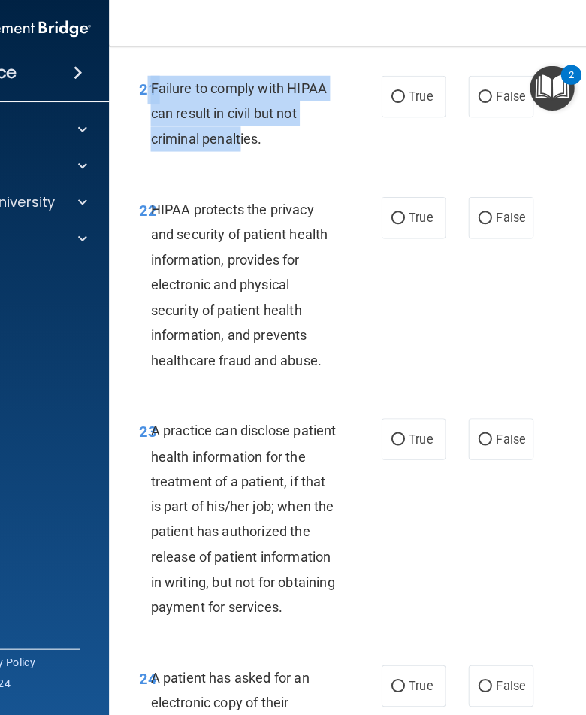
drag, startPoint x: 189, startPoint y: 162, endPoint x: 147, endPoint y: 142, distance: 46.4
click at [148, 142] on div "21 Failure to comply with HIPAA can result in civil but not criminal penalties." at bounding box center [260, 118] width 286 height 83
click at [507, 119] on label "False" at bounding box center [498, 97] width 64 height 41
click at [489, 104] on input "False" at bounding box center [483, 98] width 14 height 11
radio input "true"
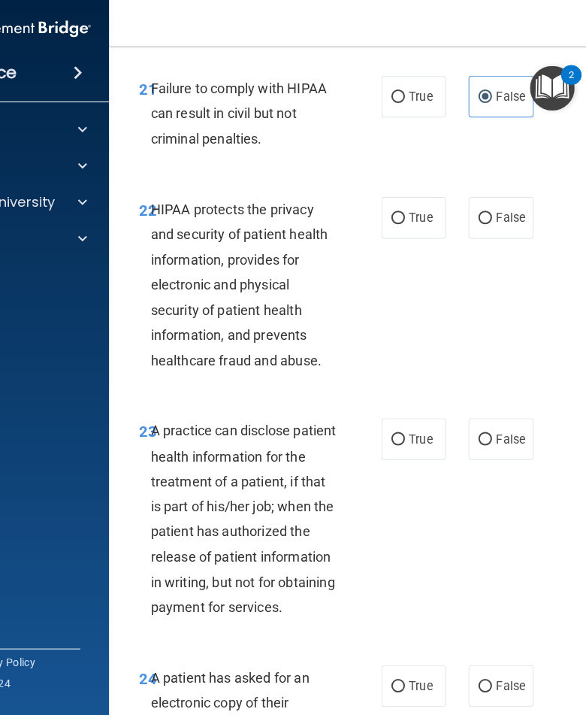
click at [256, 286] on span "HIPAA protects the privacy and security of patient health information, provides…" at bounding box center [238, 284] width 176 height 165
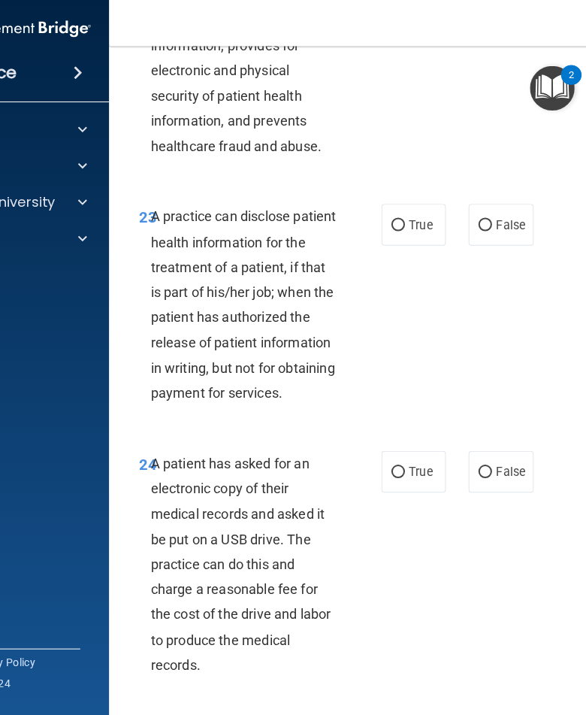
scroll to position [3743, 0]
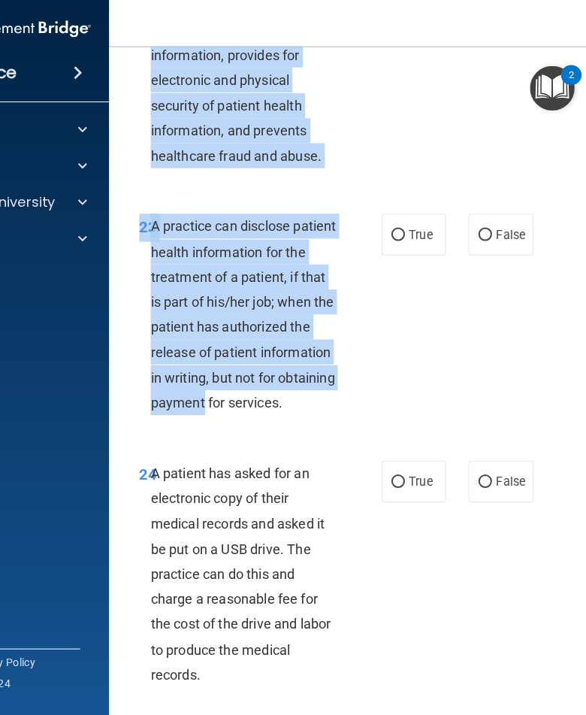
drag, startPoint x: 150, startPoint y: 60, endPoint x: 343, endPoint y: 458, distance: 441.7
click at [413, 36] on label "True" at bounding box center [412, 15] width 64 height 41
click at [403, 22] on input "True" at bounding box center [396, 16] width 14 height 11
radio input "true"
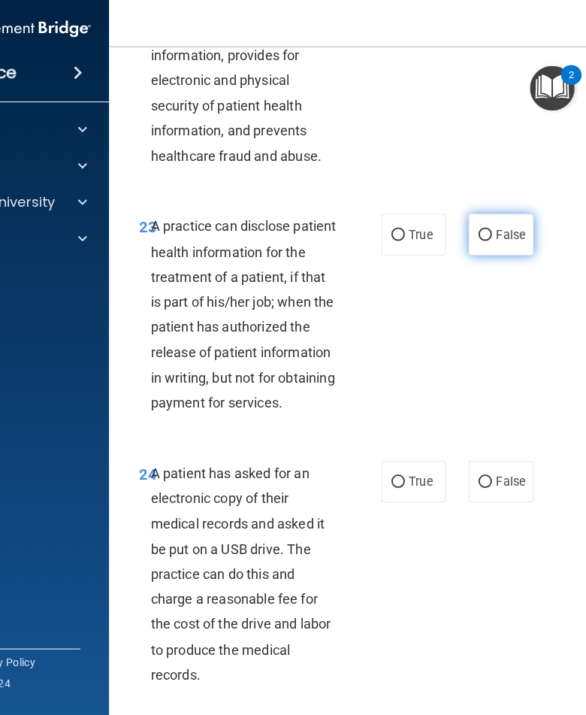
click at [519, 256] on label "False" at bounding box center [498, 234] width 64 height 41
click at [489, 241] on input "False" at bounding box center [483, 235] width 14 height 11
radio input "true"
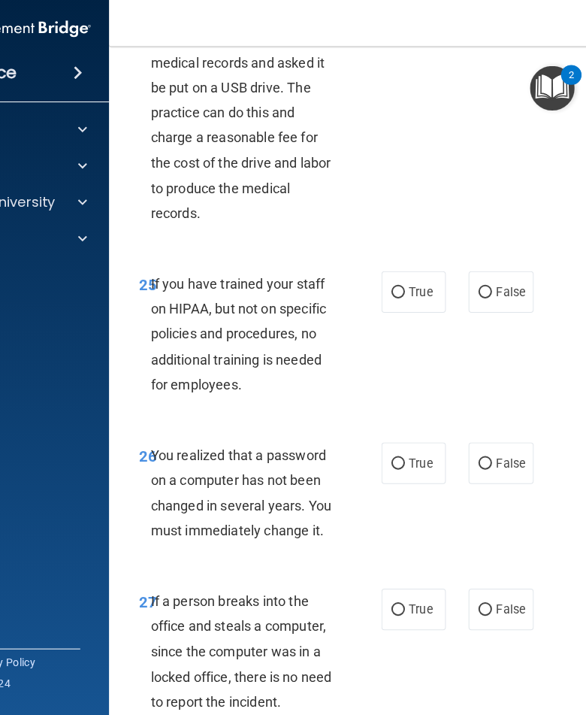
scroll to position [4216, 0]
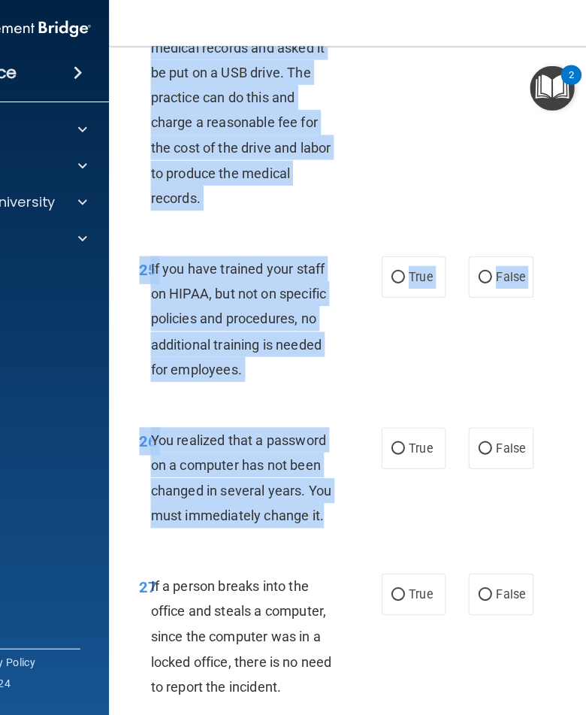
drag, startPoint x: 152, startPoint y: 74, endPoint x: 332, endPoint y: 586, distance: 542.0
click at [422, 28] on label "True" at bounding box center [412, 6] width 64 height 41
click at [403, 14] on input "True" at bounding box center [396, 7] width 14 height 11
radio input "true"
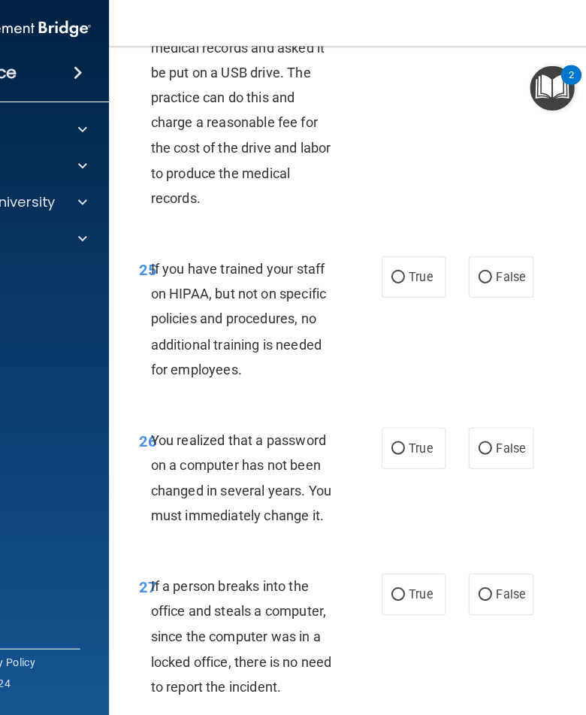
click at [535, 346] on div "25 If you have trained your staff on HIPAA, but not on specific policies and pr…" at bounding box center [413, 323] width 571 height 170
click at [511, 284] on span "False" at bounding box center [507, 277] width 29 height 14
click at [489, 283] on input "False" at bounding box center [483, 277] width 14 height 11
radio input "true"
click at [398, 453] on input "True" at bounding box center [396, 447] width 14 height 11
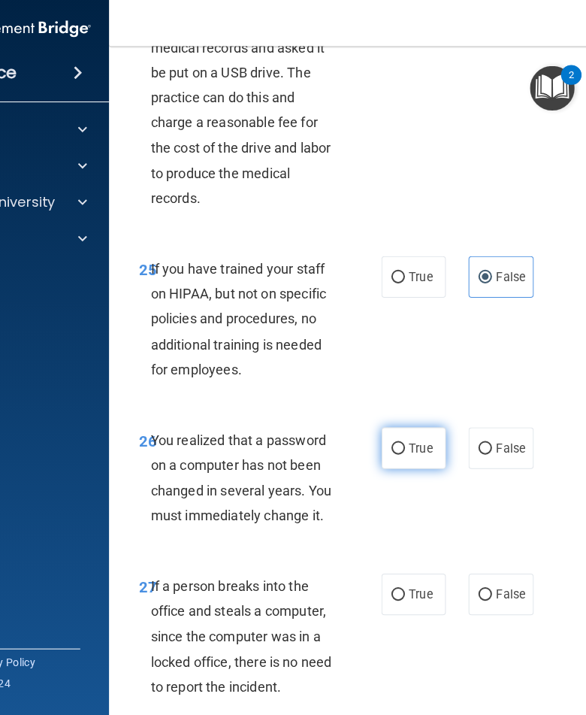
radio input "true"
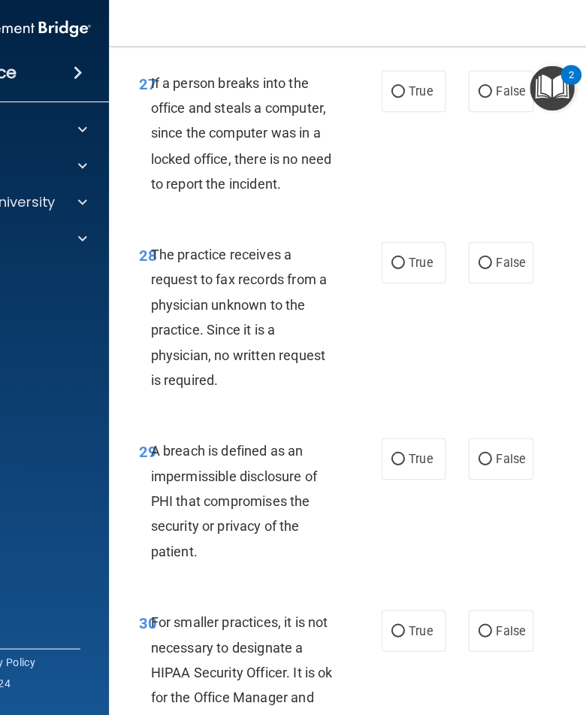
scroll to position [4769, 0]
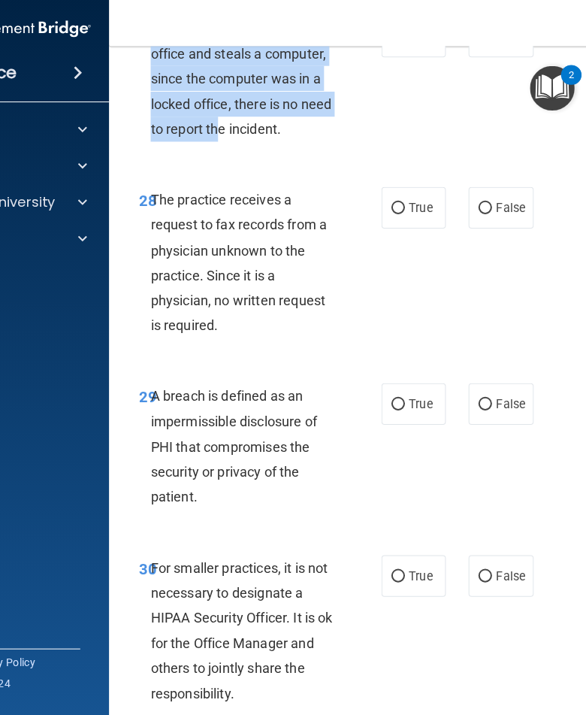
drag, startPoint x: 151, startPoint y: 102, endPoint x: 213, endPoint y: 198, distance: 114.7
click at [212, 138] on span "If a person breaks into the office and steals a computer, since the computer wa…" at bounding box center [240, 81] width 180 height 116
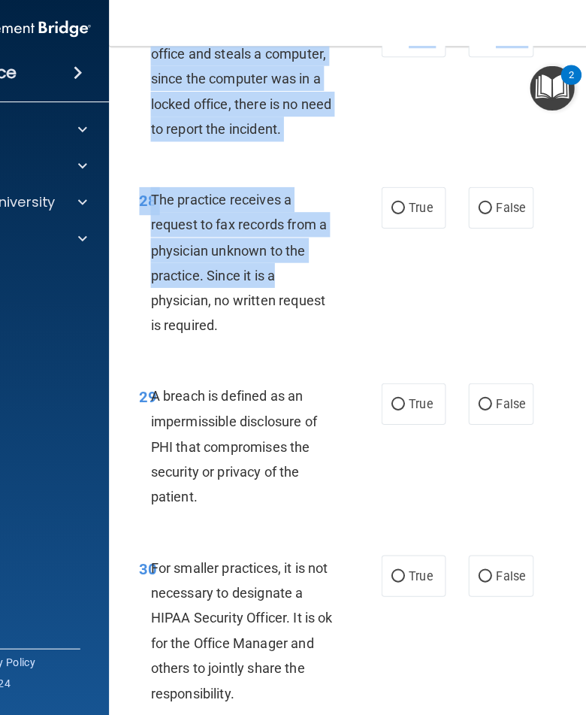
drag, startPoint x: 226, startPoint y: 216, endPoint x: 354, endPoint y: 296, distance: 151.0
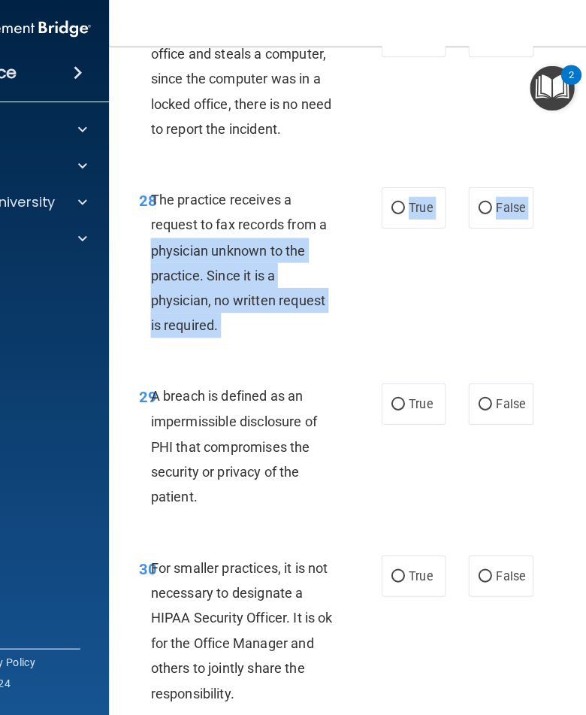
drag, startPoint x: 356, startPoint y: 300, endPoint x: 380, endPoint y: 441, distance: 143.3
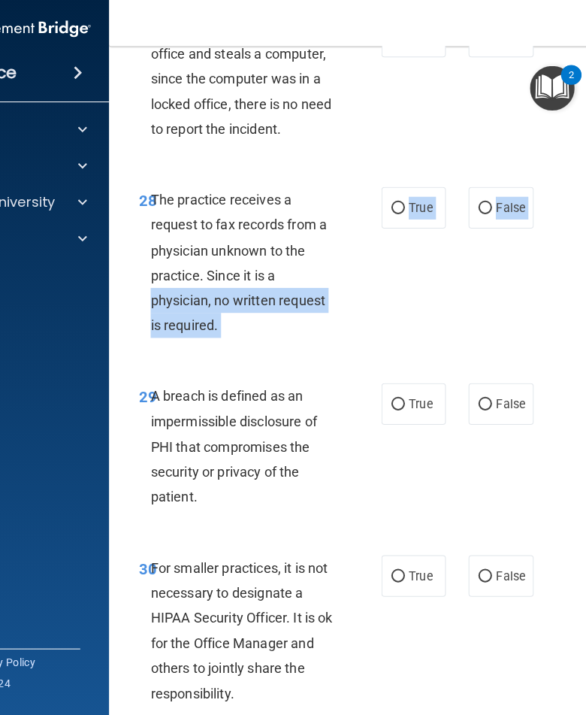
drag, startPoint x: 380, startPoint y: 441, endPoint x: 336, endPoint y: 351, distance: 100.2
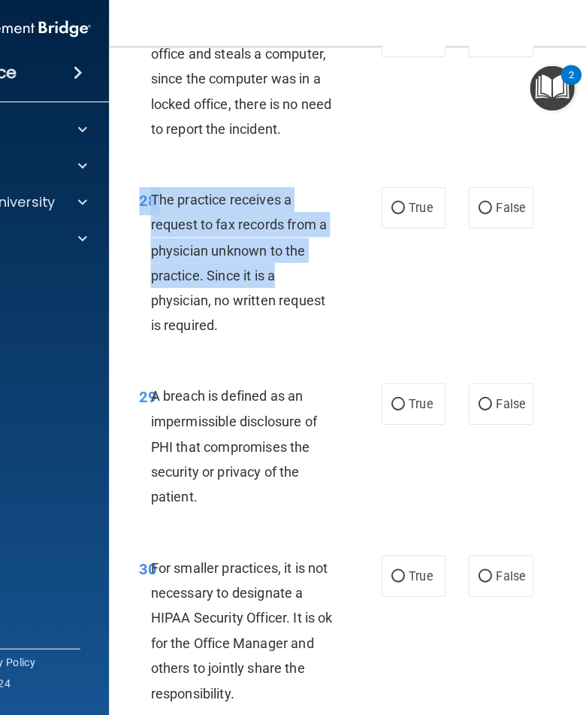
drag, startPoint x: 336, startPoint y: 351, endPoint x: 306, endPoint y: 251, distance: 104.4
click at [306, 251] on div "28 The practice receives a request to fax records from a physician unknown to t…" at bounding box center [413, 266] width 571 height 195
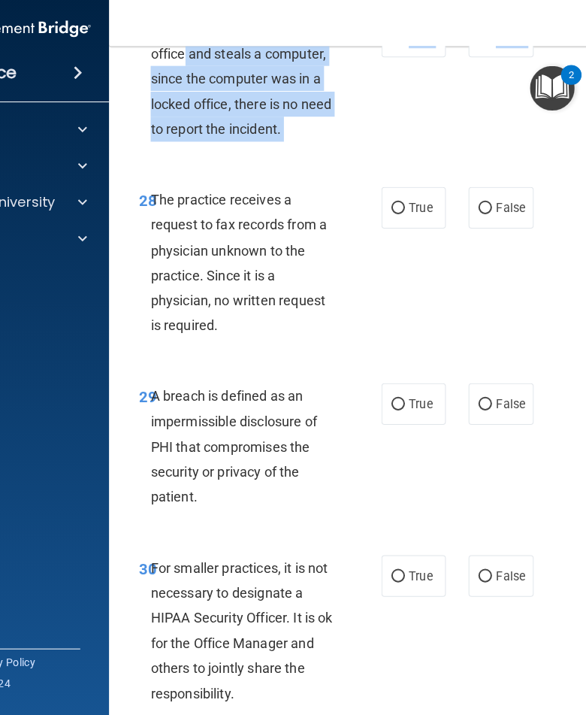
drag, startPoint x: 306, startPoint y: 251, endPoint x: 186, endPoint y: 136, distance: 166.4
click at [171, 124] on span "If a person breaks into the office and steals a computer, since the computer wa…" at bounding box center [240, 81] width 180 height 116
drag, startPoint x: 150, startPoint y: 98, endPoint x: 223, endPoint y: 237, distance: 157.0
click at [222, 169] on div "27 If a person breaks into the office and steals a computer, since the computer…" at bounding box center [413, 84] width 571 height 170
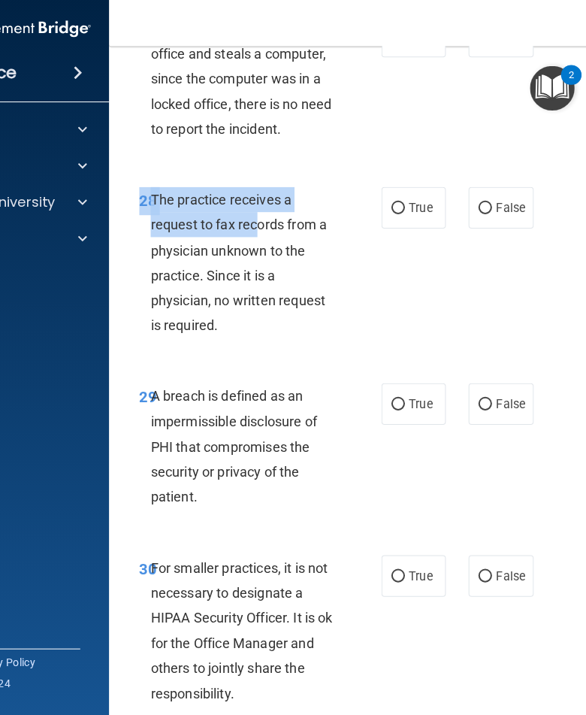
drag, startPoint x: 223, startPoint y: 237, endPoint x: 259, endPoint y: 301, distance: 73.4
drag, startPoint x: 259, startPoint y: 301, endPoint x: 255, endPoint y: 291, distance: 10.8
click at [255, 291] on span "The practice receives a request to fax records from a physician unknown to the …" at bounding box center [237, 262] width 175 height 141
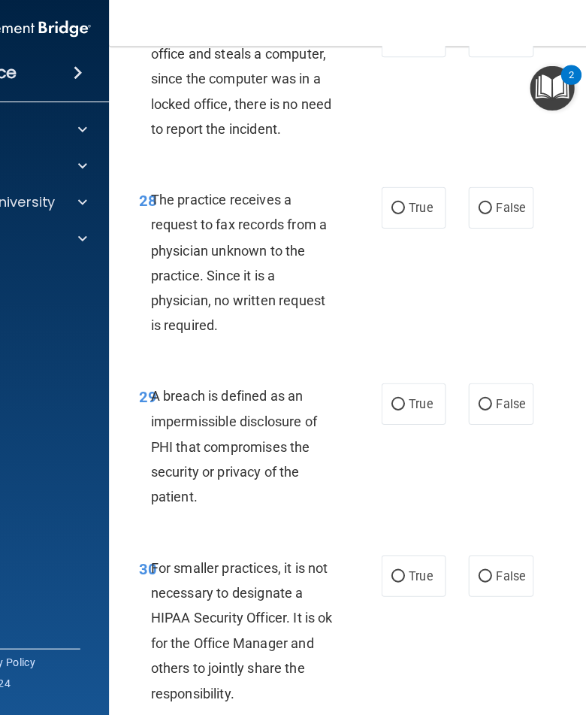
drag, startPoint x: 255, startPoint y: 291, endPoint x: 215, endPoint y: 225, distance: 76.6
click at [146, 41] on span "27" at bounding box center [147, 32] width 17 height 18
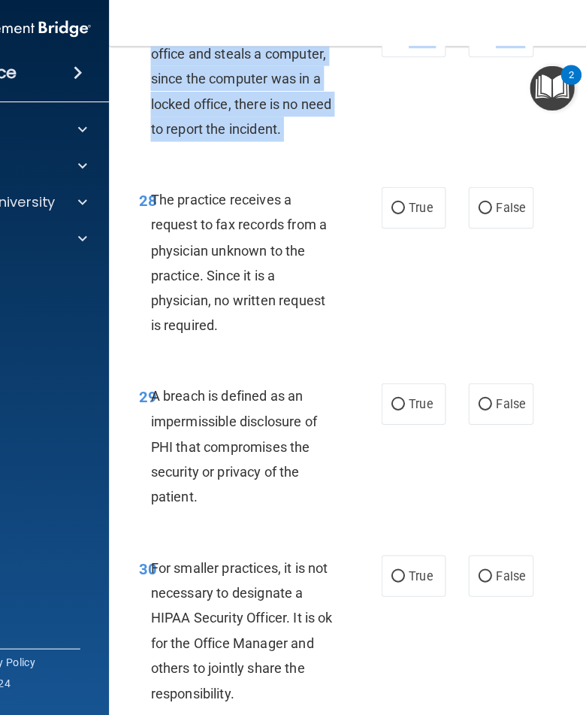
drag, startPoint x: 148, startPoint y: 105, endPoint x: 189, endPoint y: 232, distance: 132.6
click at [189, 169] on div "27 If a person breaks into the office and steals a computer, since the computer…" at bounding box center [413, 84] width 571 height 170
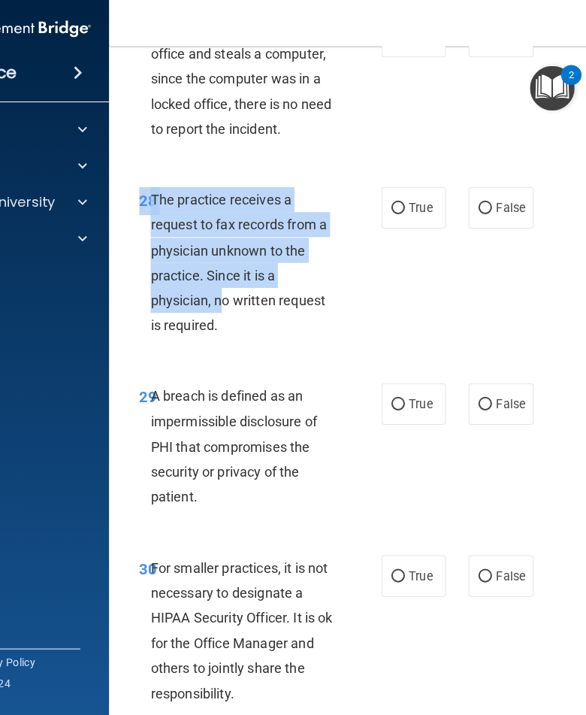
drag, startPoint x: 189, startPoint y: 232, endPoint x: 218, endPoint y: 365, distance: 136.2
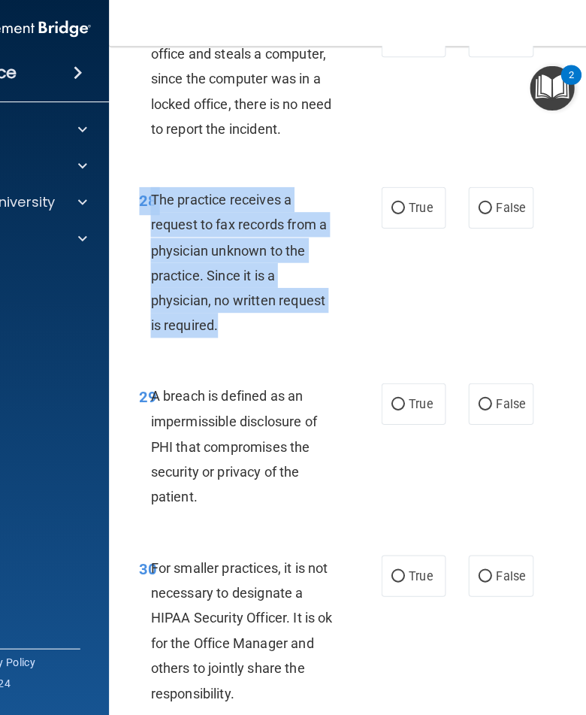
drag, startPoint x: 218, startPoint y: 365, endPoint x: 237, endPoint y: 402, distance: 42.0
click at [237, 337] on div "The practice receives a request to fax records from a physician unknown to the …" at bounding box center [249, 263] width 198 height 150
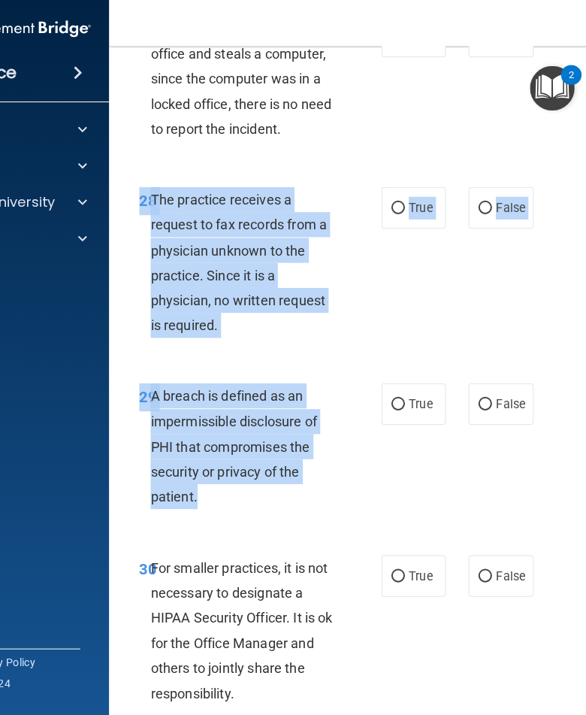
drag, startPoint x: 237, startPoint y: 402, endPoint x: 297, endPoint y: 555, distance: 164.7
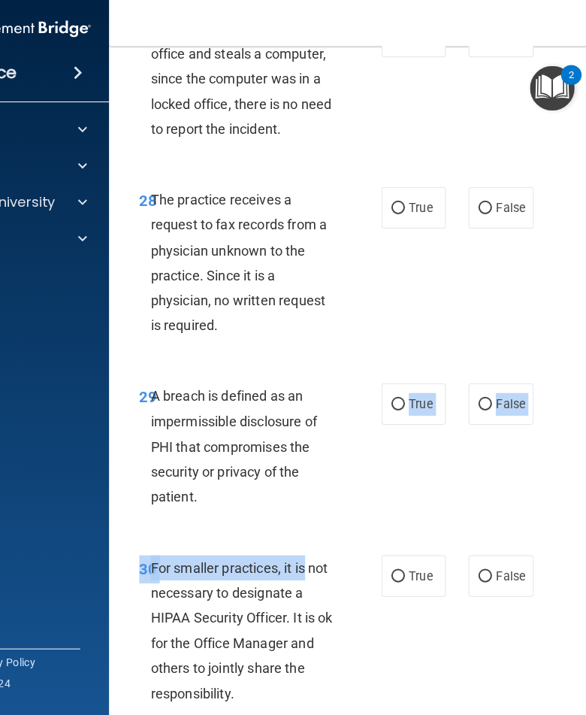
drag, startPoint x: 297, startPoint y: 555, endPoint x: 306, endPoint y: 640, distance: 85.4
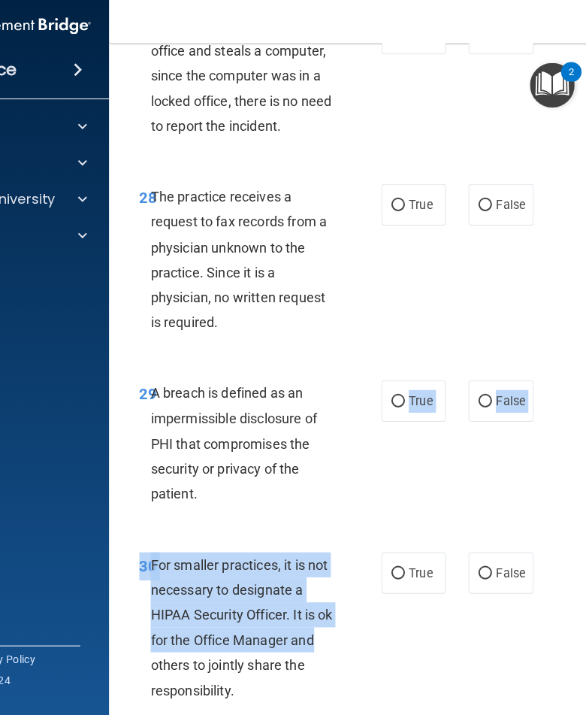
drag, startPoint x: 306, startPoint y: 640, endPoint x: 333, endPoint y: 695, distance: 60.5
click at [333, 695] on div "For smaller practices, it is not necessary to designate a HIPAA Security Office…" at bounding box center [249, 628] width 198 height 150
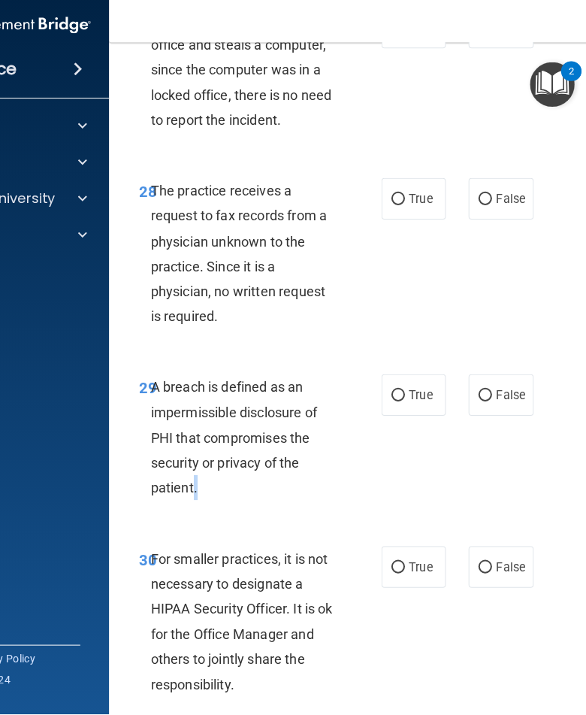
drag, startPoint x: 333, startPoint y: 695, endPoint x: 335, endPoint y: 549, distance: 145.1
click at [335, 502] on div "A breach is defined as an impermissible disclosure of PHI that compromises the …" at bounding box center [249, 439] width 198 height 125
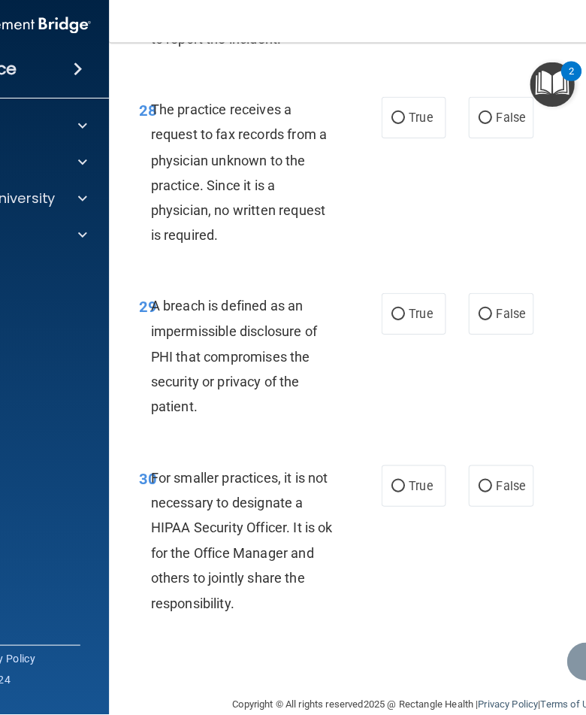
scroll to position [4792, 0]
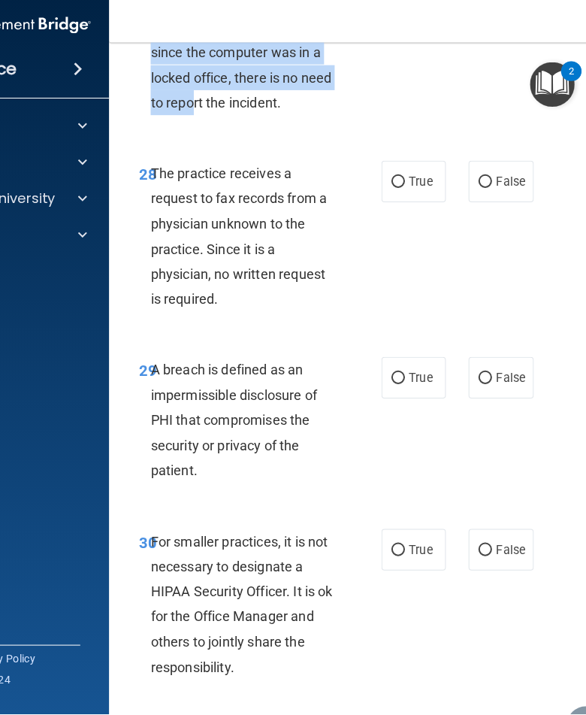
drag, startPoint x: 149, startPoint y: 85, endPoint x: 247, endPoint y: 96, distance: 98.4
click at [223, 126] on div "27 If a person breaks into the office and steals a computer, since the computer…" at bounding box center [260, 61] width 286 height 132
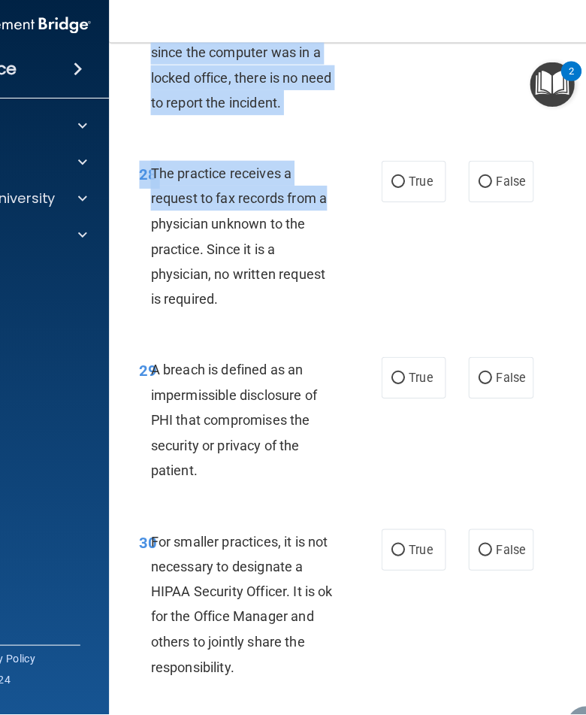
drag, startPoint x: 247, startPoint y: 95, endPoint x: 364, endPoint y: 113, distance: 118.0
click at [337, 147] on div "27 If a person breaks into the office and steals a computer, since the computer…" at bounding box center [413, 62] width 571 height 170
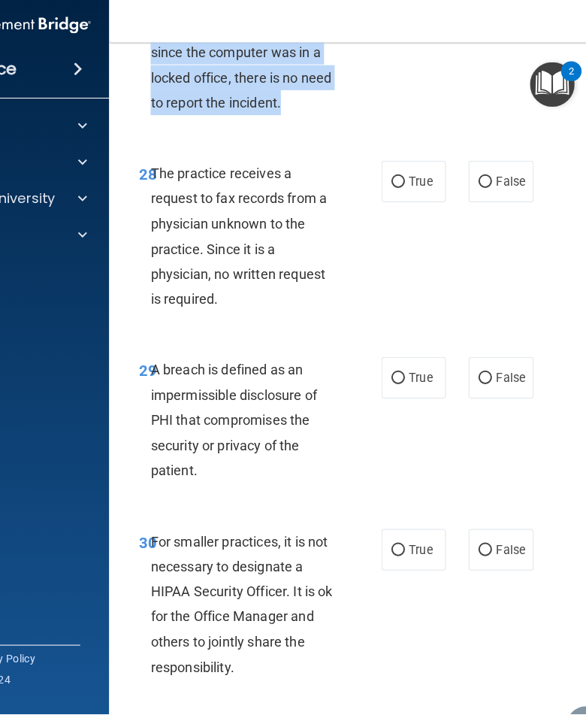
drag, startPoint x: 365, startPoint y: 107, endPoint x: 362, endPoint y: 174, distance: 67.0
click at [362, 128] on div "27 If a person breaks into the office and steals a computer, since the computer…" at bounding box center [260, 61] width 286 height 132
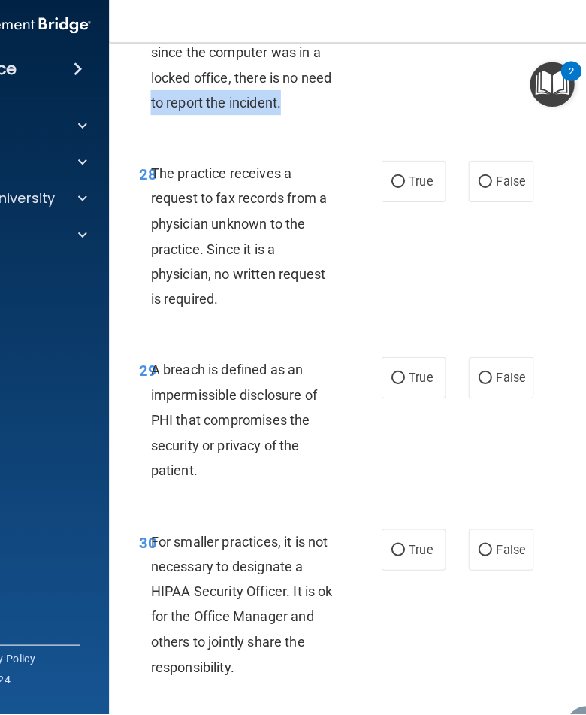
drag, startPoint x: 362, startPoint y: 174, endPoint x: 320, endPoint y: 134, distance: 57.4
click at [322, 128] on div "27 If a person breaks into the office and steals a computer, since the computer…" at bounding box center [260, 61] width 286 height 132
click at [320, 120] on div "If a person breaks into the office and steals a computer, since the computer wa…" at bounding box center [249, 57] width 198 height 125
click at [153, 77] on span "If a person breaks into the office and steals a computer, since the computer wa…" at bounding box center [240, 58] width 180 height 116
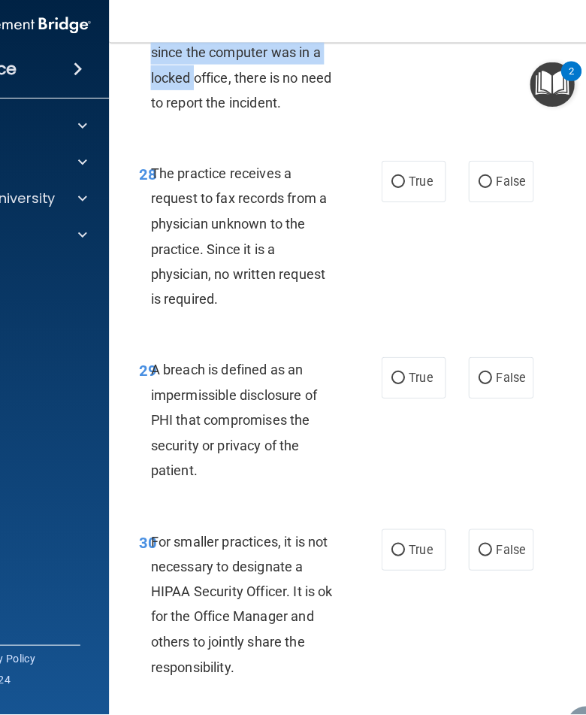
drag, startPoint x: 150, startPoint y: 76, endPoint x: 203, endPoint y: 145, distance: 86.9
click at [201, 116] on span "If a person breaks into the office and steals a computer, since the computer wa…" at bounding box center [240, 58] width 180 height 116
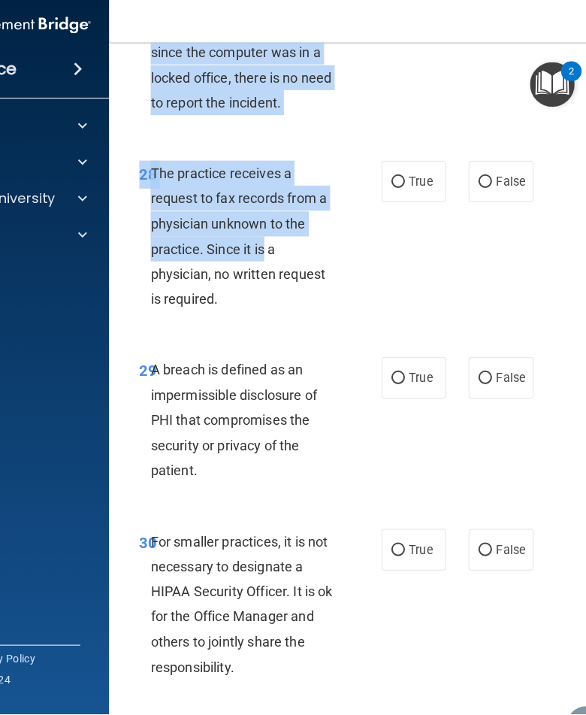
drag, startPoint x: 203, startPoint y: 145, endPoint x: 264, endPoint y: 319, distance: 184.7
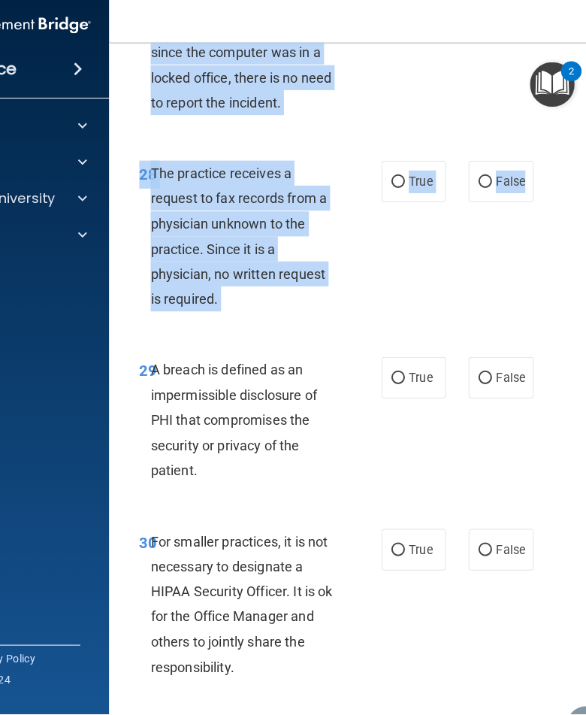
drag, startPoint x: 264, startPoint y: 319, endPoint x: 285, endPoint y: 402, distance: 85.3
click at [285, 341] on div "28 The practice receives a request to fax records from a physician unknown to t…" at bounding box center [413, 244] width 571 height 195
click at [501, 37] on label "False" at bounding box center [498, 15] width 64 height 41
click at [489, 23] on input "False" at bounding box center [483, 16] width 14 height 11
radio input "true"
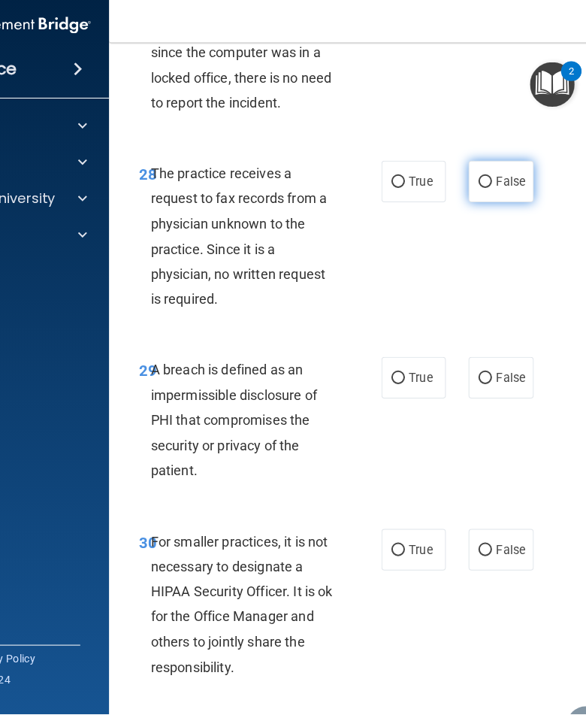
click at [485, 192] on input "False" at bounding box center [483, 186] width 14 height 11
radio input "true"
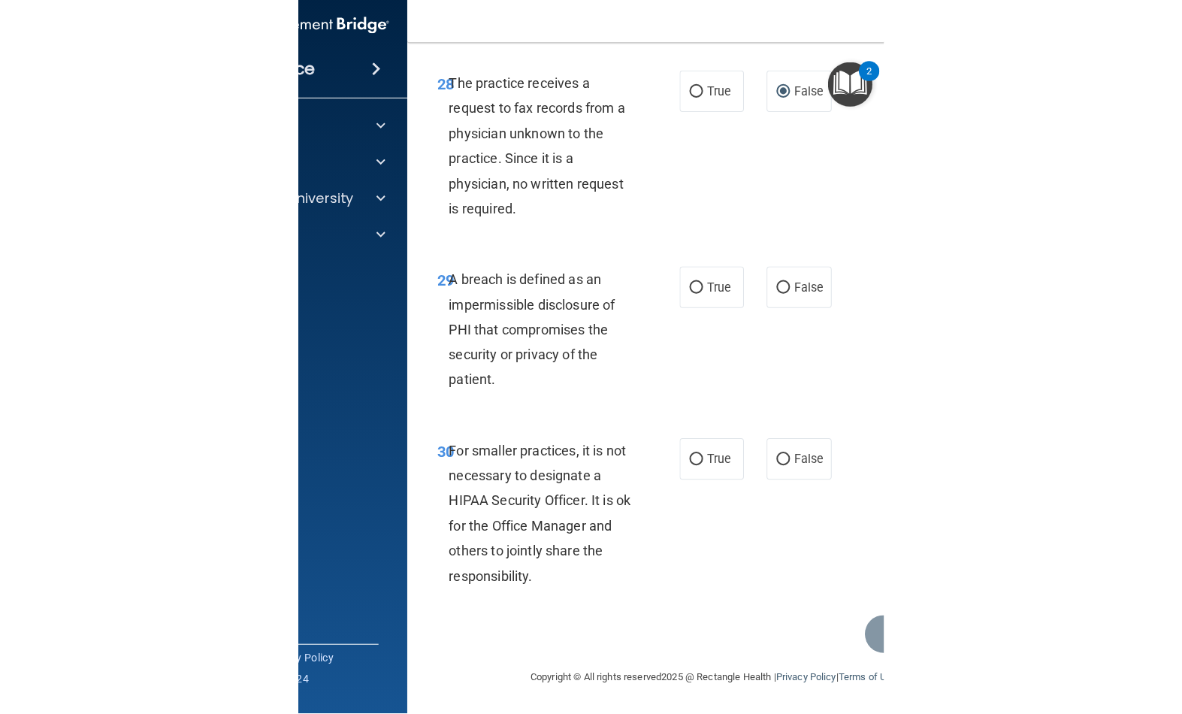
scroll to position [4953, 0]
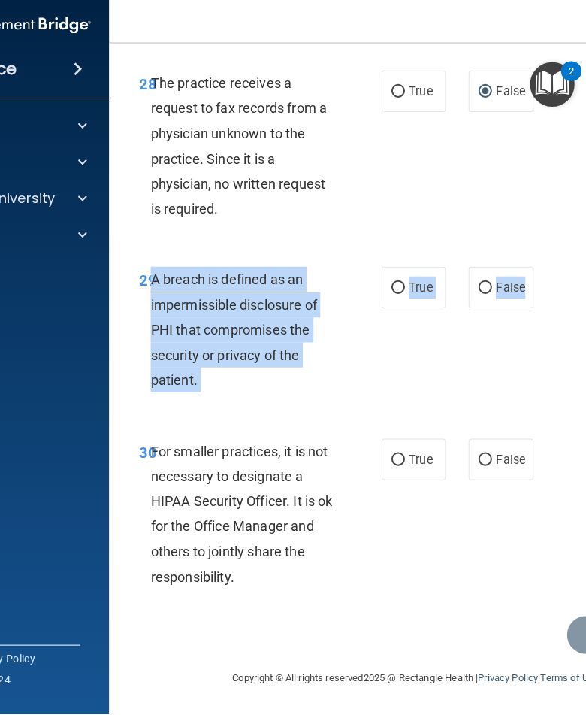
drag, startPoint x: 149, startPoint y: 280, endPoint x: 231, endPoint y: 407, distance: 151.2
click at [231, 407] on div "29 A breach is defined as an impermissible disclosure of PHI that compromises t…" at bounding box center [413, 337] width 571 height 170
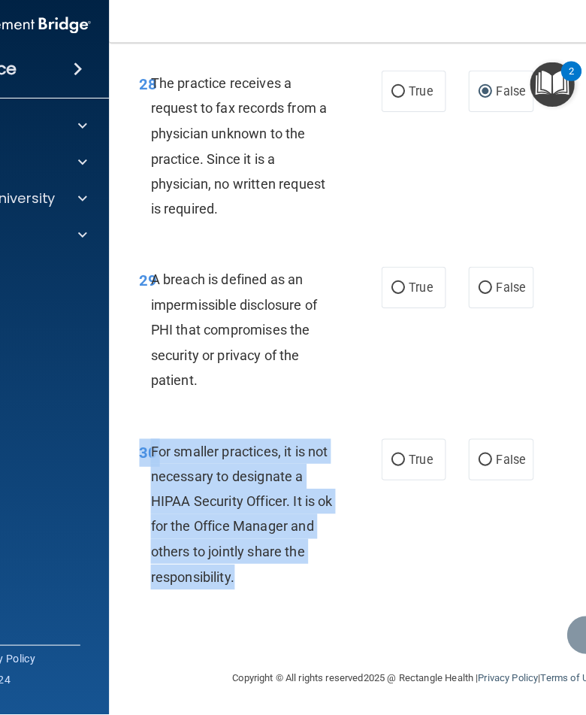
drag, startPoint x: 231, startPoint y: 407, endPoint x: 288, endPoint y: 564, distance: 167.9
click at [493, 455] on span "False" at bounding box center [507, 462] width 29 height 14
click at [489, 457] on input "False" at bounding box center [483, 462] width 14 height 11
radio input "true"
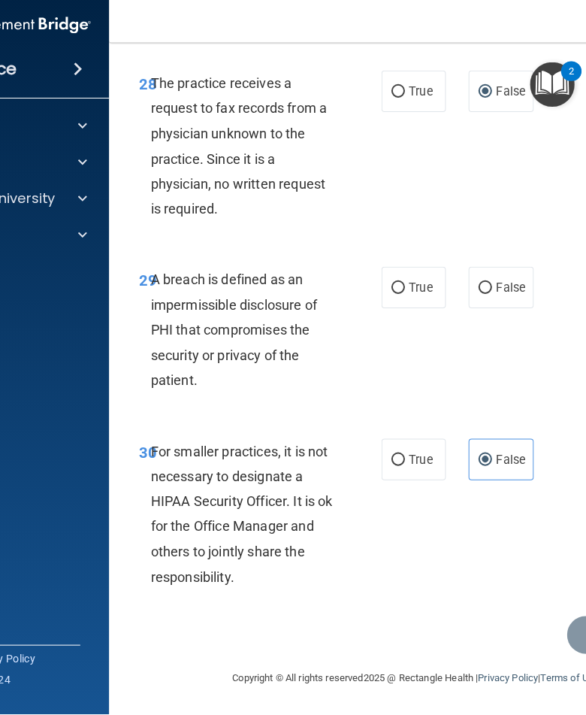
click at [152, 275] on span "A breach is defined as an impermissible disclosure of PHI that compromises the …" at bounding box center [232, 333] width 165 height 116
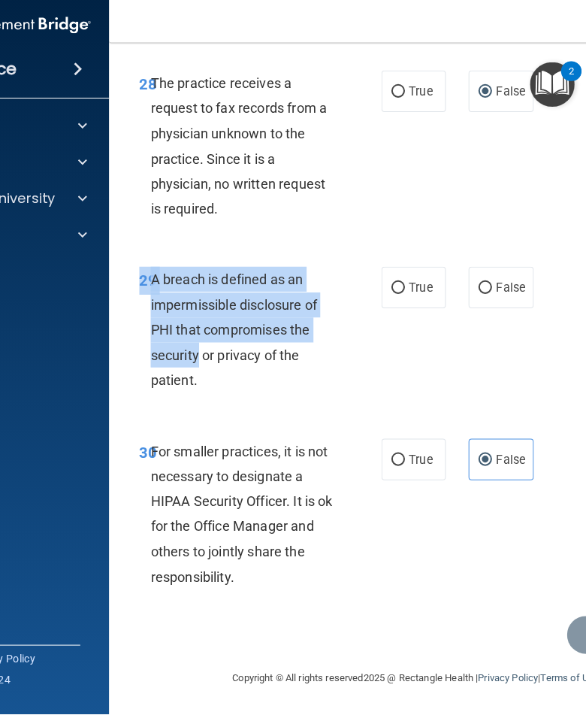
drag, startPoint x: 152, startPoint y: 273, endPoint x: 197, endPoint y: 356, distance: 94.8
click at [197, 356] on span "A breach is defined as an impermissible disclosure of PHI that compromises the …" at bounding box center [232, 333] width 165 height 116
drag, startPoint x: 197, startPoint y: 356, endPoint x: 211, endPoint y: 384, distance: 31.3
click at [211, 385] on div "A breach is defined as an impermissible disclosure of PHI that compromises the …" at bounding box center [249, 333] width 198 height 125
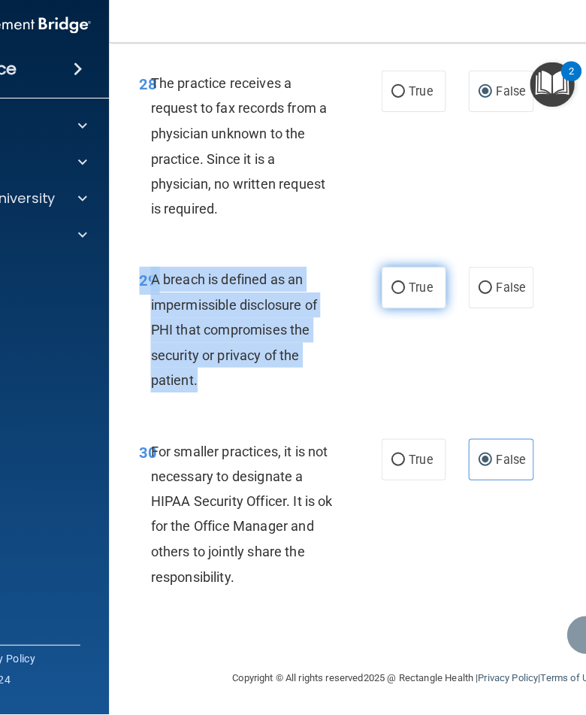
click at [417, 304] on label "True" at bounding box center [412, 291] width 64 height 41
click at [403, 298] on input "True" at bounding box center [396, 291] width 14 height 11
radio input "true"
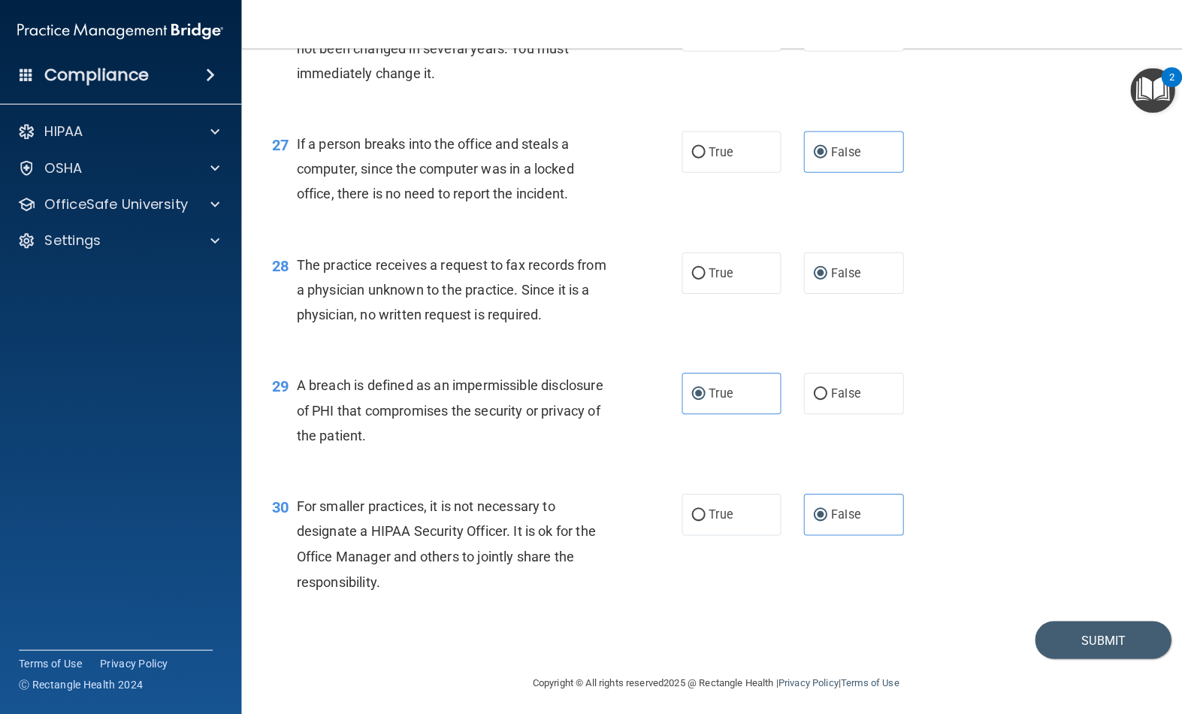
scroll to position [3292, 0]
click at [1101, 625] on button "Submit" at bounding box center [1095, 635] width 135 height 38
click at [1100, 638] on button "Submit" at bounding box center [1095, 635] width 135 height 38
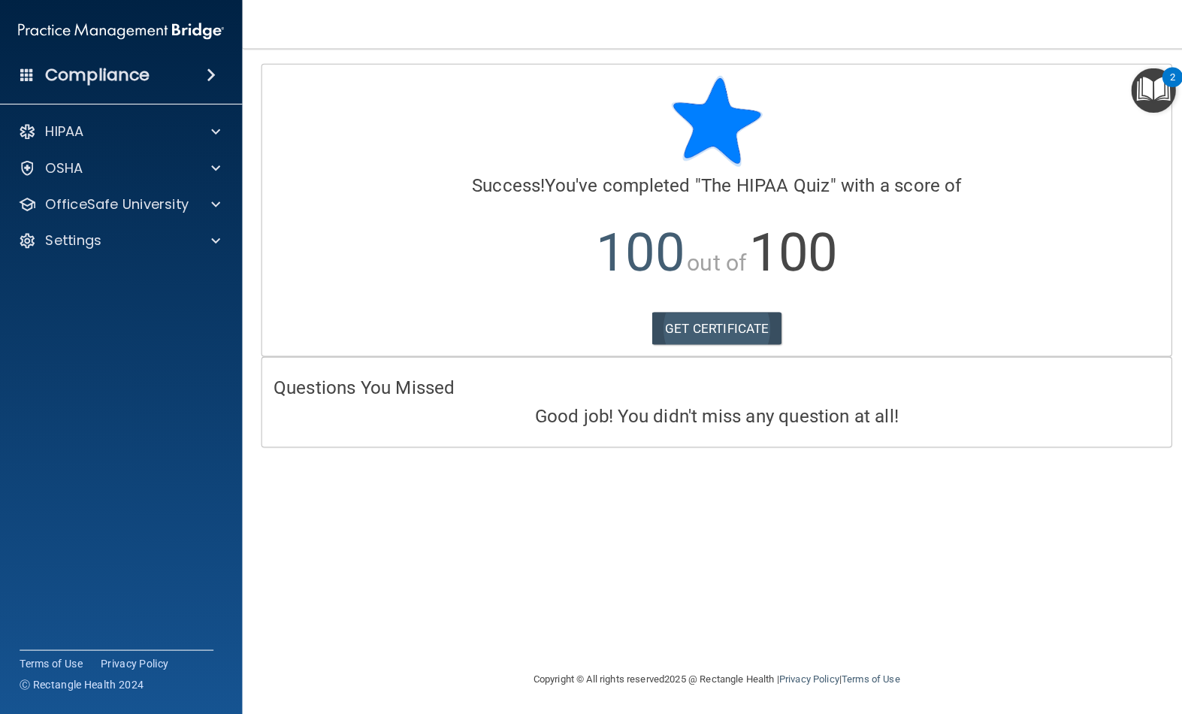
click at [754, 334] on link "GET CERTIFICATE" at bounding box center [711, 326] width 129 height 33
click at [162, 144] on div "HIPAA" at bounding box center [120, 131] width 241 height 30
click at [168, 132] on div "HIPAA" at bounding box center [100, 131] width 186 height 18
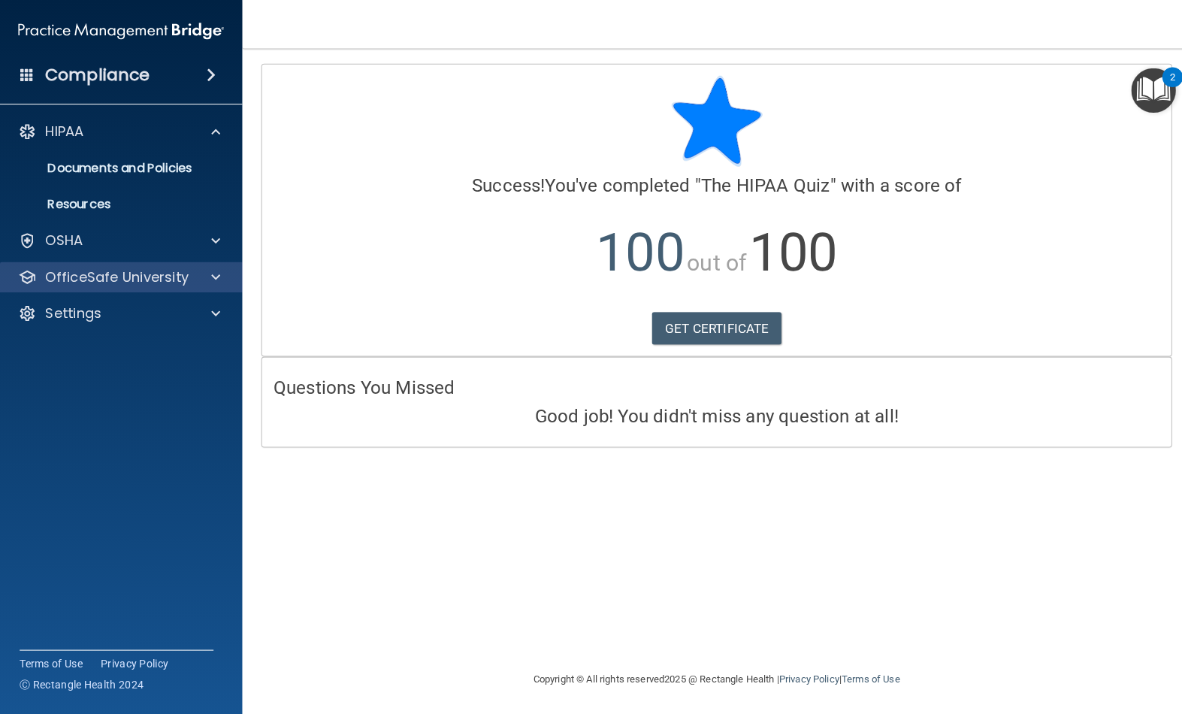
click at [169, 268] on p "OfficeSafe University" at bounding box center [116, 275] width 142 height 18
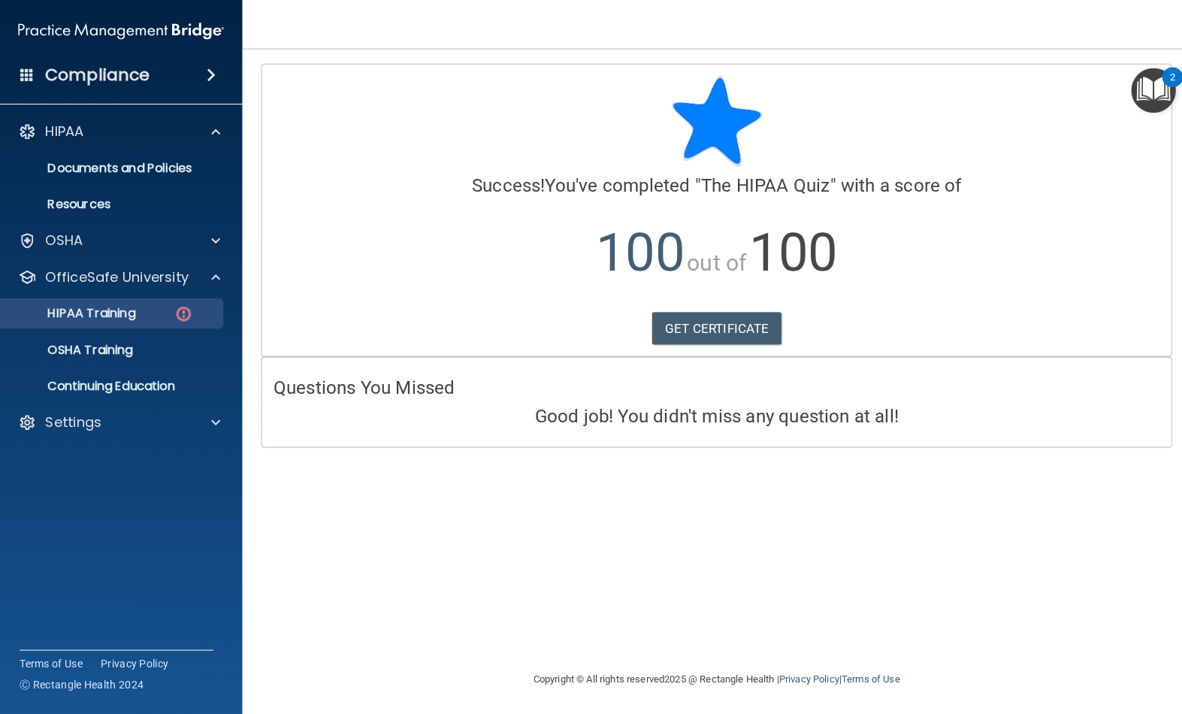
click at [167, 302] on link "HIPAA Training" at bounding box center [103, 311] width 237 height 30
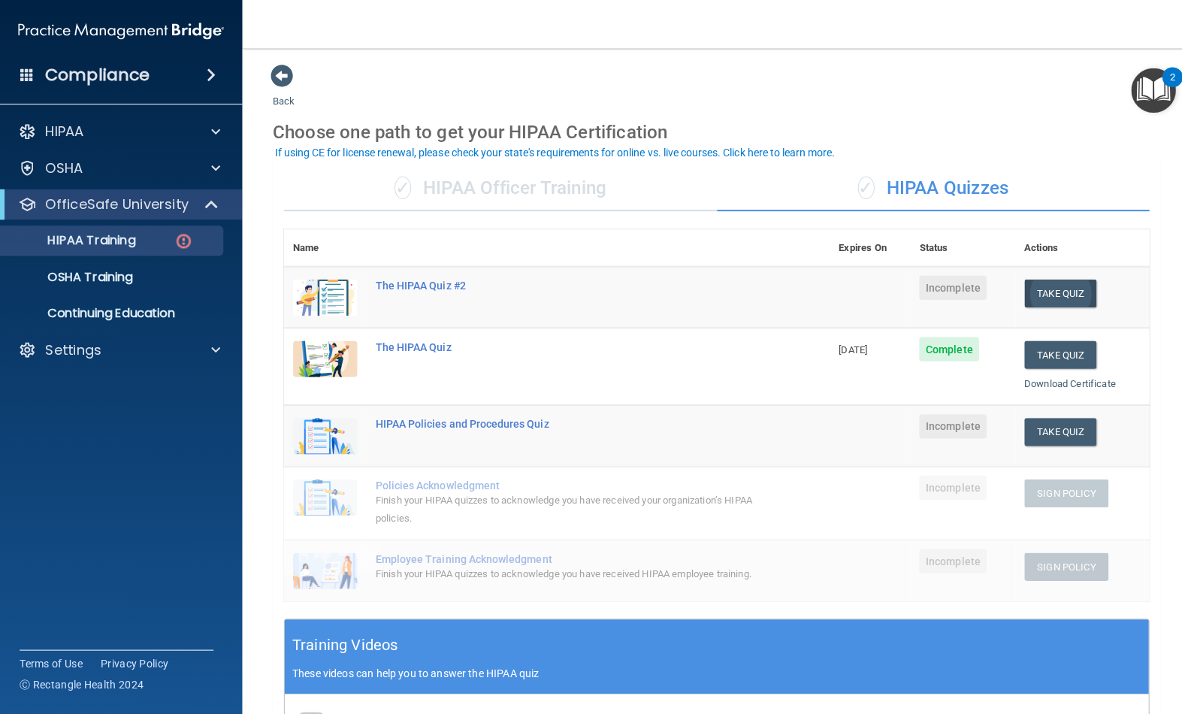
click at [1060, 277] on button "Take Quiz" at bounding box center [1053, 291] width 72 height 28
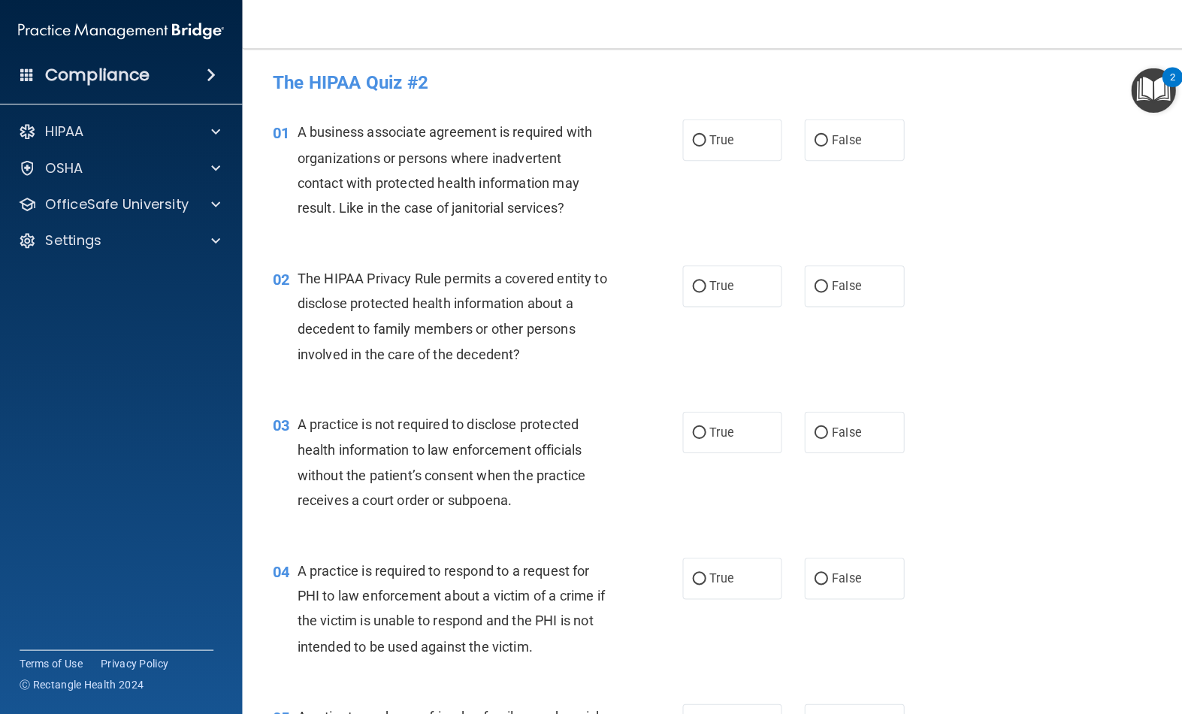
click at [292, 127] on div "01" at bounding box center [277, 133] width 36 height 28
click at [296, 131] on span "A business associate agreement is required with organizations or persons where …" at bounding box center [441, 168] width 293 height 91
click at [296, 131] on html "Compliance HIPAA Documents and Policies Report an Incident Business Associates …" at bounding box center [591, 357] width 1182 height 714
click at [296, 131] on span "A business associate agreement is required with organizations or persons where …" at bounding box center [441, 168] width 293 height 91
click at [292, 138] on div "01" at bounding box center [277, 133] width 36 height 28
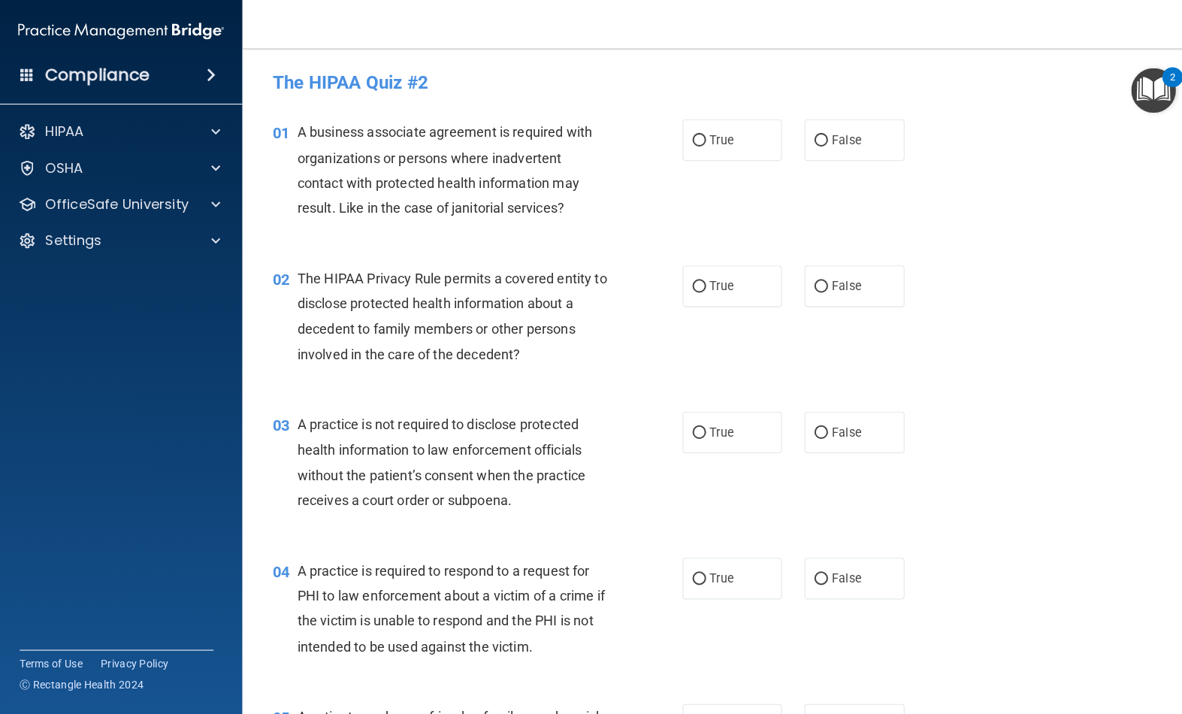
click at [292, 138] on div "01" at bounding box center [277, 133] width 36 height 28
click at [297, 130] on span "A business associate agreement is required with organizations or persons where …" at bounding box center [441, 168] width 293 height 91
click at [301, 131] on span "A business associate agreement is required with organizations or persons where …" at bounding box center [441, 168] width 293 height 91
click at [299, 130] on span "A business associate agreement is required with organizations or persons where …" at bounding box center [441, 168] width 293 height 91
click at [297, 131] on span "A business associate agreement is required with organizations or persons where …" at bounding box center [441, 168] width 293 height 91
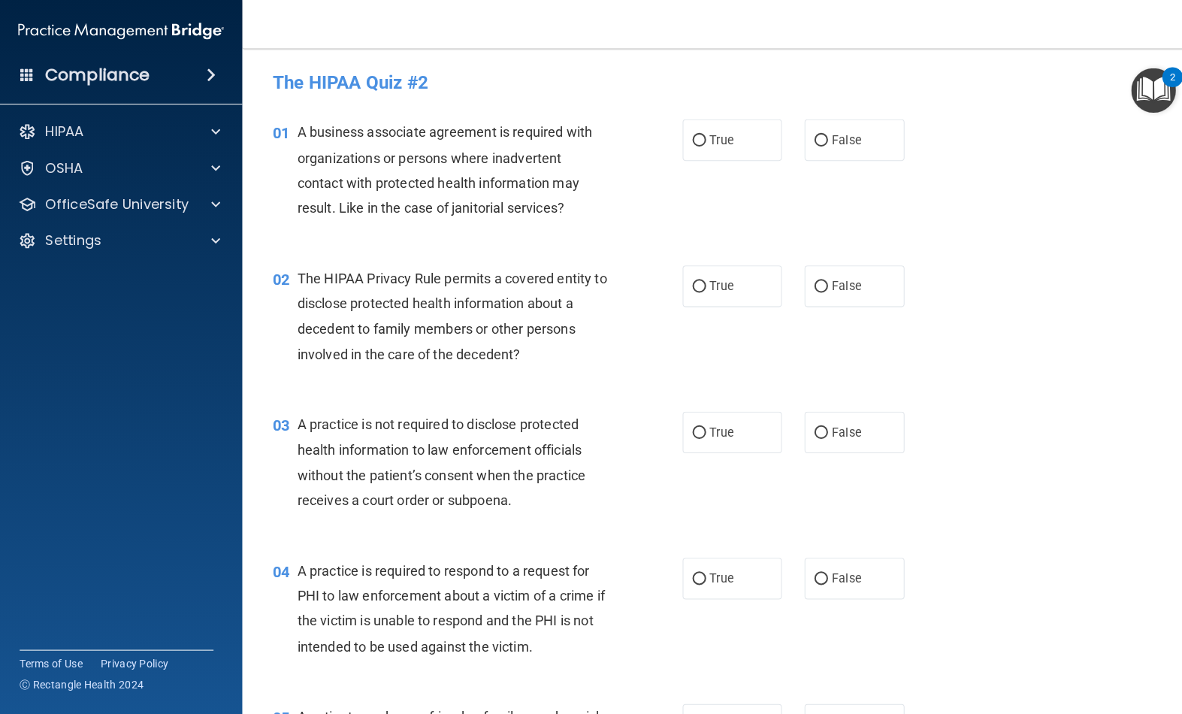
click at [295, 131] on span "A business associate agreement is required with organizations or persons where …" at bounding box center [441, 168] width 293 height 91
click at [294, 125] on div "01" at bounding box center [277, 133] width 36 height 28
click at [294, 131] on div "01" at bounding box center [277, 133] width 36 height 28
click at [298, 151] on span "A business associate agreement is required with organizations or persons where …" at bounding box center [441, 168] width 293 height 91
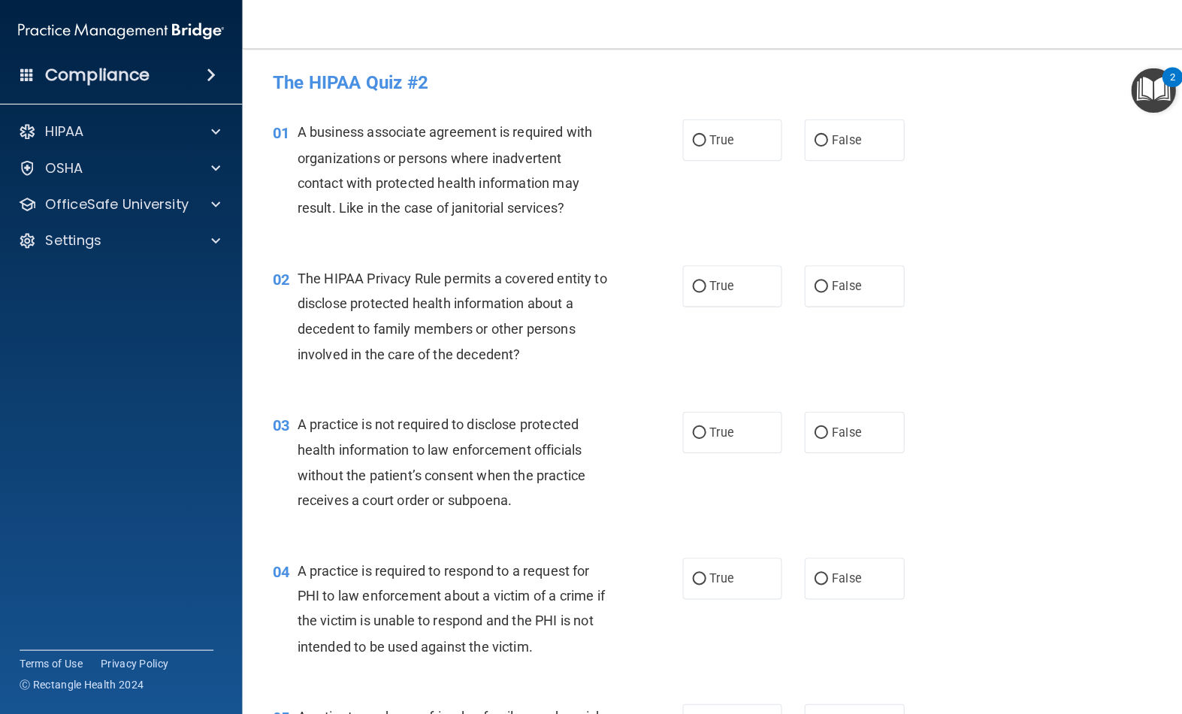
click at [295, 130] on span "A business associate agreement is required with organizations or persons where …" at bounding box center [441, 168] width 293 height 91
click at [295, 131] on span "A business associate agreement is required with organizations or persons where …" at bounding box center [441, 168] width 293 height 91
click at [310, 149] on span "A business associate agreement is required with organizations or persons where …" at bounding box center [441, 168] width 293 height 91
click at [299, 130] on span "A business associate agreement is required with organizations or persons where …" at bounding box center [441, 168] width 293 height 91
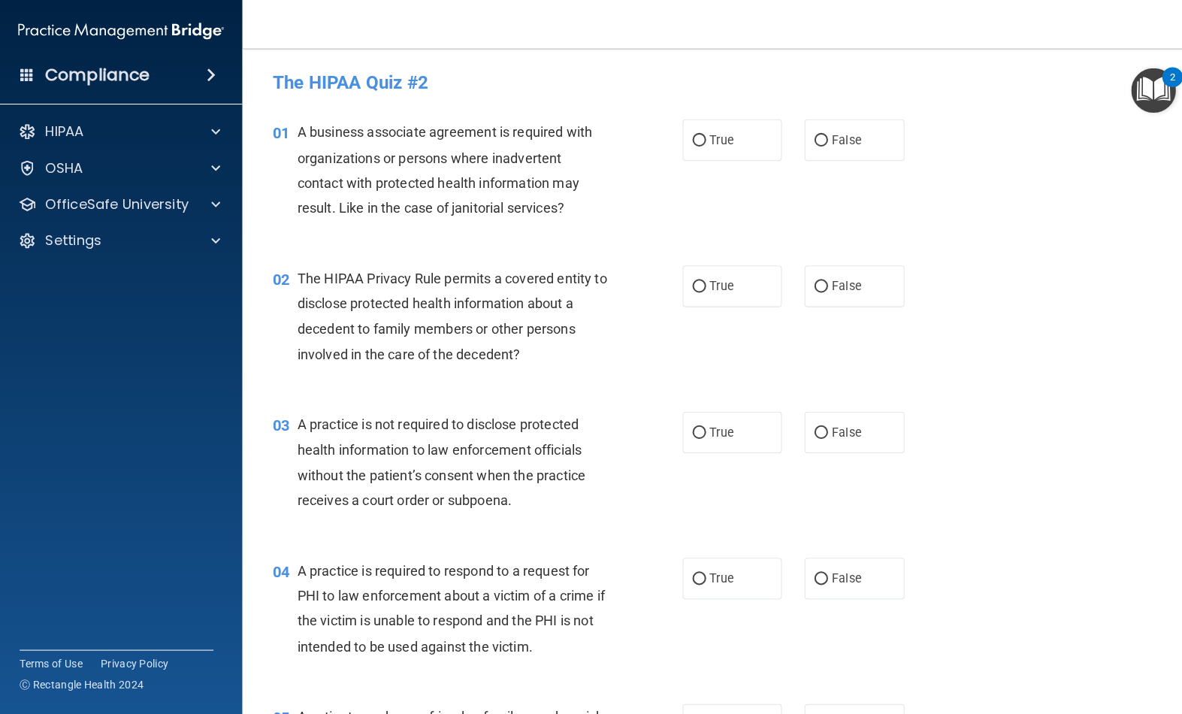
click at [295, 130] on span "A business associate agreement is required with organizations or persons where …" at bounding box center [441, 168] width 293 height 91
click at [299, 130] on span "A business associate agreement is required with organizations or persons where …" at bounding box center [441, 168] width 293 height 91
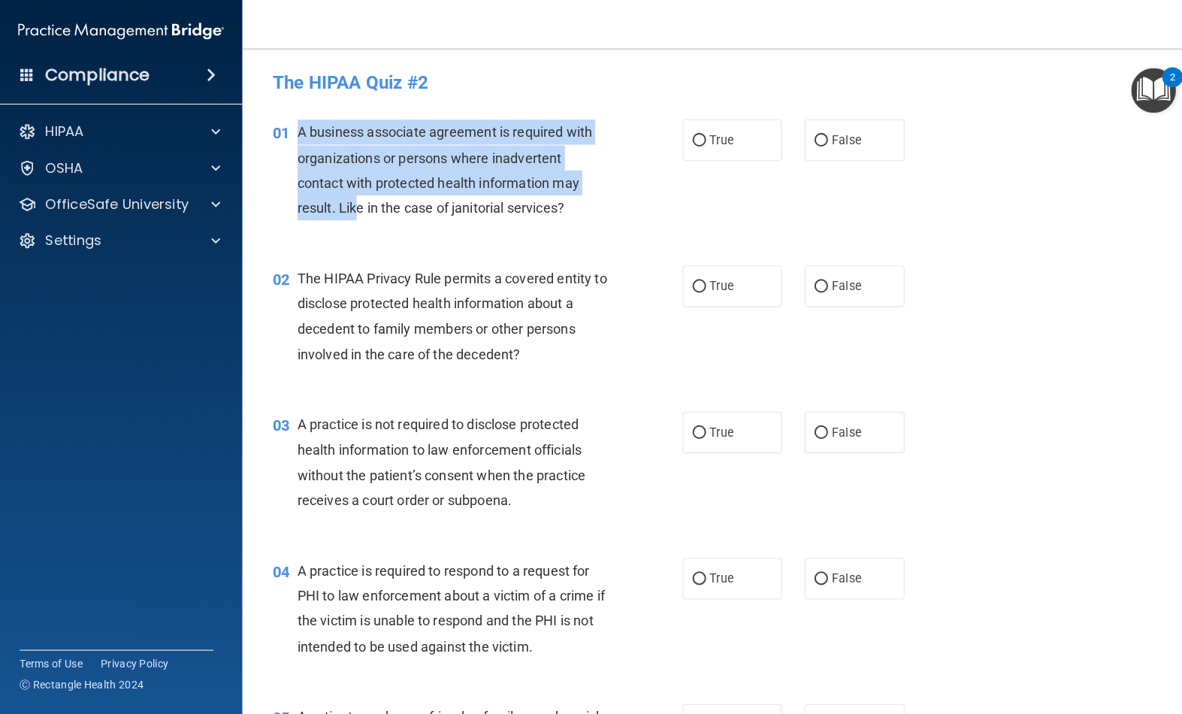
drag, startPoint x: 298, startPoint y: 131, endPoint x: 356, endPoint y: 189, distance: 82.4
click at [356, 189] on div "A business associate agreement is required with organizations or persons where …" at bounding box center [456, 169] width 322 height 100
drag, startPoint x: 356, startPoint y: 189, endPoint x: 442, endPoint y: 262, distance: 112.5
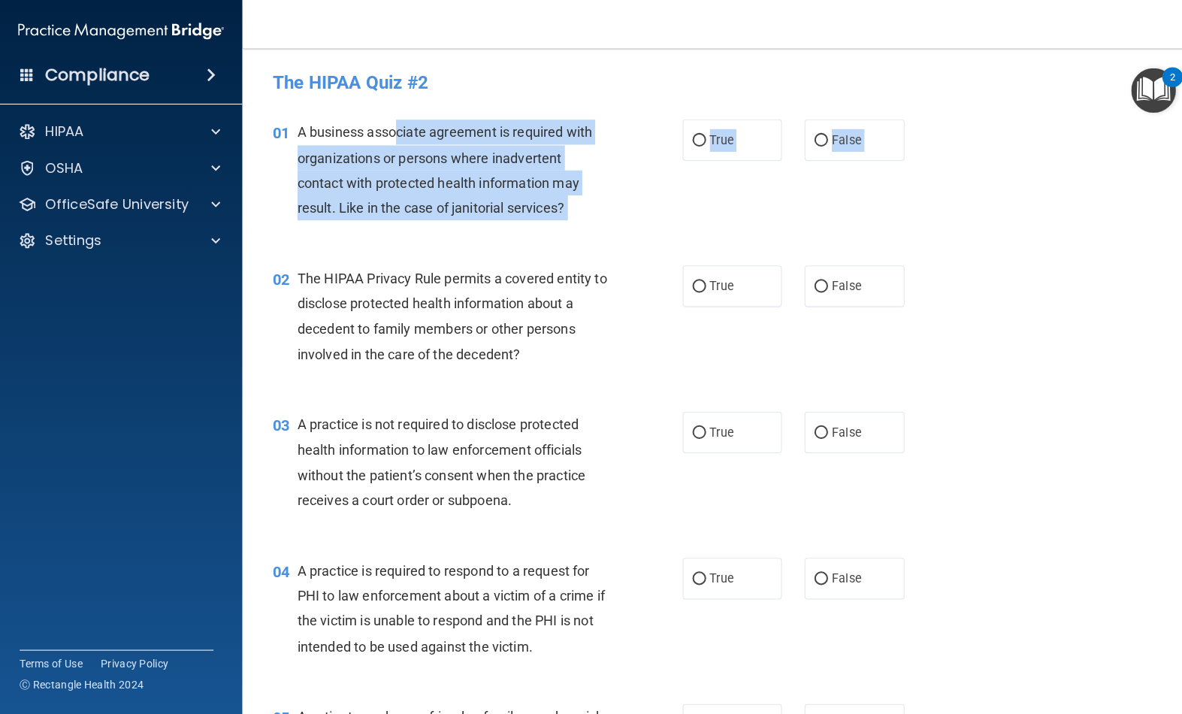
drag, startPoint x: 442, startPoint y: 262, endPoint x: 394, endPoint y: 136, distance: 134.4
drag, startPoint x: 394, startPoint y: 136, endPoint x: 318, endPoint y: 117, distance: 78.4
click at [318, 117] on div "01 A business associate agreement is required with organizations or persons whe…" at bounding box center [711, 172] width 904 height 145
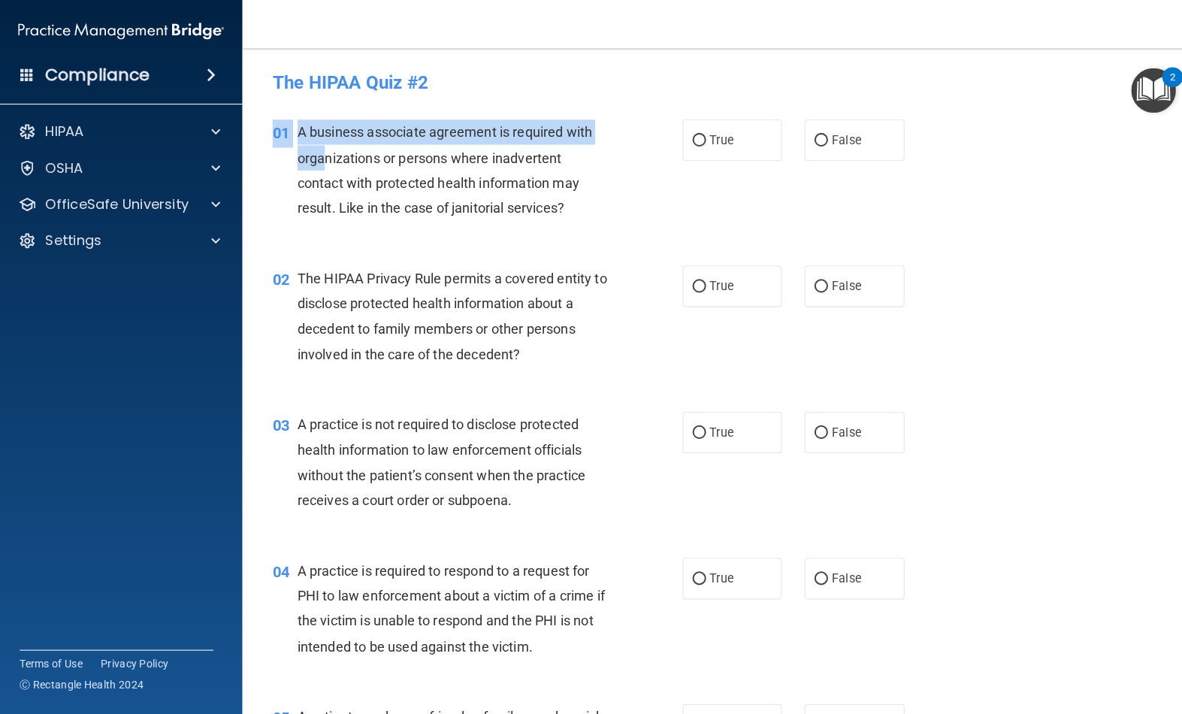
drag, startPoint x: 318, startPoint y: 117, endPoint x: 327, endPoint y: 141, distance: 26.4
click at [326, 141] on div "01 A business associate agreement is required with organizations or persons whe…" at bounding box center [711, 172] width 904 height 145
click at [301, 131] on span "A business associate agreement is required with organizations or persons where …" at bounding box center [441, 168] width 293 height 91
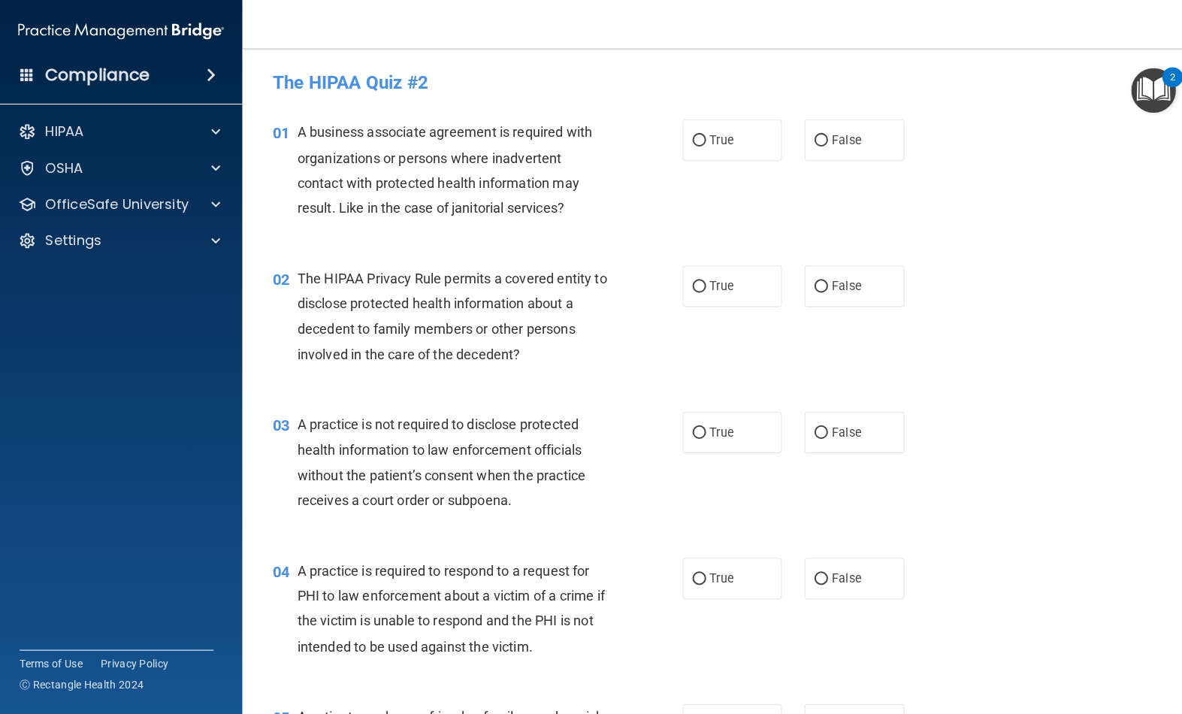
click at [298, 130] on span "A business associate agreement is required with organizations or persons where …" at bounding box center [441, 168] width 293 height 91
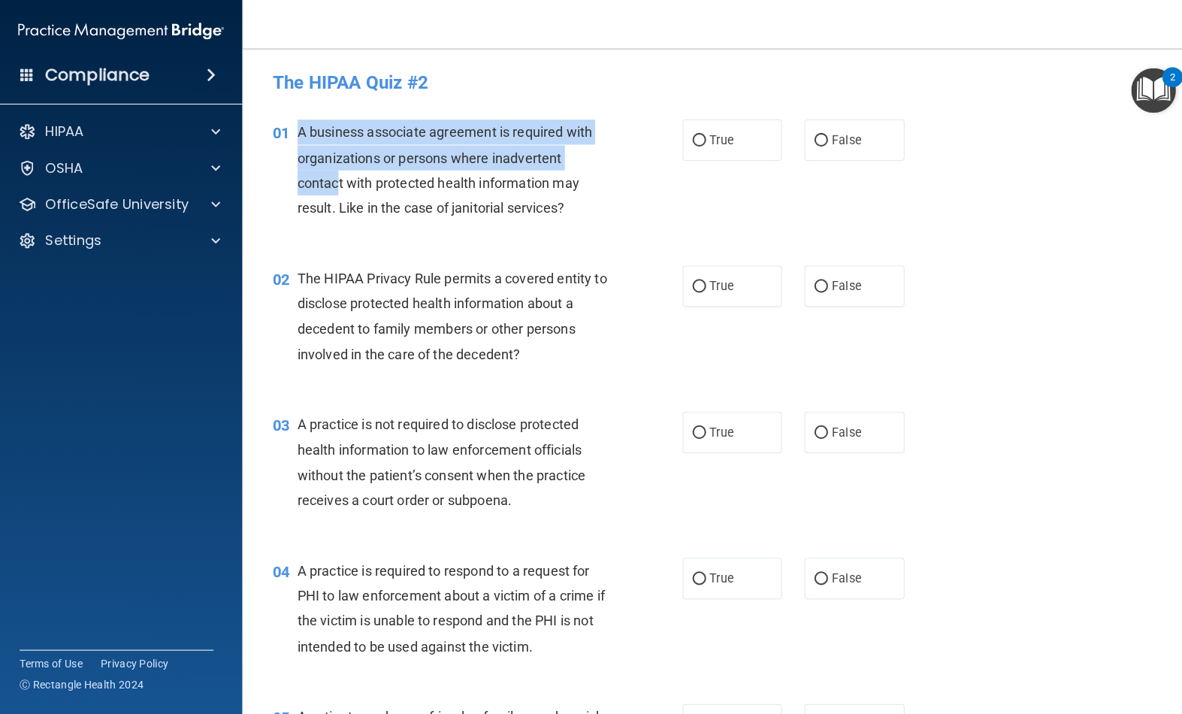
drag, startPoint x: 295, startPoint y: 130, endPoint x: 334, endPoint y: 169, distance: 55.8
click at [334, 169] on div "A business associate agreement is required with organizations or persons where …" at bounding box center [456, 169] width 322 height 100
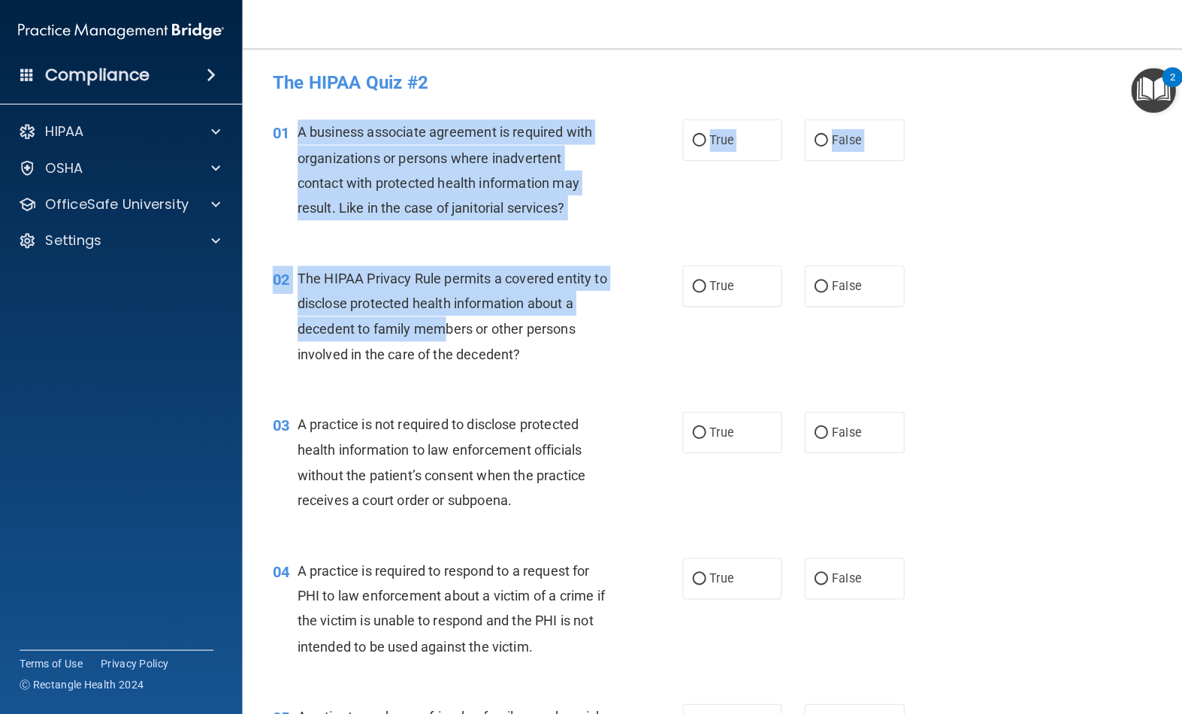
drag, startPoint x: 334, startPoint y: 169, endPoint x: 448, endPoint y: 329, distance: 196.2
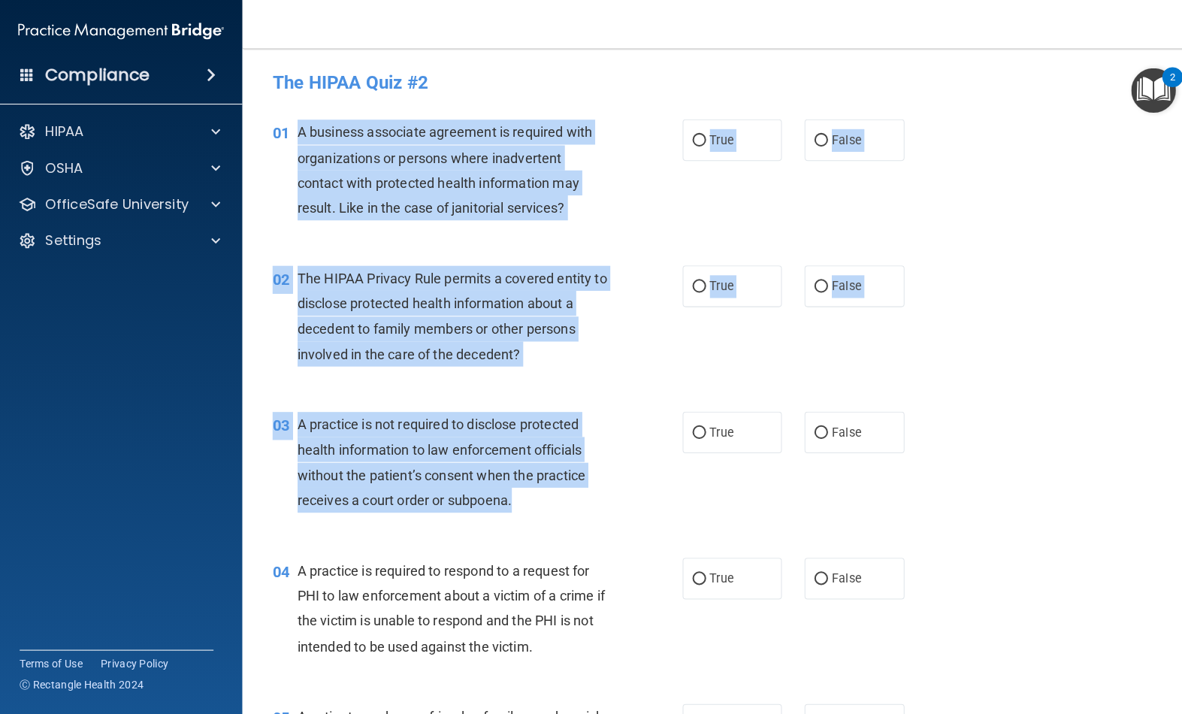
drag, startPoint x: 448, startPoint y: 329, endPoint x: 510, endPoint y: 479, distance: 161.8
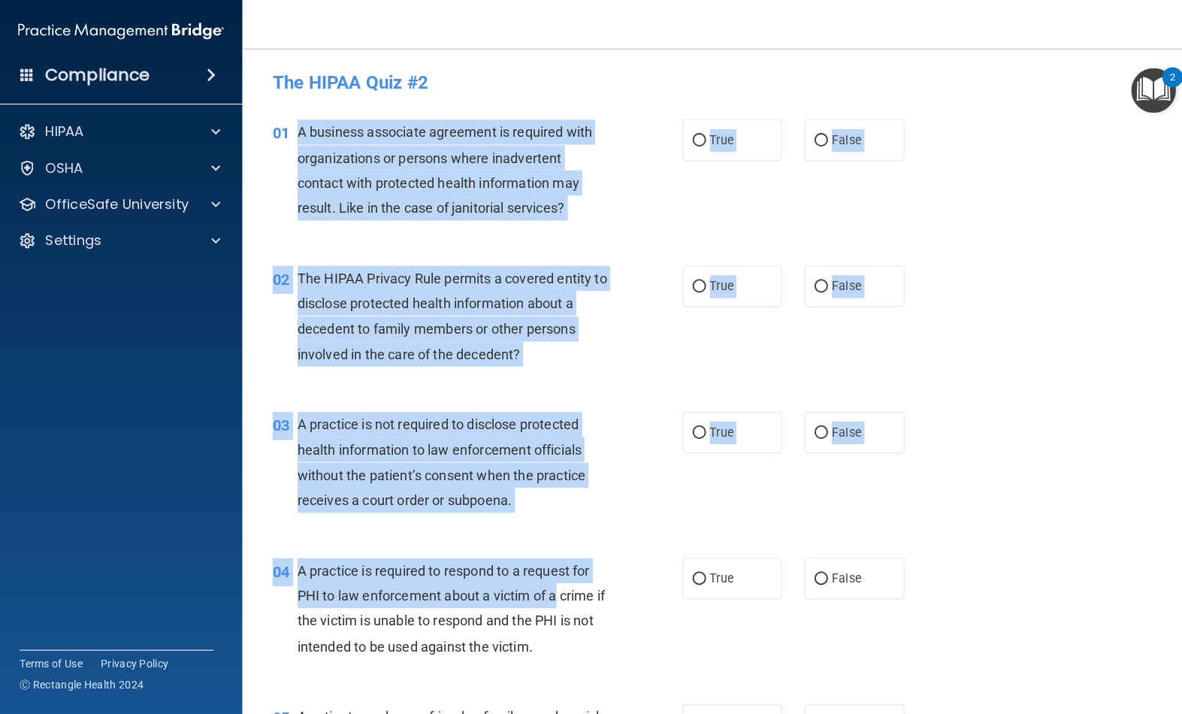
drag, startPoint x: 510, startPoint y: 479, endPoint x: 551, endPoint y: 593, distance: 121.5
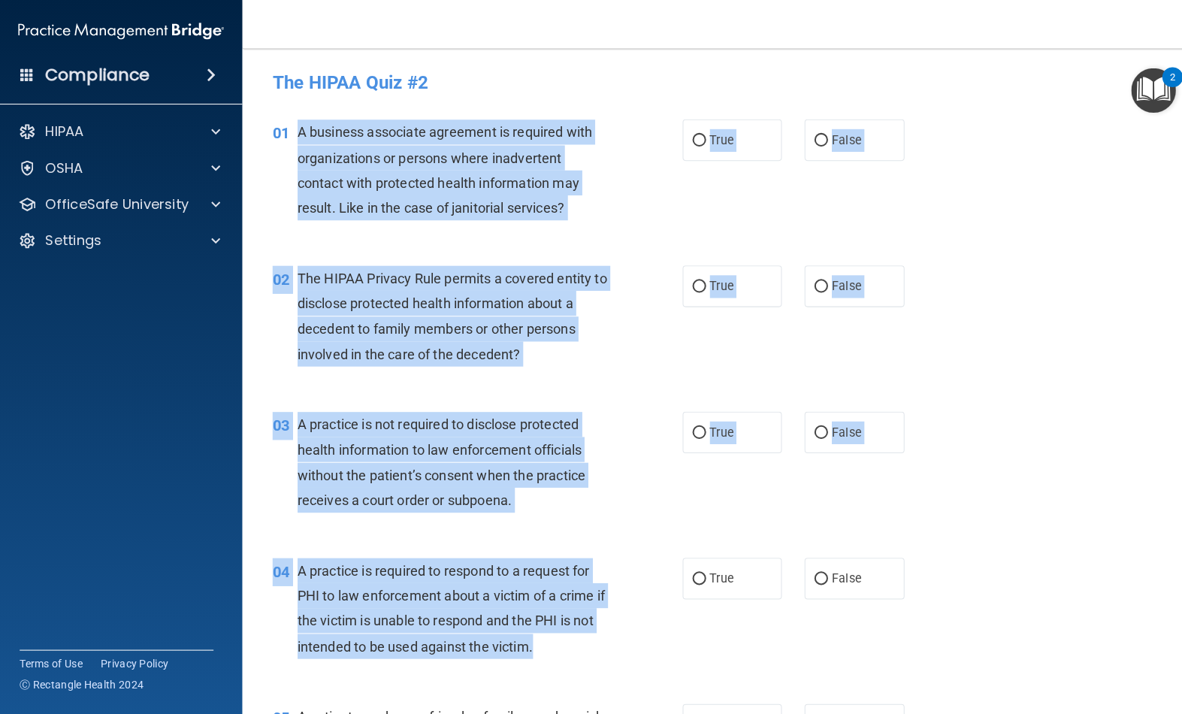
drag, startPoint x: 551, startPoint y: 593, endPoint x: 573, endPoint y: 644, distance: 55.6
click at [573, 644] on div "A practice is required to respond to a request for PHI to law enforcement about…" at bounding box center [456, 604] width 322 height 100
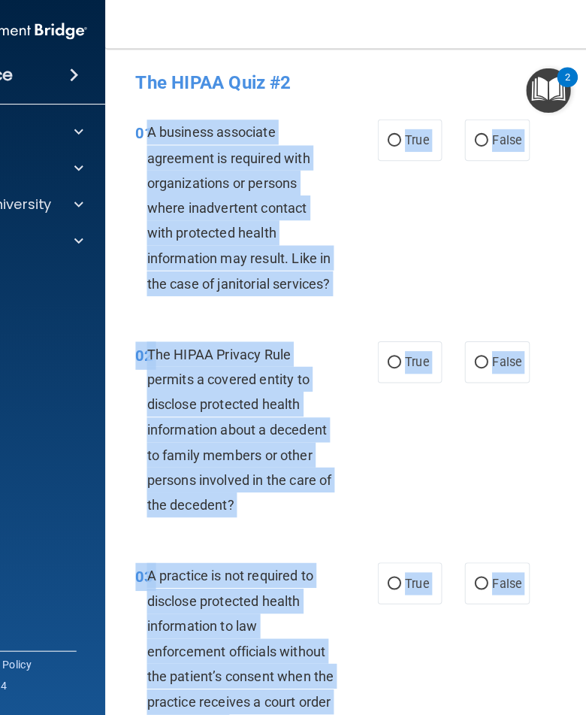
click at [493, 165] on div "01 A business associate agreement is required with organizations or persons whe…" at bounding box center [413, 210] width 571 height 220
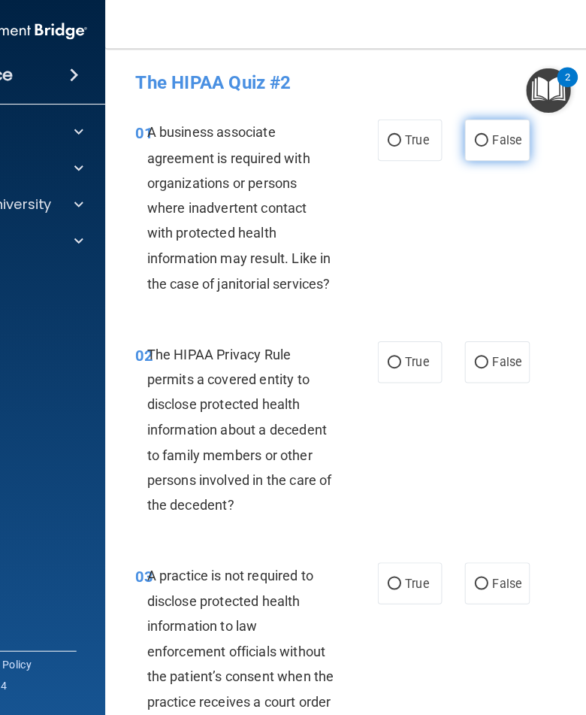
click at [492, 150] on label "False" at bounding box center [498, 139] width 64 height 41
click at [489, 146] on input "False" at bounding box center [483, 140] width 14 height 11
radio input "true"
click at [399, 377] on label "True" at bounding box center [412, 359] width 64 height 41
click at [399, 366] on input "True" at bounding box center [396, 360] width 14 height 11
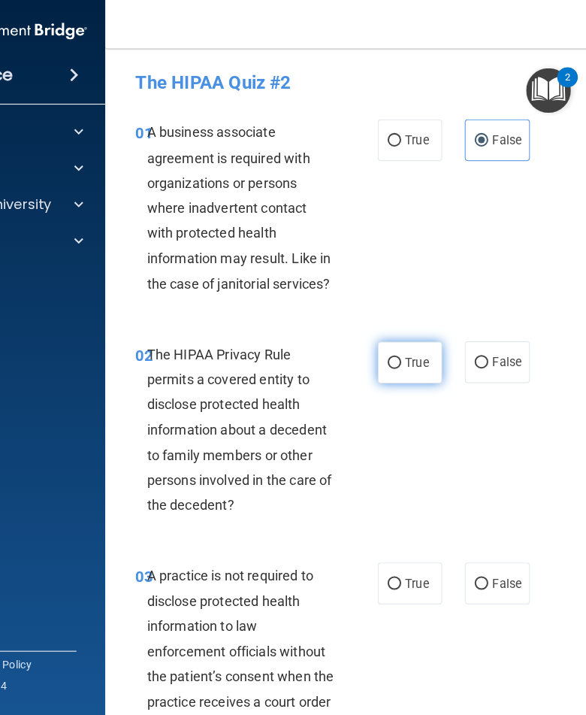
radio input "true"
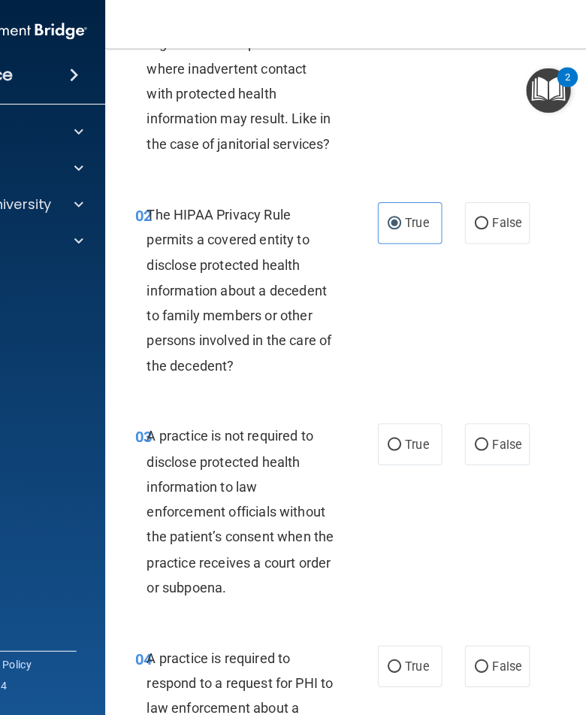
scroll to position [146, 0]
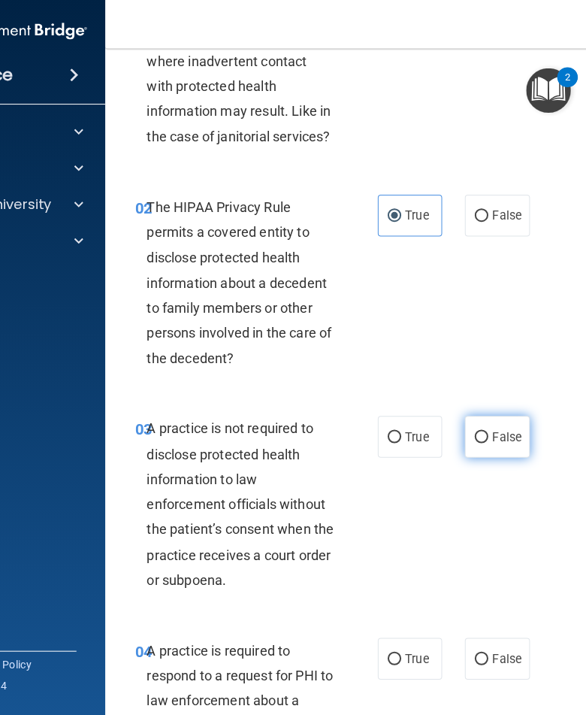
click at [482, 431] on input "False" at bounding box center [483, 433] width 14 height 11
radio input "true"
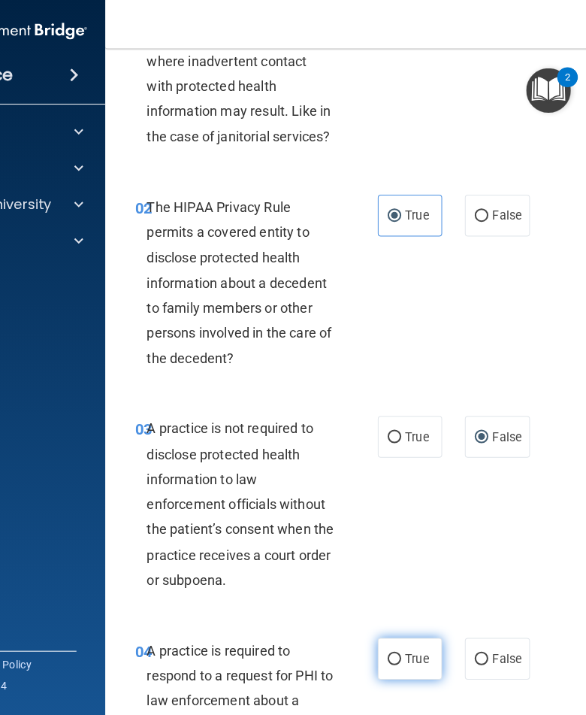
click at [387, 657] on label "True" at bounding box center [412, 653] width 64 height 41
click at [389, 657] on input "True" at bounding box center [396, 654] width 14 height 11
radio input "true"
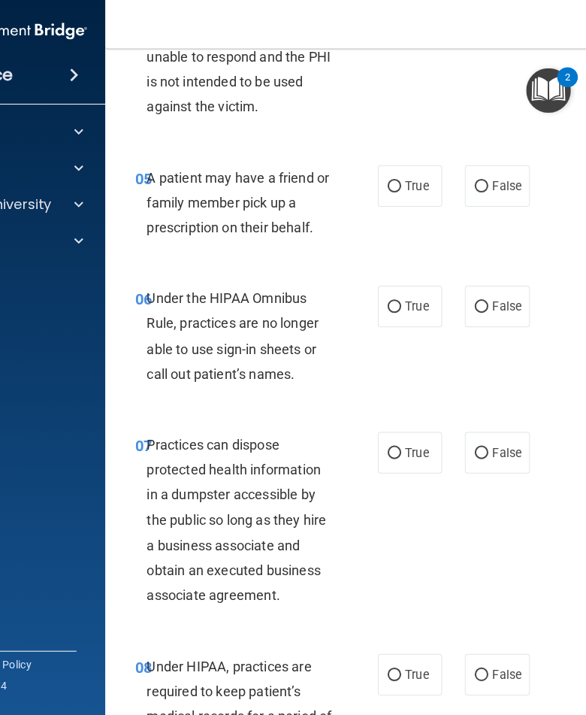
scroll to position [901, 0]
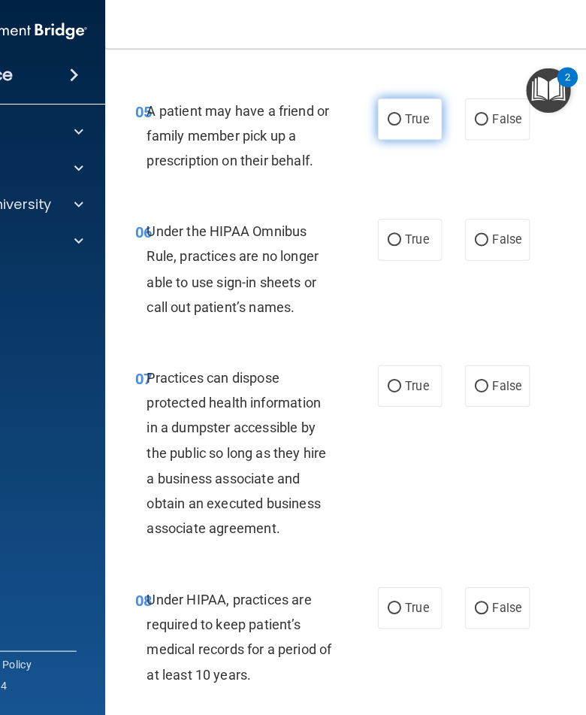
click at [395, 130] on label "True" at bounding box center [412, 118] width 64 height 41
click at [395, 125] on input "True" at bounding box center [396, 118] width 14 height 11
radio input "true"
click at [492, 250] on label "False" at bounding box center [498, 237] width 64 height 41
click at [489, 244] on input "False" at bounding box center [483, 238] width 14 height 11
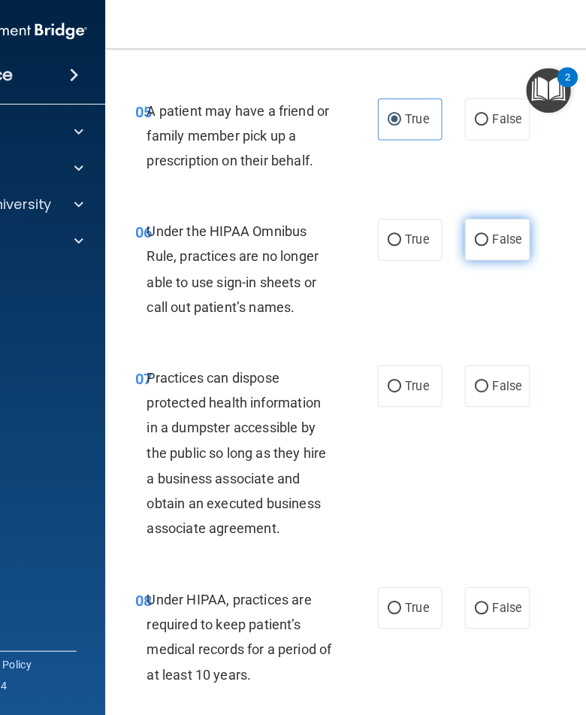
radio input "true"
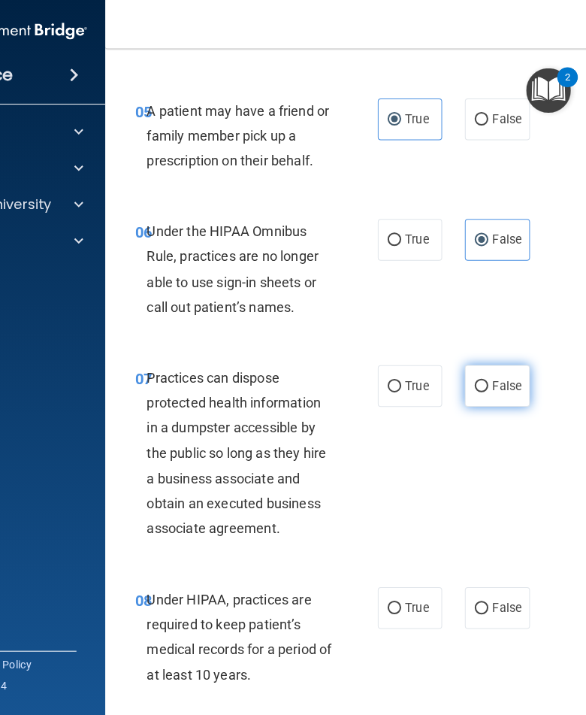
click at [490, 362] on label "False" at bounding box center [498, 382] width 64 height 41
click at [489, 378] on input "False" at bounding box center [483, 383] width 14 height 11
radio input "true"
click at [522, 614] on label "False" at bounding box center [498, 603] width 64 height 41
click at [489, 610] on input "False" at bounding box center [483, 603] width 14 height 11
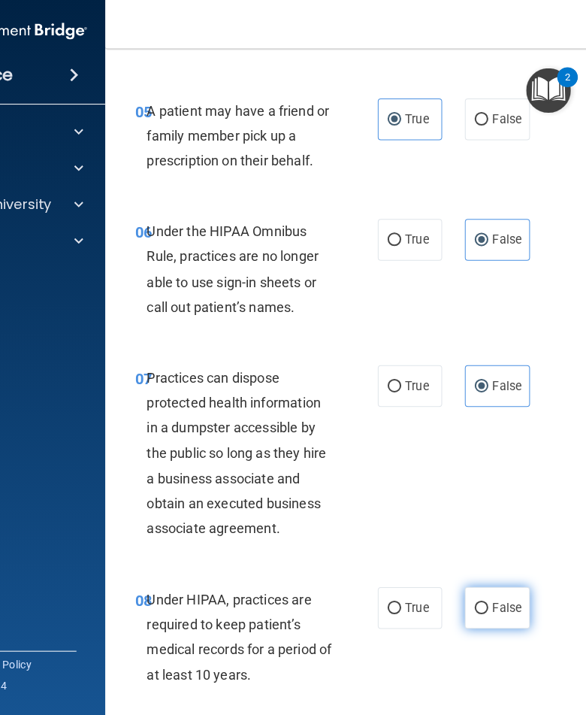
radio input "true"
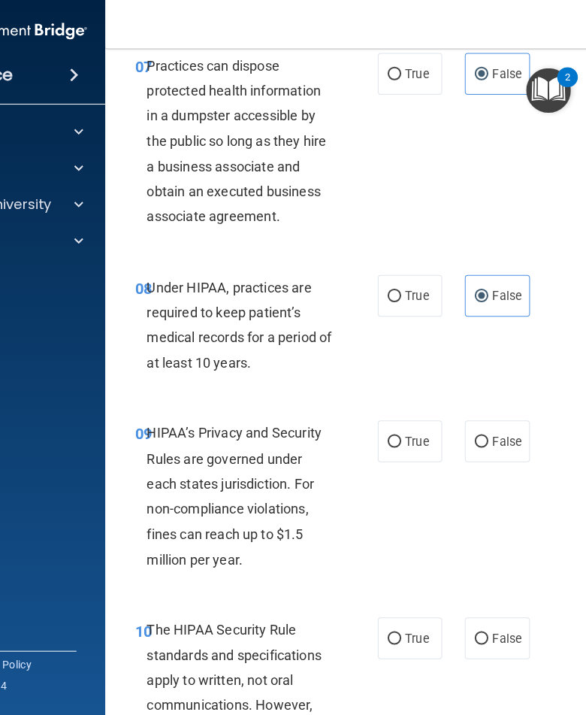
scroll to position [1254, 0]
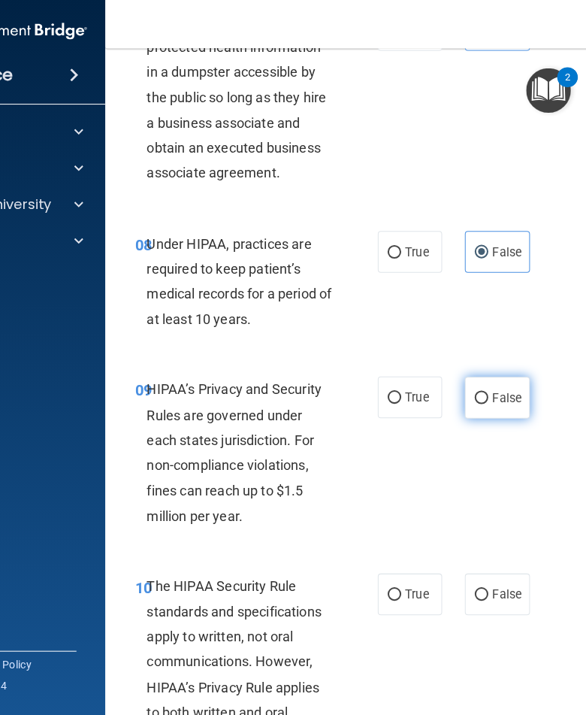
click at [487, 398] on label "False" at bounding box center [498, 394] width 64 height 41
click at [487, 398] on input "False" at bounding box center [483, 394] width 14 height 11
radio input "true"
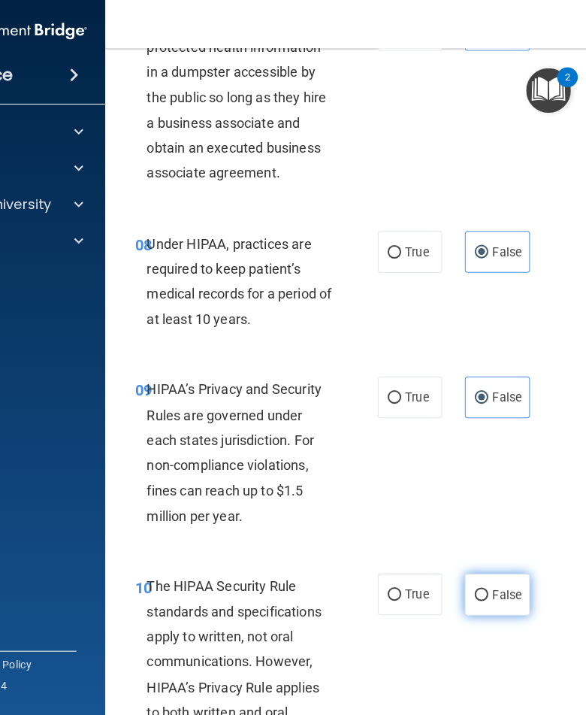
click at [500, 583] on span "False" at bounding box center [507, 590] width 29 height 14
click at [489, 585] on input "False" at bounding box center [483, 590] width 14 height 11
radio input "true"
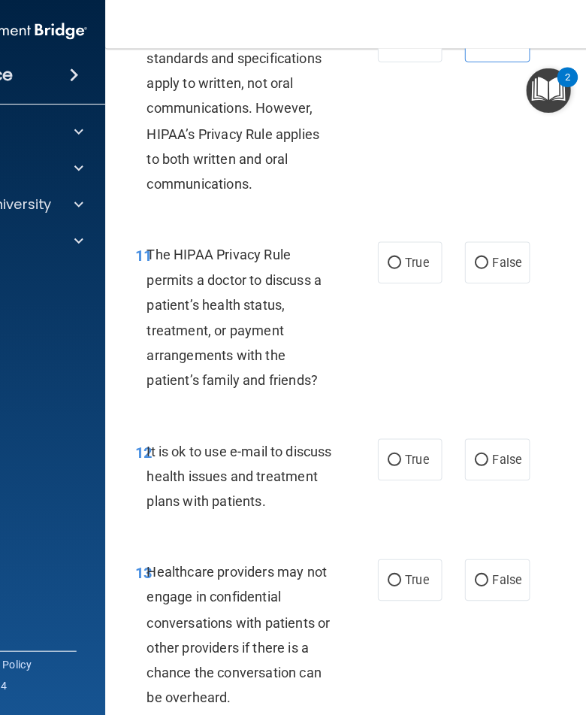
scroll to position [1806, 0]
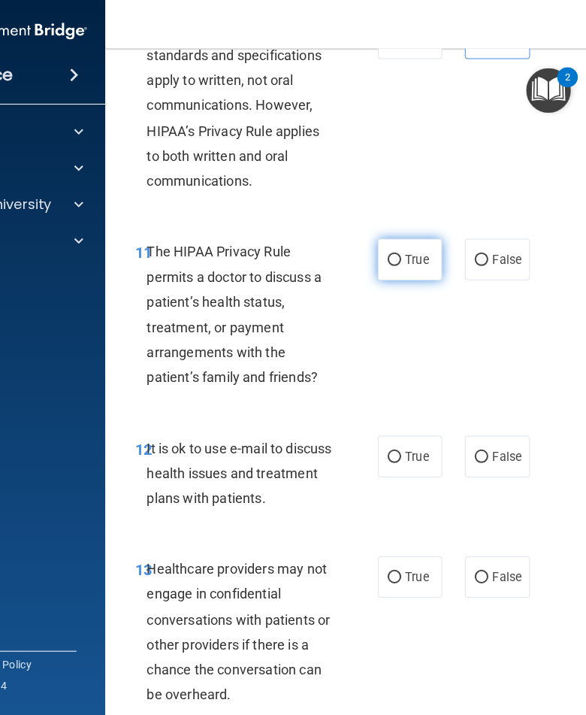
click at [387, 238] on label "True" at bounding box center [412, 257] width 64 height 41
click at [389, 253] on input "True" at bounding box center [396, 258] width 14 height 11
radio input "true"
click at [486, 444] on label "False" at bounding box center [498, 452] width 64 height 41
click at [486, 448] on input "False" at bounding box center [483, 453] width 14 height 11
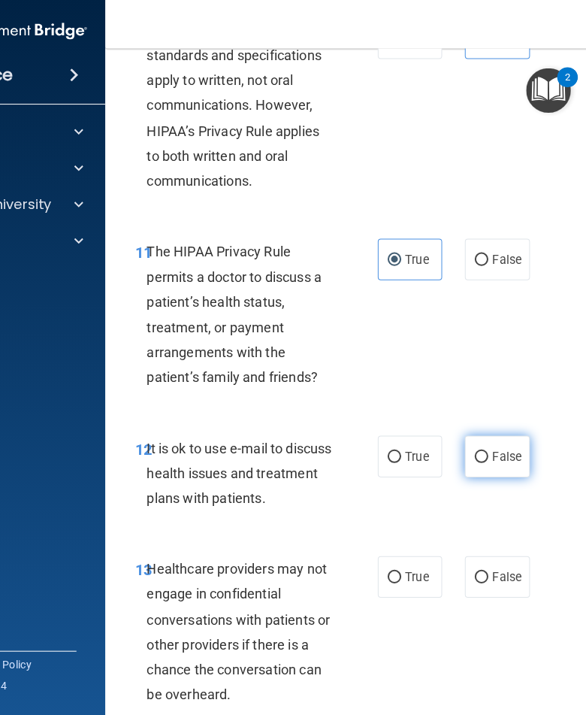
radio input "true"
click at [410, 565] on span "True" at bounding box center [418, 572] width 23 height 14
click at [403, 567] on input "True" at bounding box center [396, 572] width 14 height 11
radio input "true"
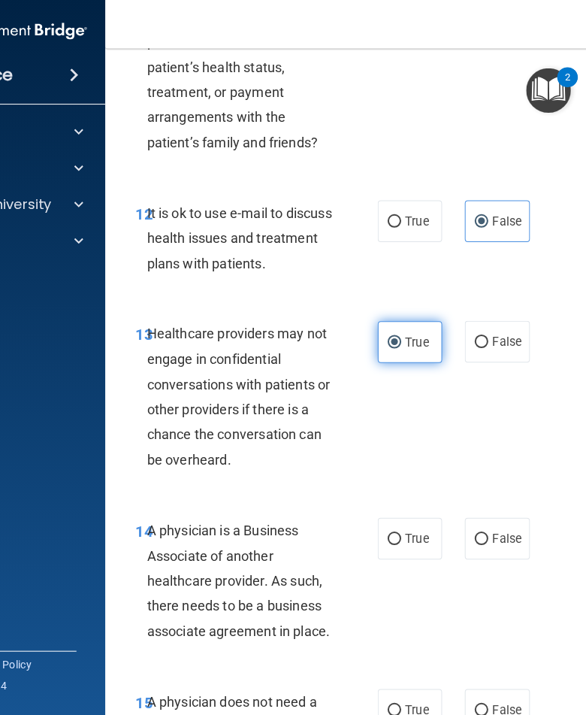
scroll to position [2044, 0]
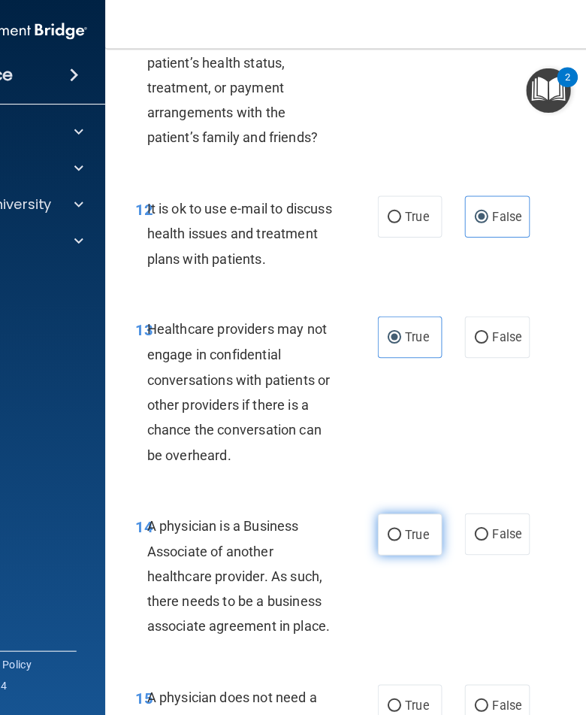
click at [422, 510] on label "True" at bounding box center [412, 530] width 64 height 41
click at [403, 525] on input "True" at bounding box center [396, 530] width 14 height 11
radio input "true"
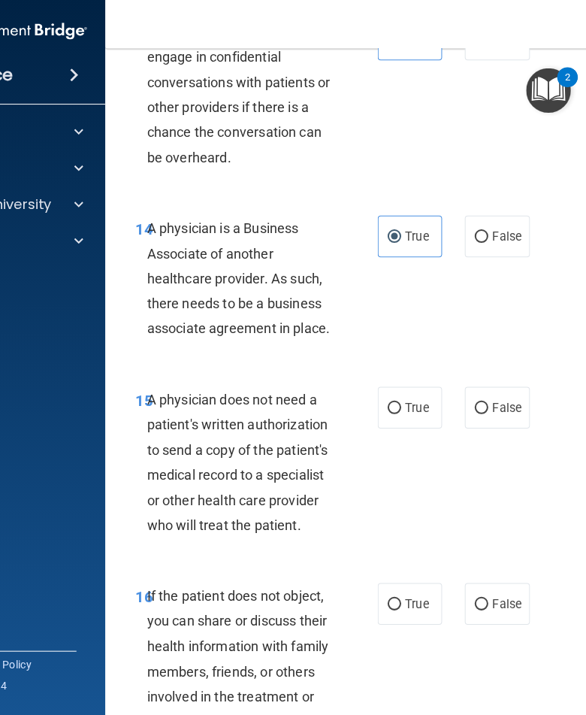
scroll to position [2340, 0]
click at [388, 398] on label "True" at bounding box center [412, 403] width 64 height 41
click at [389, 399] on input "True" at bounding box center [396, 404] width 14 height 11
radio input "true"
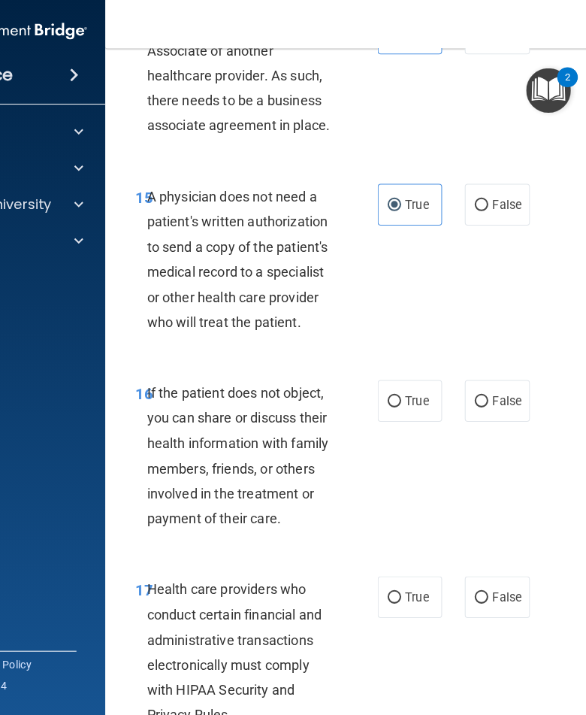
scroll to position [2565, 0]
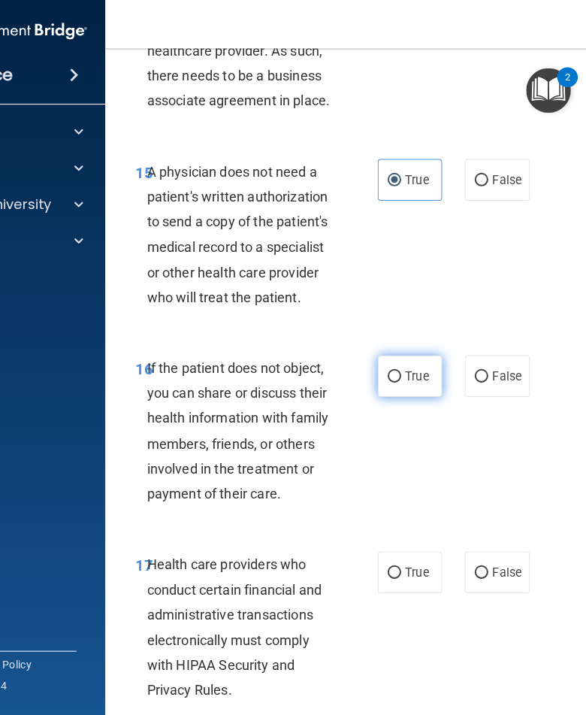
click at [416, 372] on label "True" at bounding box center [412, 373] width 64 height 41
click at [403, 372] on input "True" at bounding box center [396, 373] width 14 height 11
radio input "true"
click at [395, 563] on input "True" at bounding box center [396, 568] width 14 height 11
radio input "true"
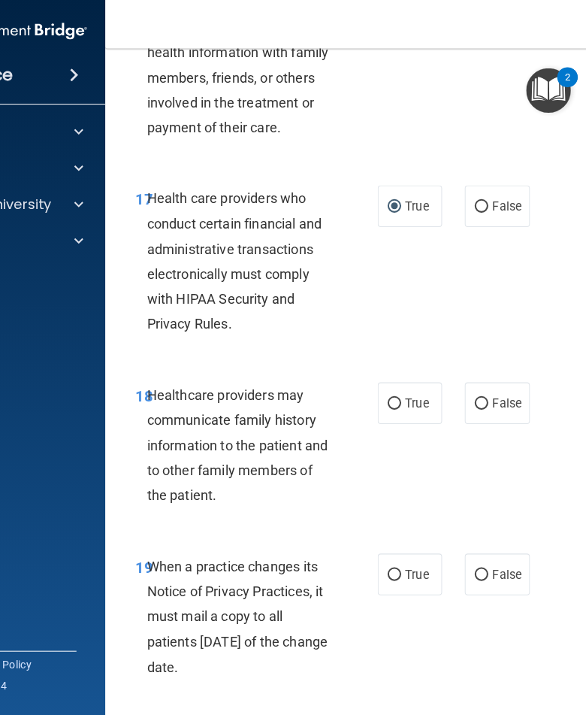
scroll to position [3047, 0]
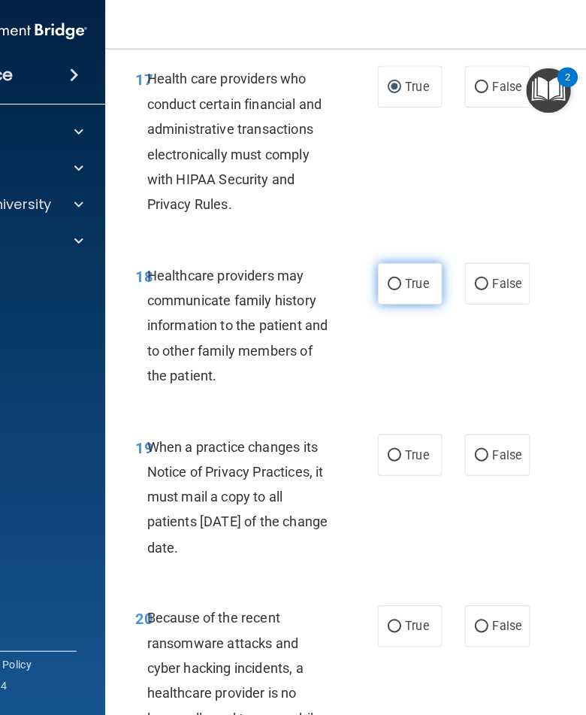
click at [390, 282] on label "True" at bounding box center [412, 281] width 64 height 41
click at [390, 282] on input "True" at bounding box center [396, 282] width 14 height 11
radio input "true"
click at [481, 431] on label "False" at bounding box center [498, 451] width 64 height 41
click at [481, 446] on input "False" at bounding box center [483, 451] width 14 height 11
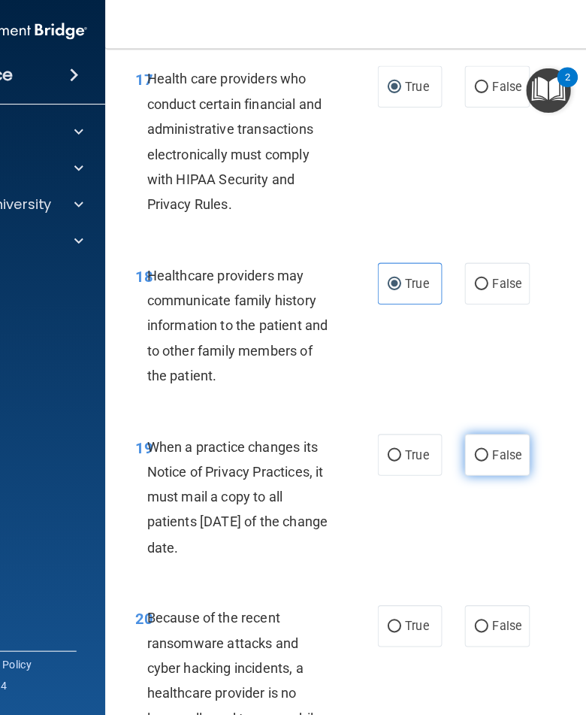
radio input "true"
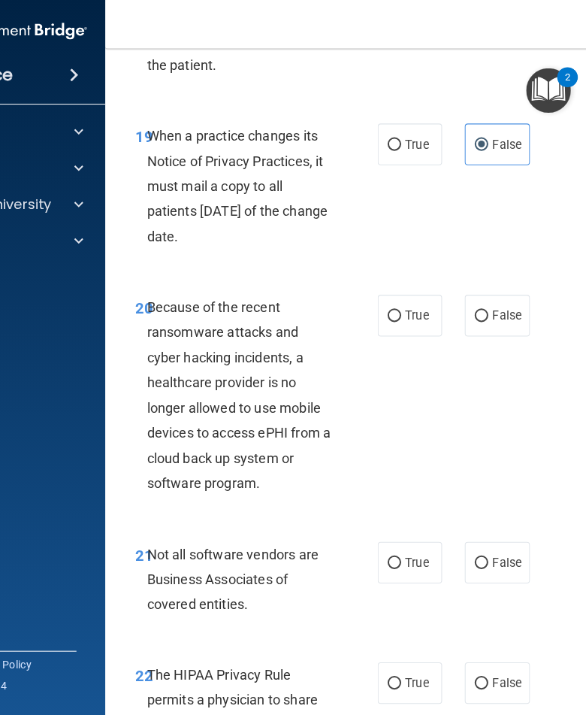
scroll to position [3373, 0]
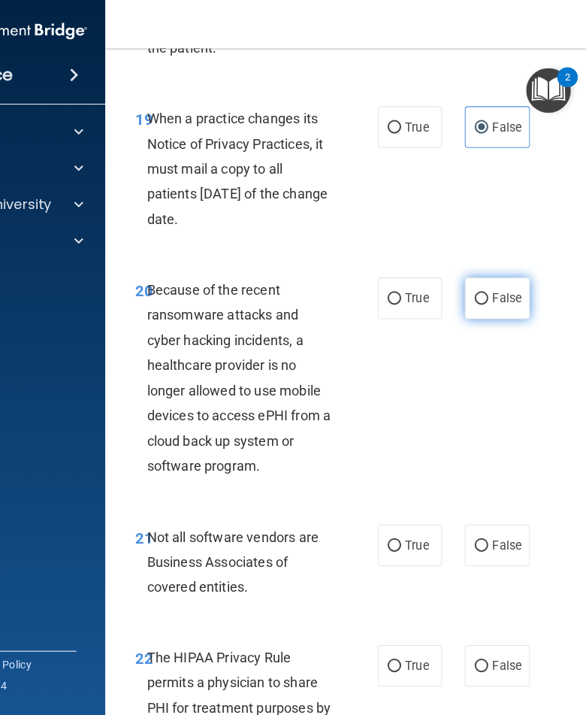
click at [480, 275] on label "False" at bounding box center [498, 295] width 64 height 41
click at [480, 291] on input "False" at bounding box center [483, 296] width 14 height 11
radio input "true"
click at [399, 531] on label "True" at bounding box center [412, 540] width 64 height 41
click at [399, 536] on input "True" at bounding box center [396, 541] width 14 height 11
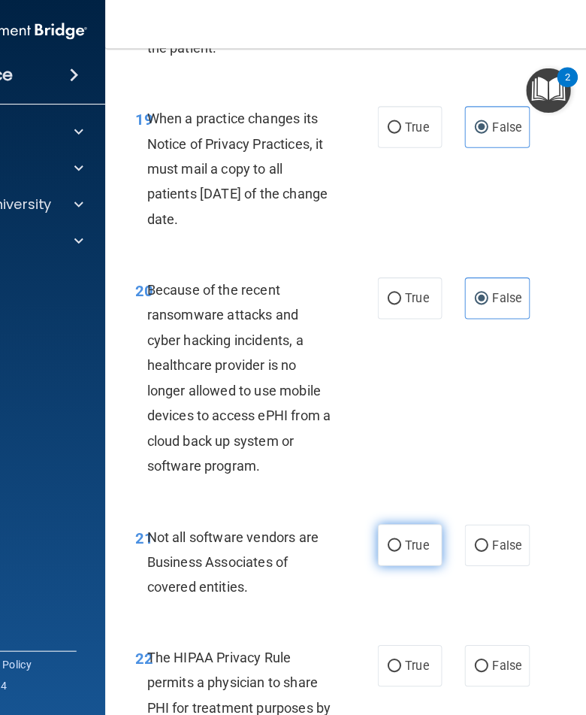
radio input "true"
click at [407, 640] on label "True" at bounding box center [412, 660] width 64 height 41
click at [403, 655] on input "True" at bounding box center [396, 660] width 14 height 11
radio input "true"
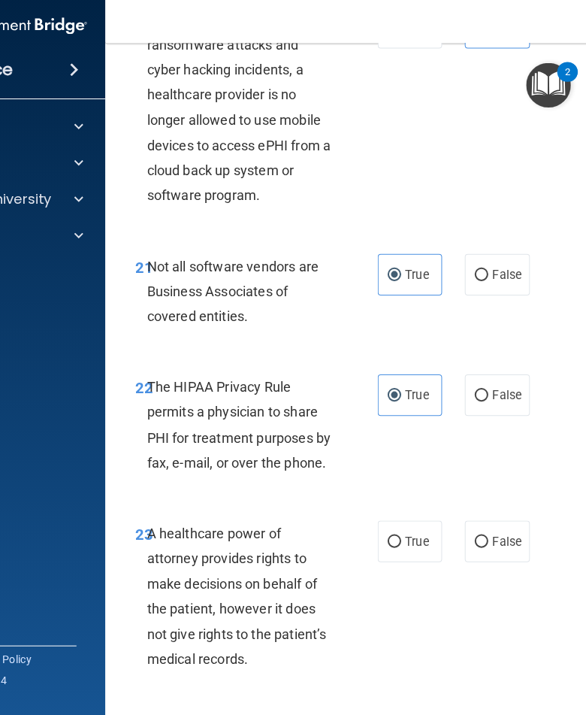
scroll to position [3648, 0]
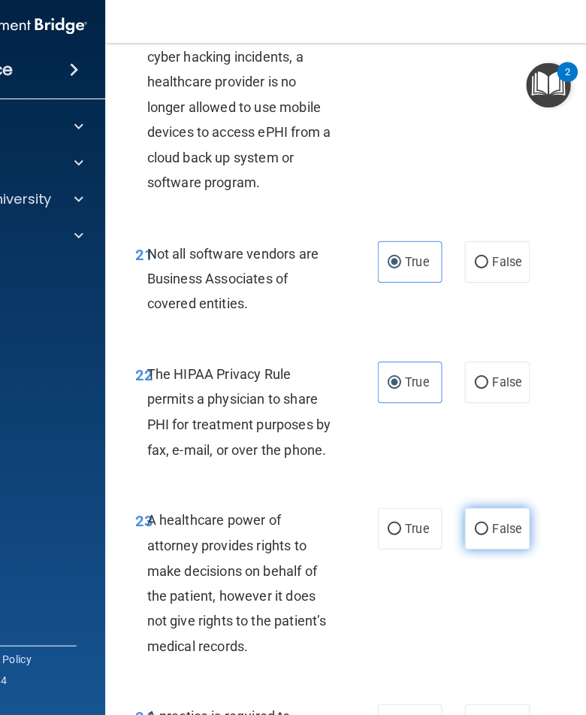
click at [495, 522] on span "False" at bounding box center [507, 529] width 29 height 14
click at [489, 525] on input "False" at bounding box center [483, 530] width 14 height 11
radio input "true"
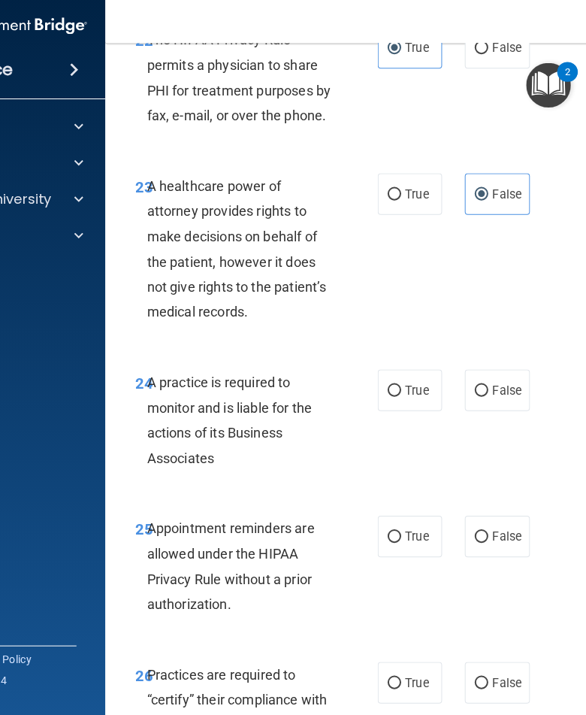
scroll to position [4005, 0]
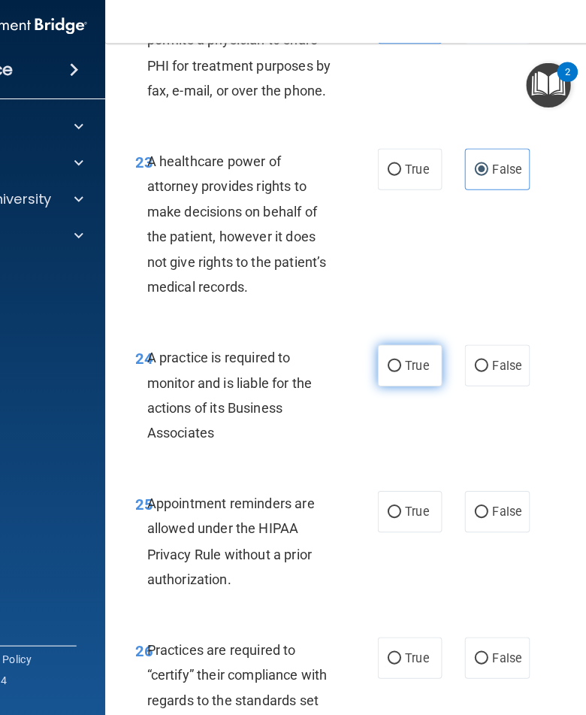
click at [420, 353] on label "True" at bounding box center [412, 367] width 64 height 41
click at [403, 363] on input "True" at bounding box center [396, 368] width 14 height 11
radio input "true"
click at [419, 492] on label "True" at bounding box center [412, 512] width 64 height 41
click at [403, 508] on input "True" at bounding box center [396, 513] width 14 height 11
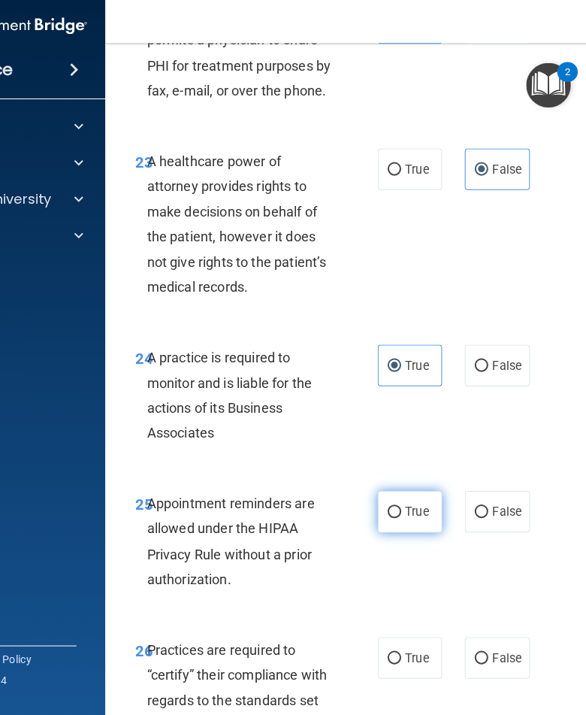
radio input "true"
click at [493, 651] on span "False" at bounding box center [507, 658] width 29 height 14
click at [489, 653] on input "False" at bounding box center [483, 658] width 14 height 11
radio input "true"
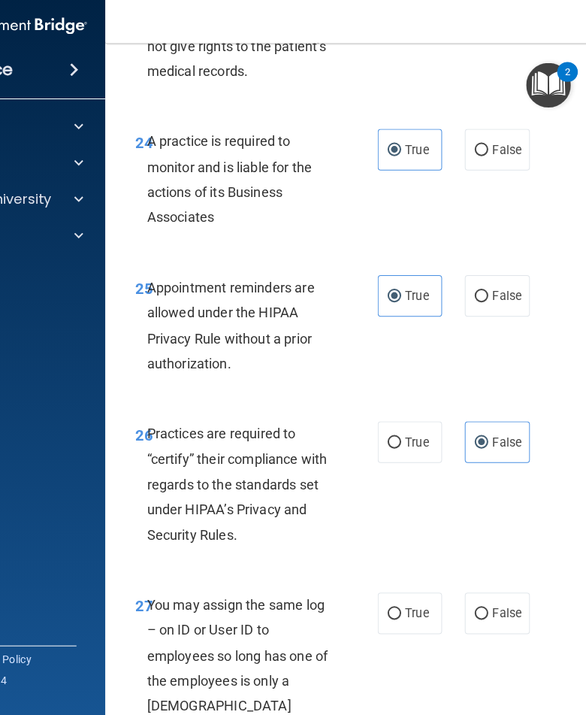
scroll to position [4356, 0]
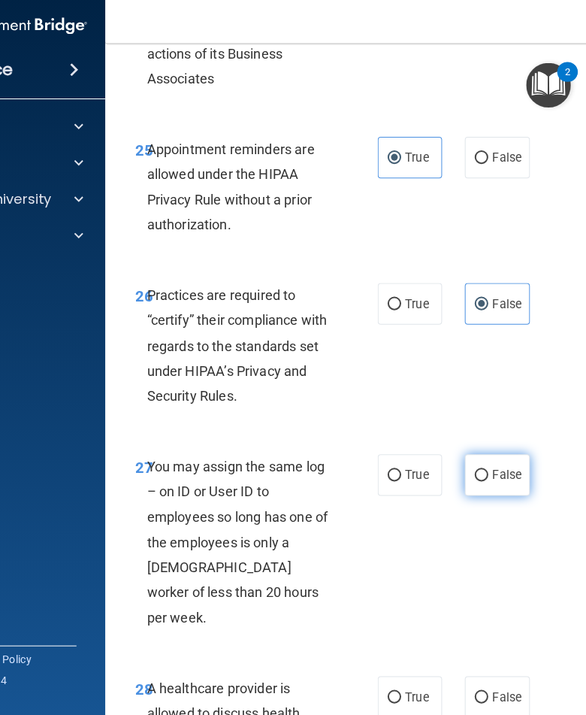
click at [498, 455] on label "False" at bounding box center [498, 475] width 64 height 41
click at [489, 471] on input "False" at bounding box center [483, 476] width 14 height 11
radio input "true"
click at [425, 676] on label "True" at bounding box center [412, 696] width 64 height 41
click at [403, 692] on input "True" at bounding box center [396, 697] width 14 height 11
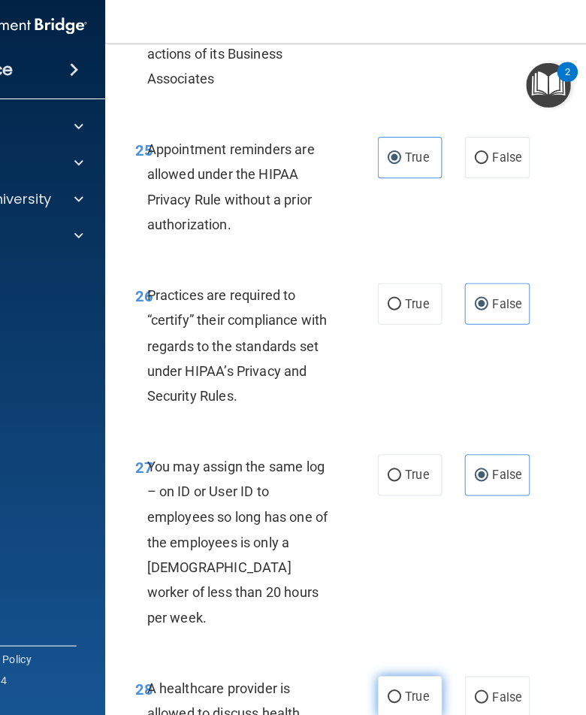
radio input "true"
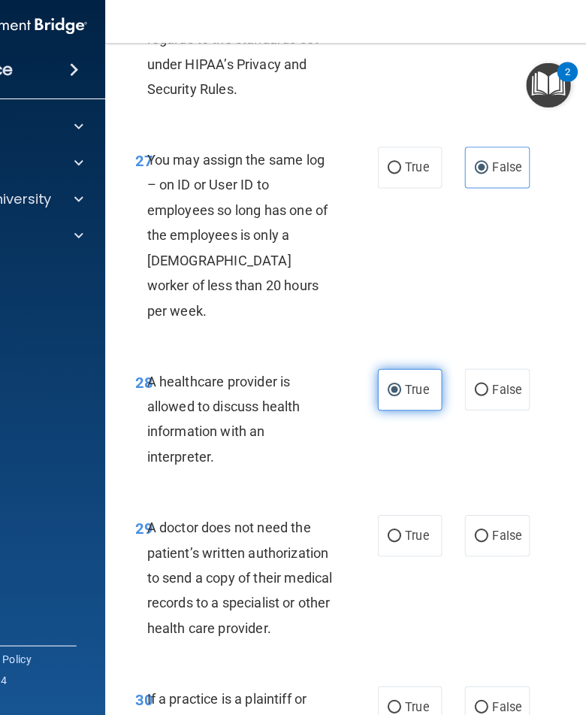
scroll to position [4666, 0]
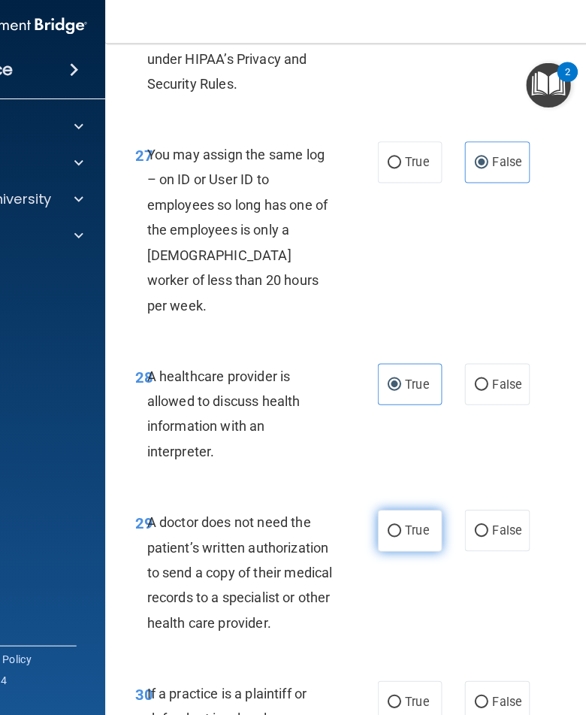
click at [405, 511] on label "True" at bounding box center [412, 531] width 64 height 41
click at [403, 527] on input "True" at bounding box center [396, 532] width 14 height 11
radio input "true"
click at [408, 695] on span "True" at bounding box center [418, 702] width 23 height 14
click at [403, 697] on input "True" at bounding box center [396, 702] width 14 height 11
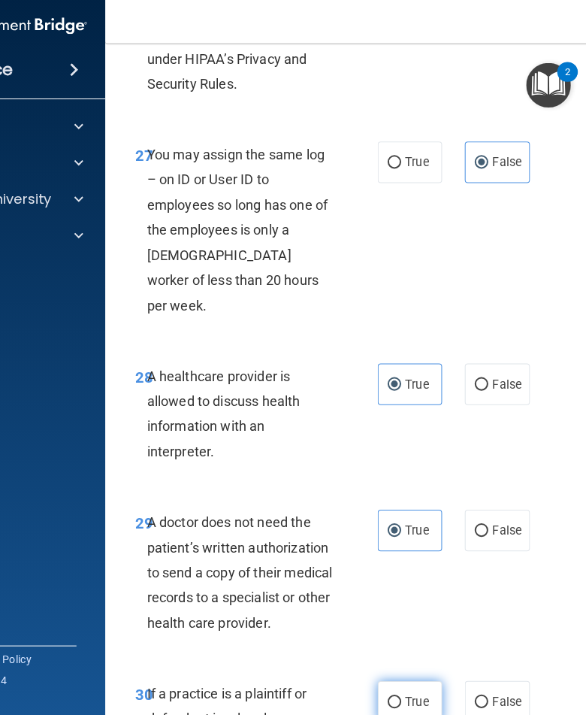
radio input "true"
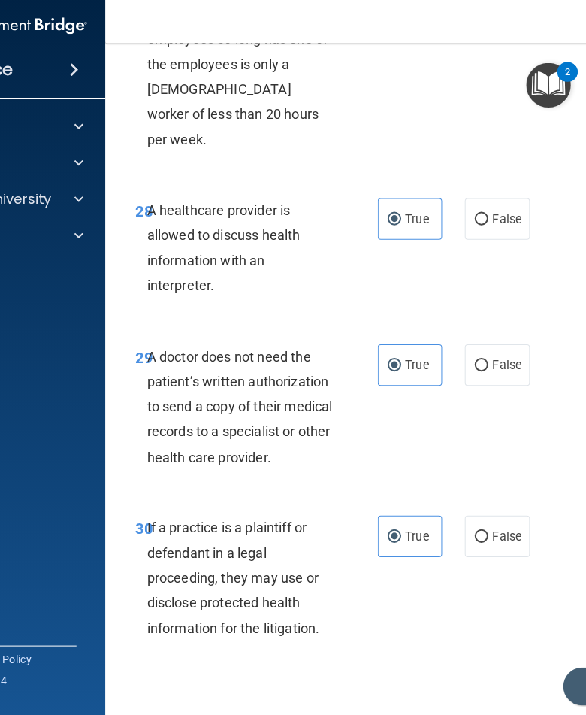
scroll to position [4829, 0]
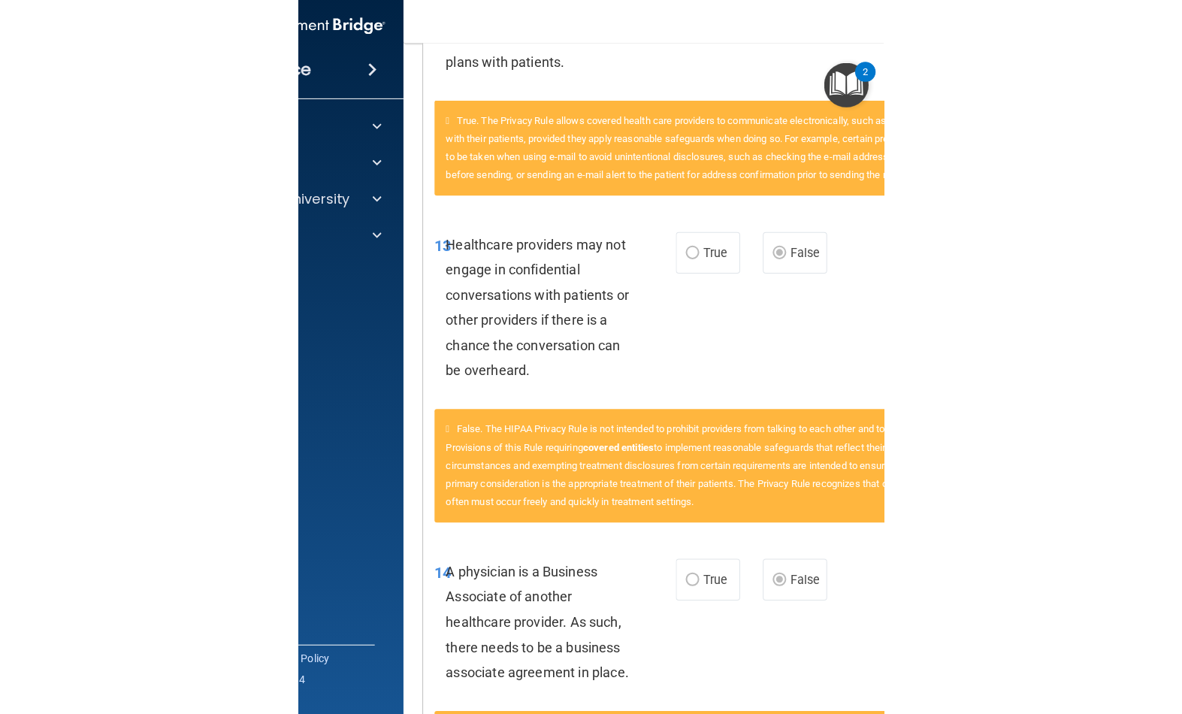
scroll to position [783, 0]
